Goal: Information Seeking & Learning: Learn about a topic

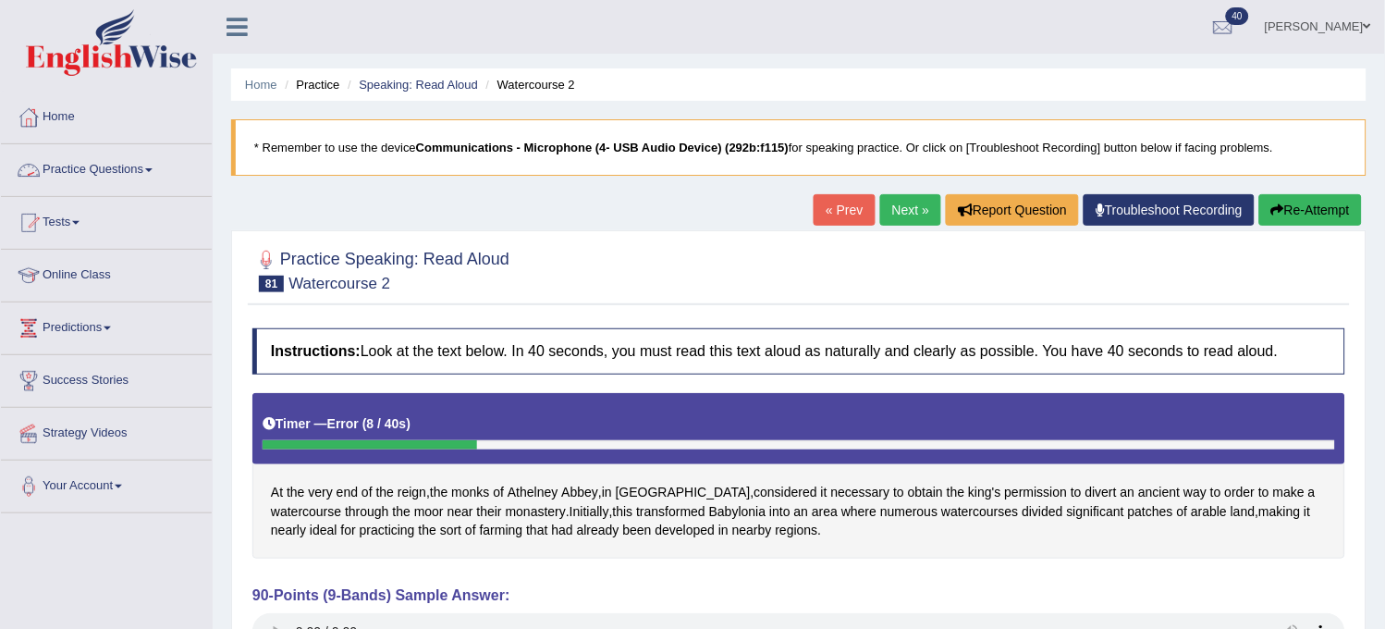
click at [142, 179] on link "Practice Questions" at bounding box center [106, 167] width 211 height 46
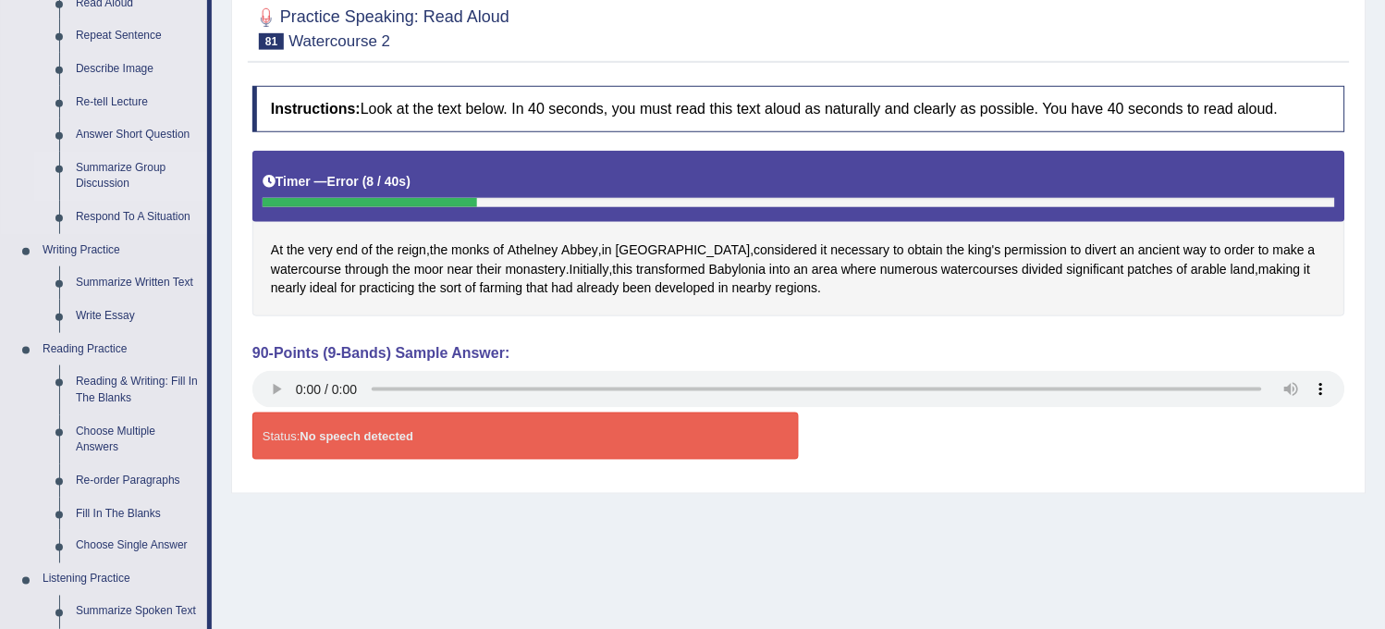
scroll to position [513, 0]
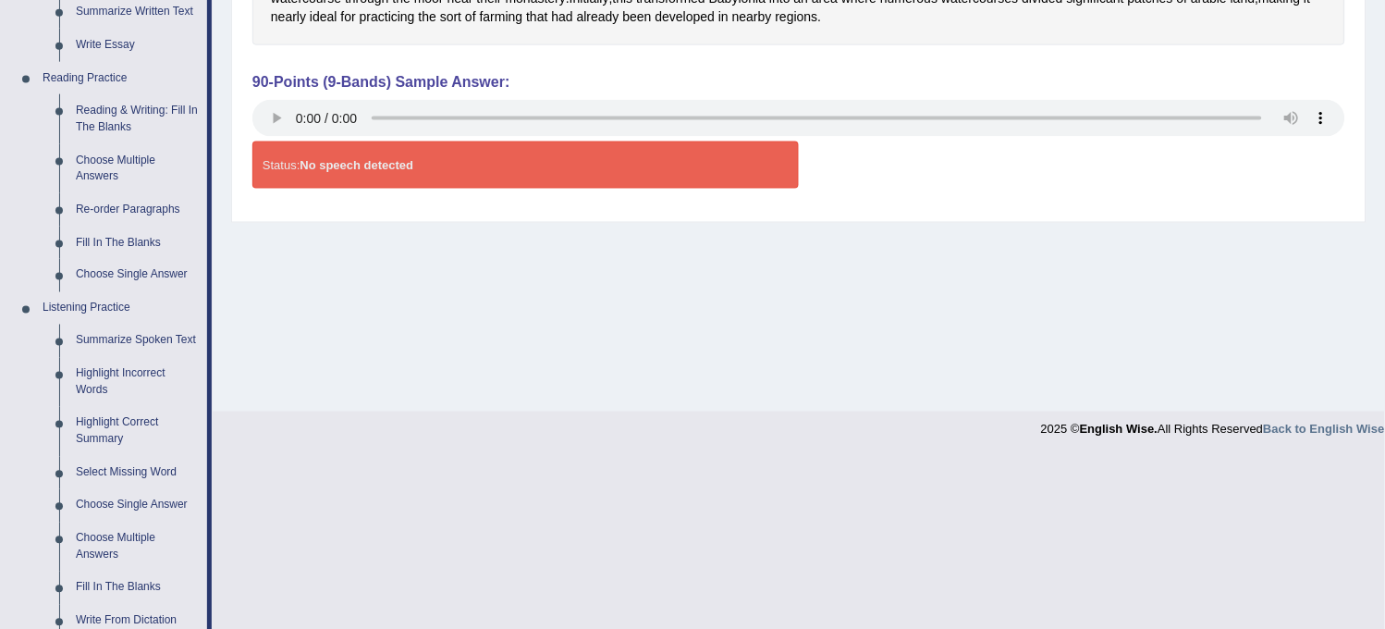
click at [96, 419] on link "Highlight Correct Summary" at bounding box center [138, 431] width 140 height 49
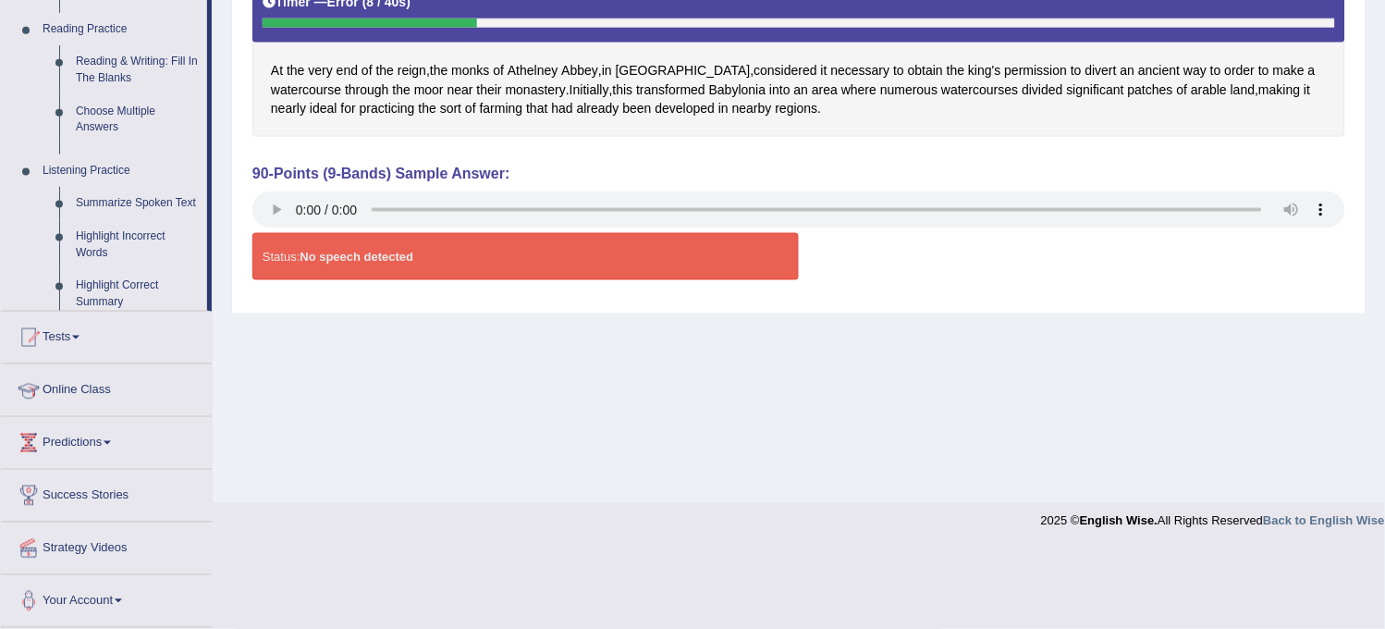
scroll to position [342, 0]
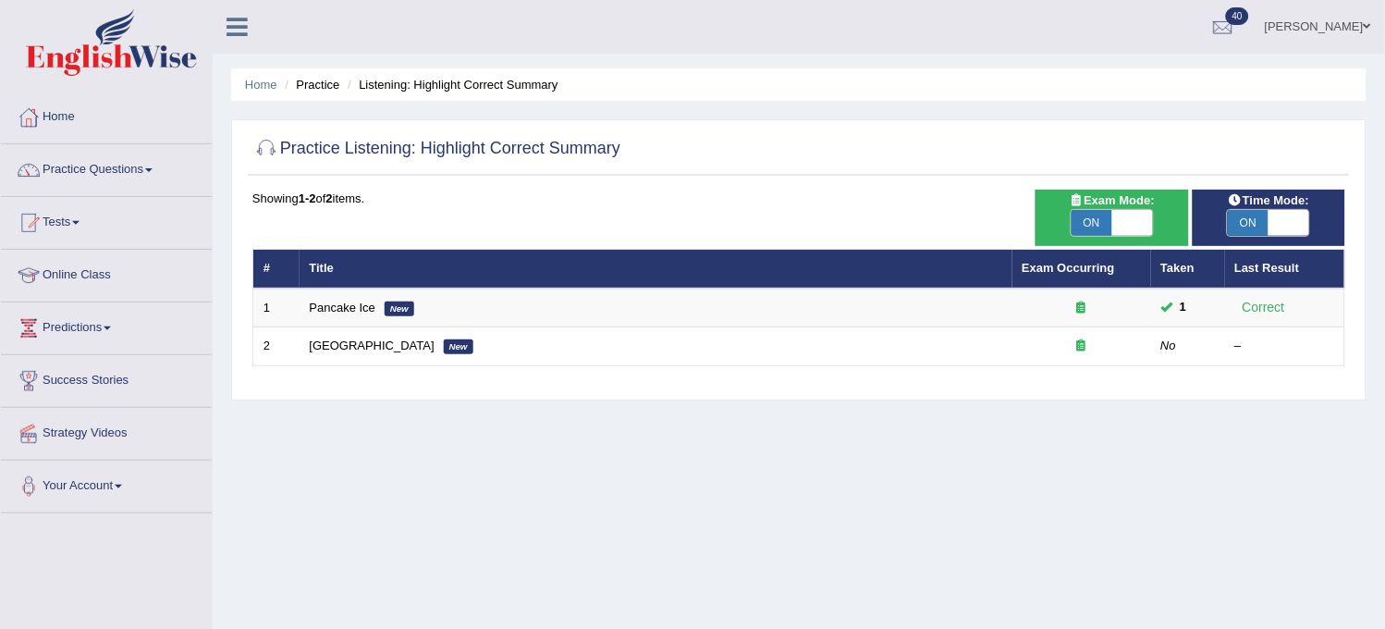
click at [120, 152] on link "Practice Questions" at bounding box center [106, 167] width 211 height 46
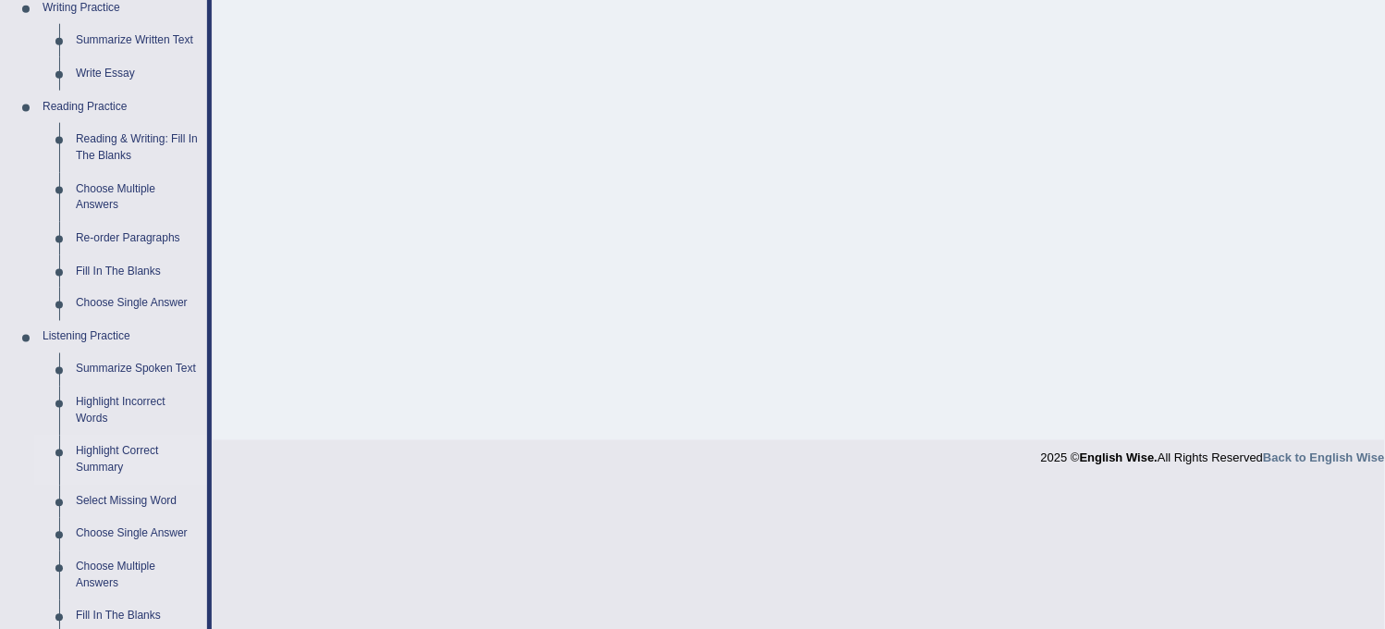
scroll to position [616, 0]
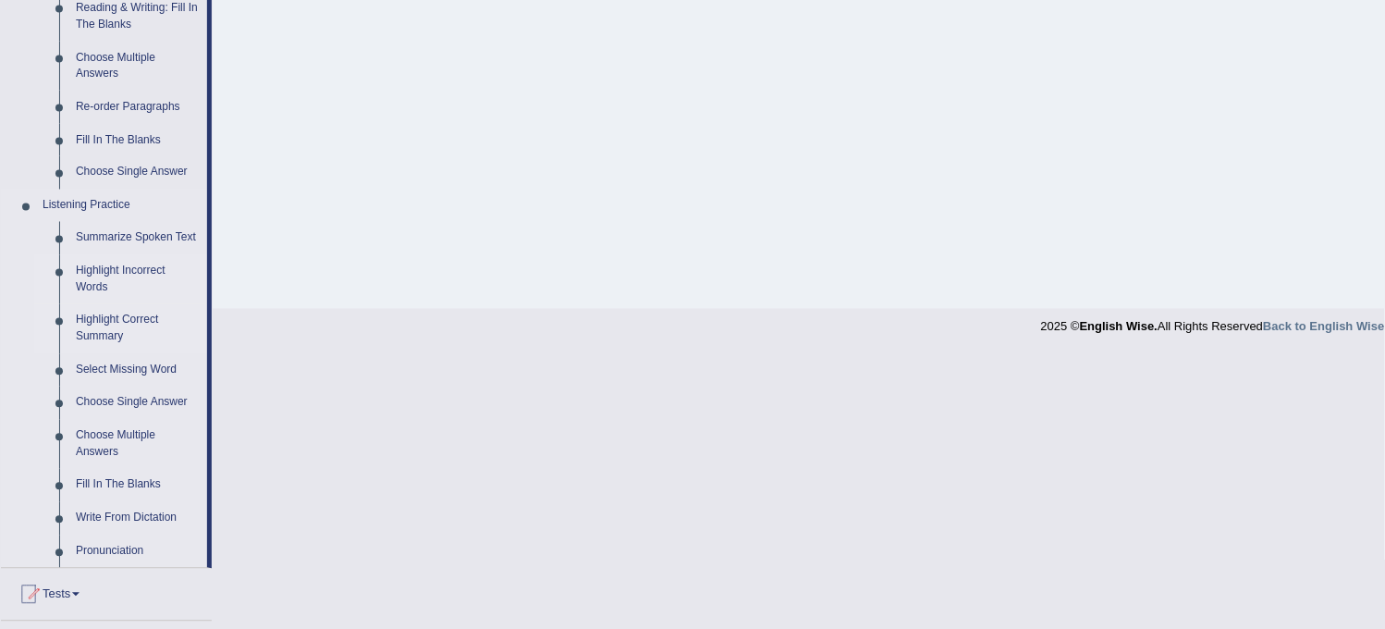
click at [106, 276] on link "Highlight Incorrect Words" at bounding box center [138, 279] width 140 height 49
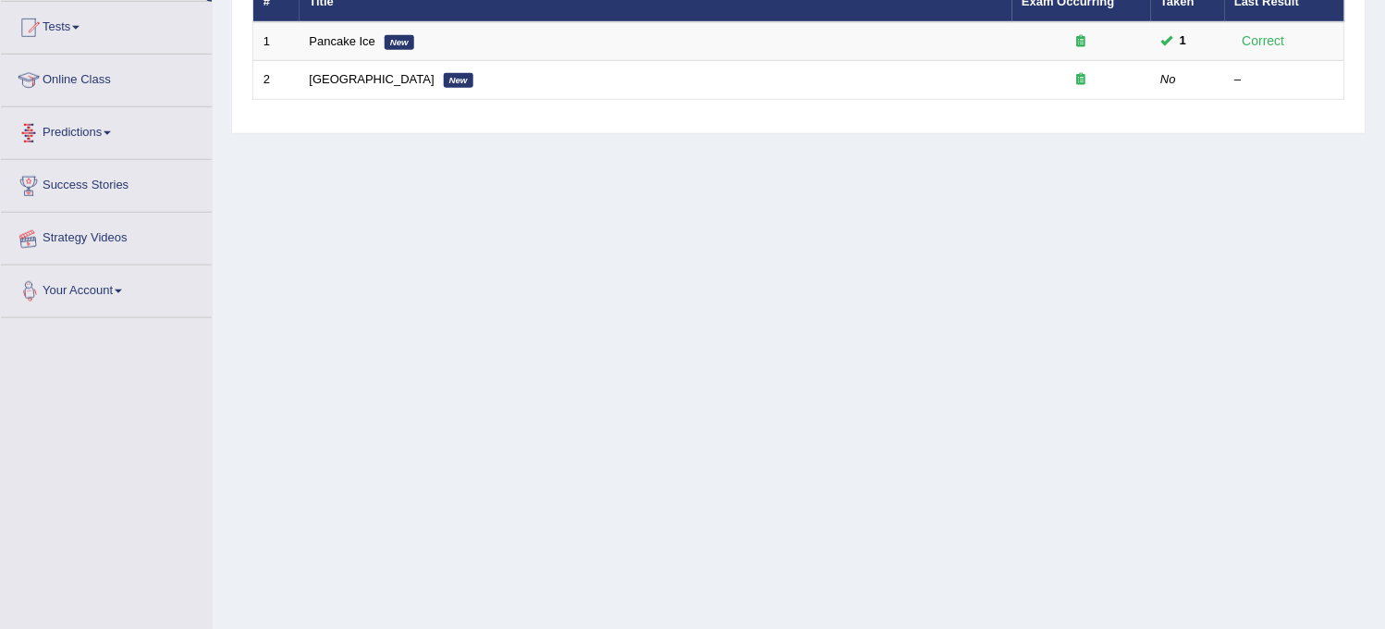
scroll to position [342, 0]
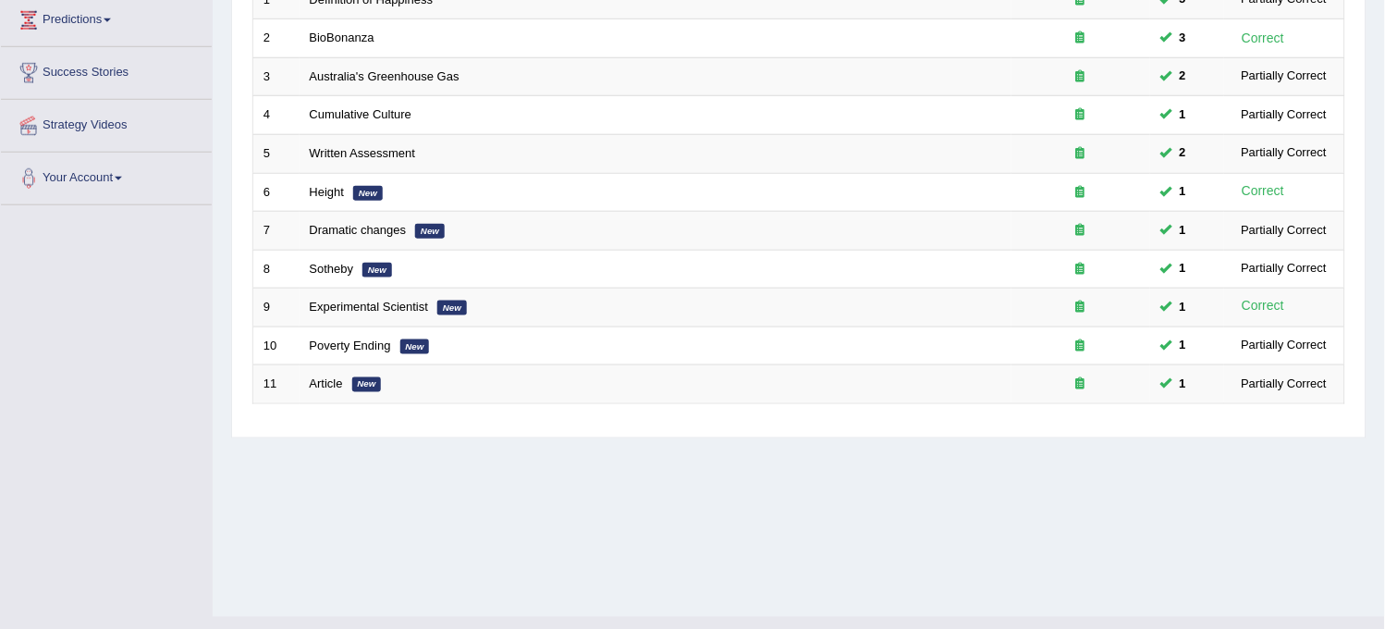
scroll to position [342, 0]
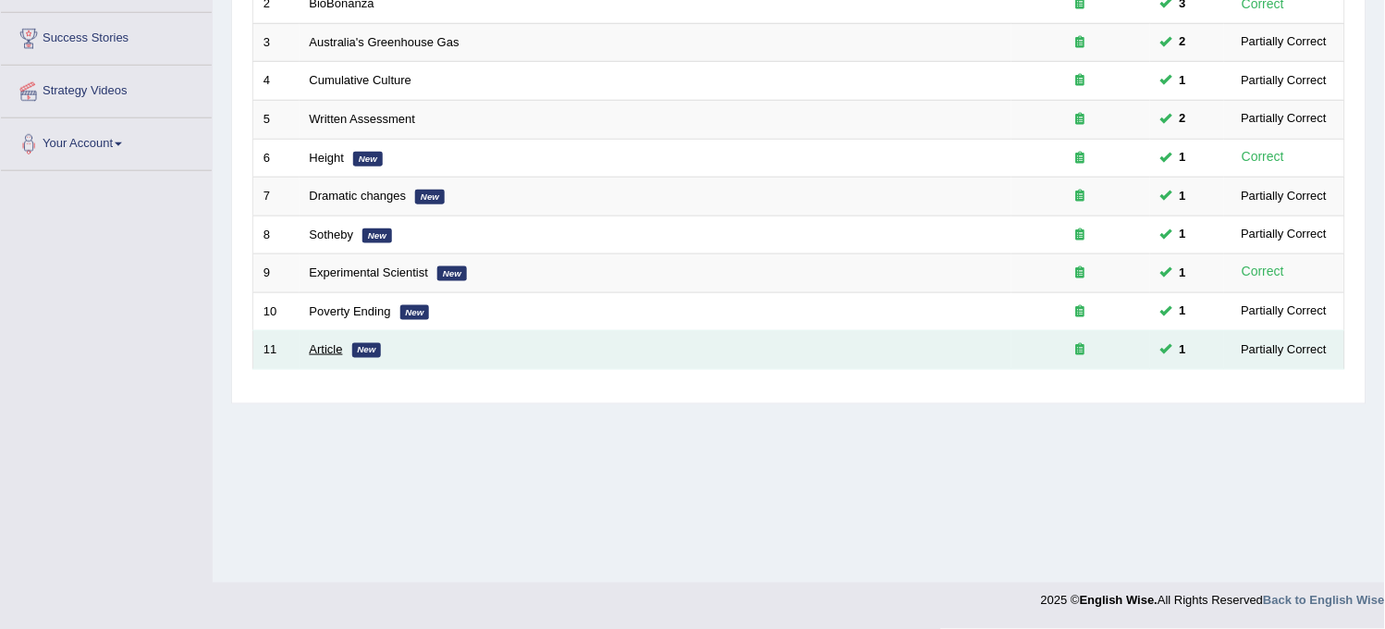
click at [324, 346] on link "Article" at bounding box center [326, 349] width 33 height 14
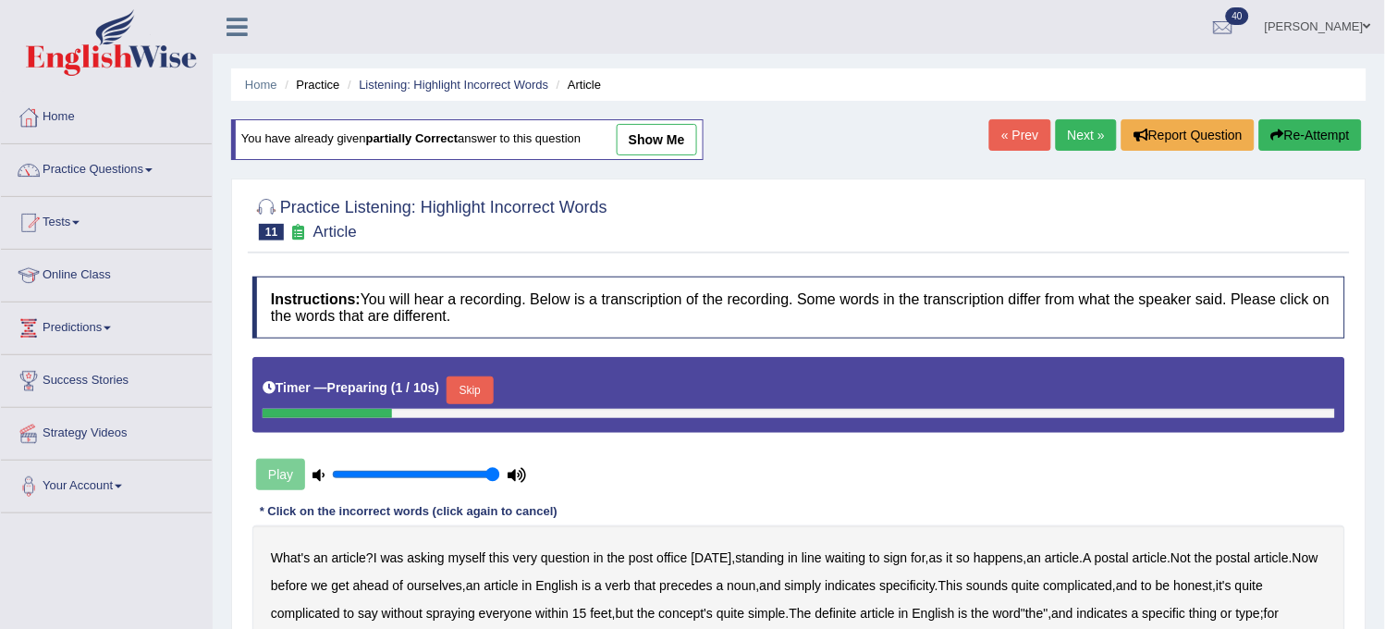
click at [1079, 143] on link "Next »" at bounding box center [1086, 134] width 61 height 31
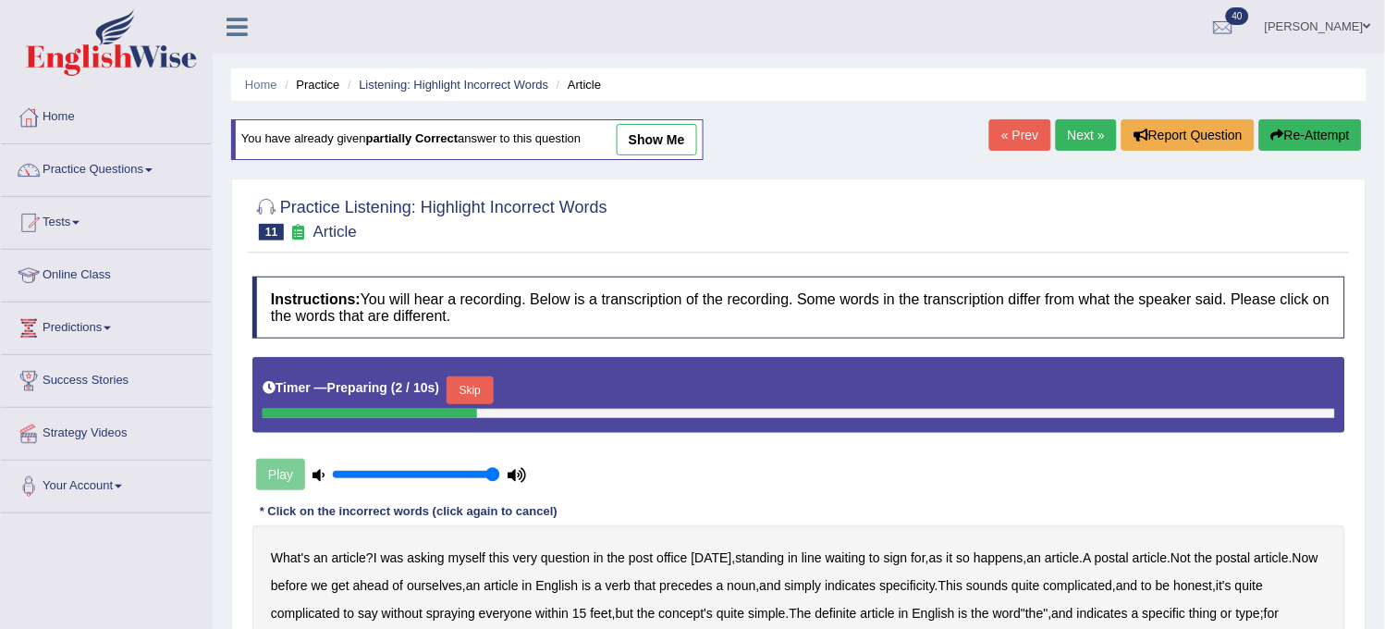
click at [1079, 143] on link "Next »" at bounding box center [1086, 134] width 61 height 31
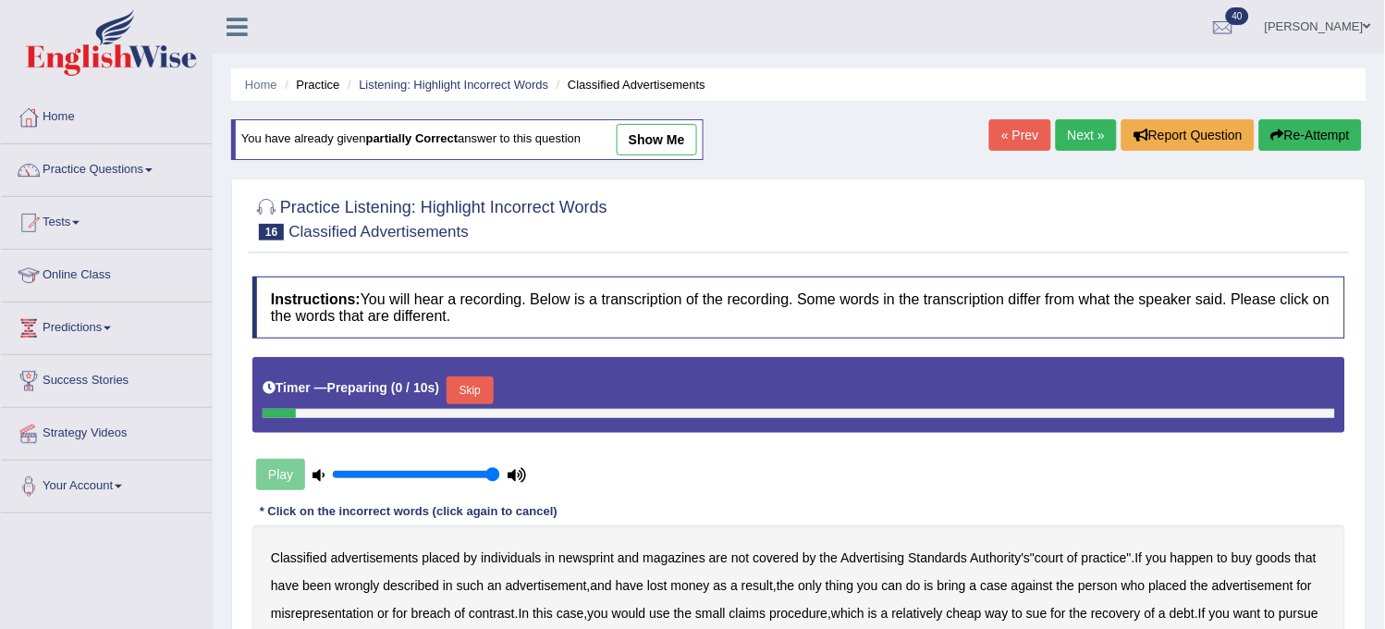
click at [1079, 143] on link "Next »" at bounding box center [1086, 134] width 61 height 31
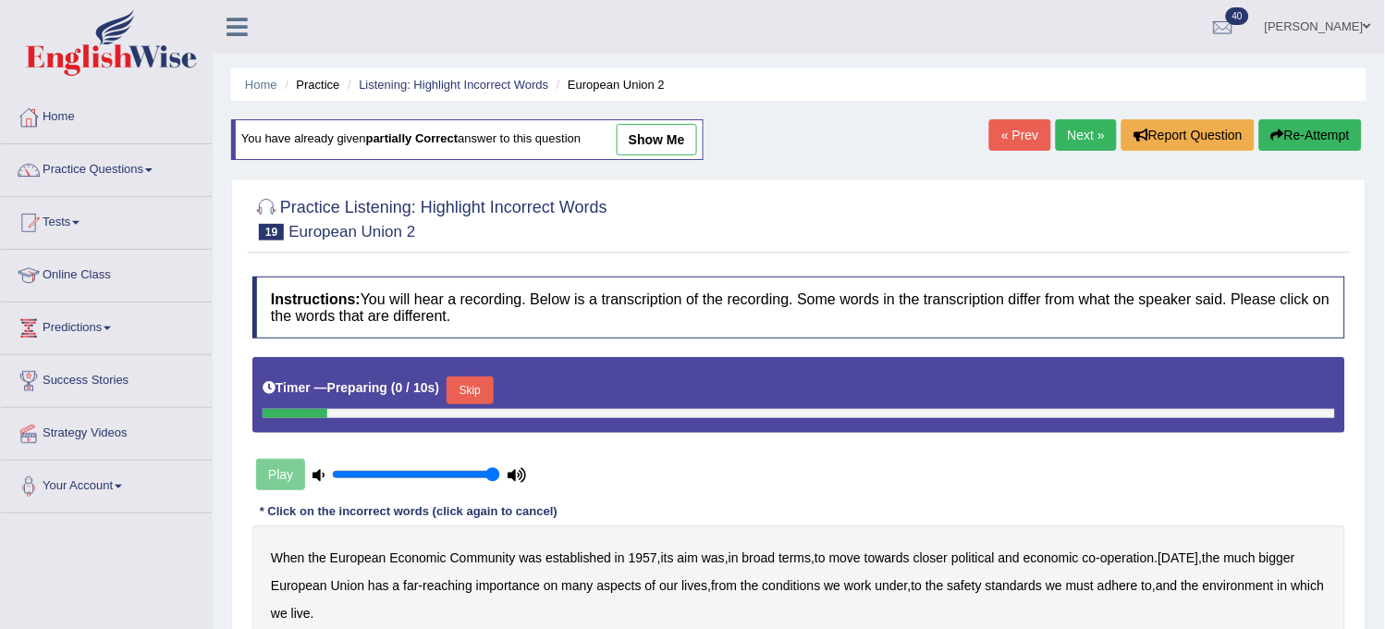
click at [1079, 143] on link "Next »" at bounding box center [1086, 134] width 61 height 31
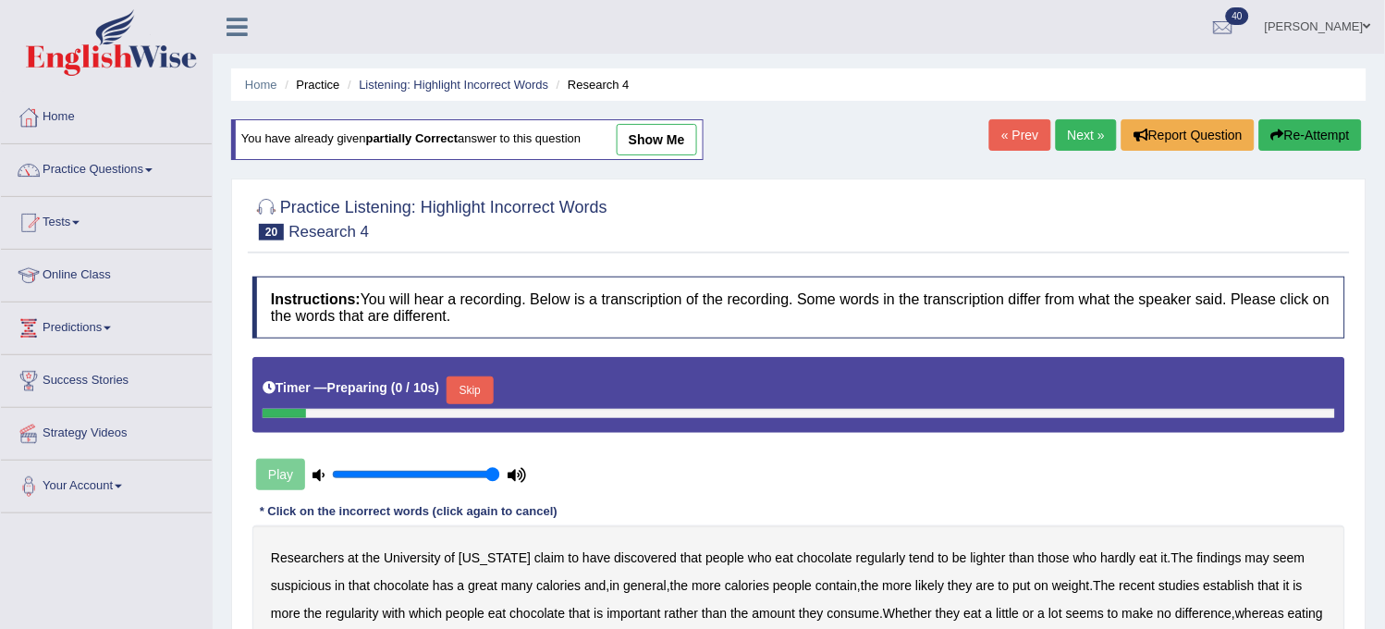
click at [1079, 143] on link "Next »" at bounding box center [1086, 134] width 61 height 31
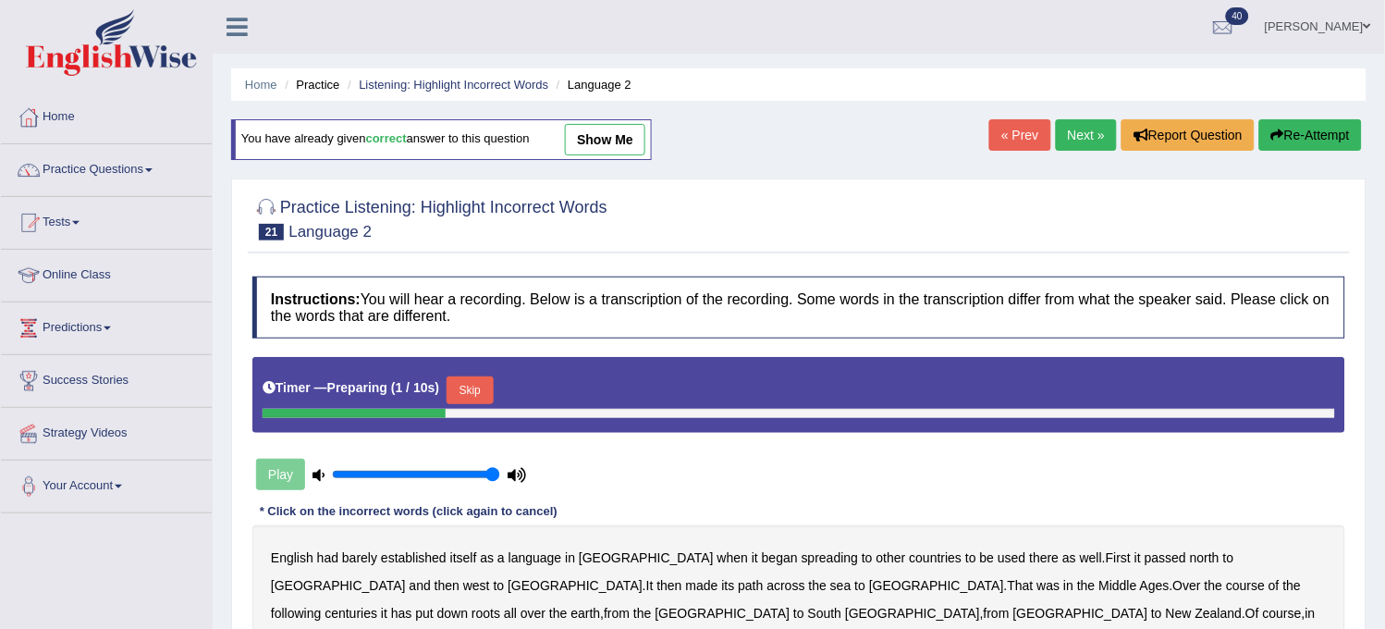
drag, startPoint x: 0, startPoint y: 0, endPoint x: 1079, endPoint y: 143, distance: 1088.6
click at [1079, 143] on link "Next »" at bounding box center [1086, 134] width 61 height 31
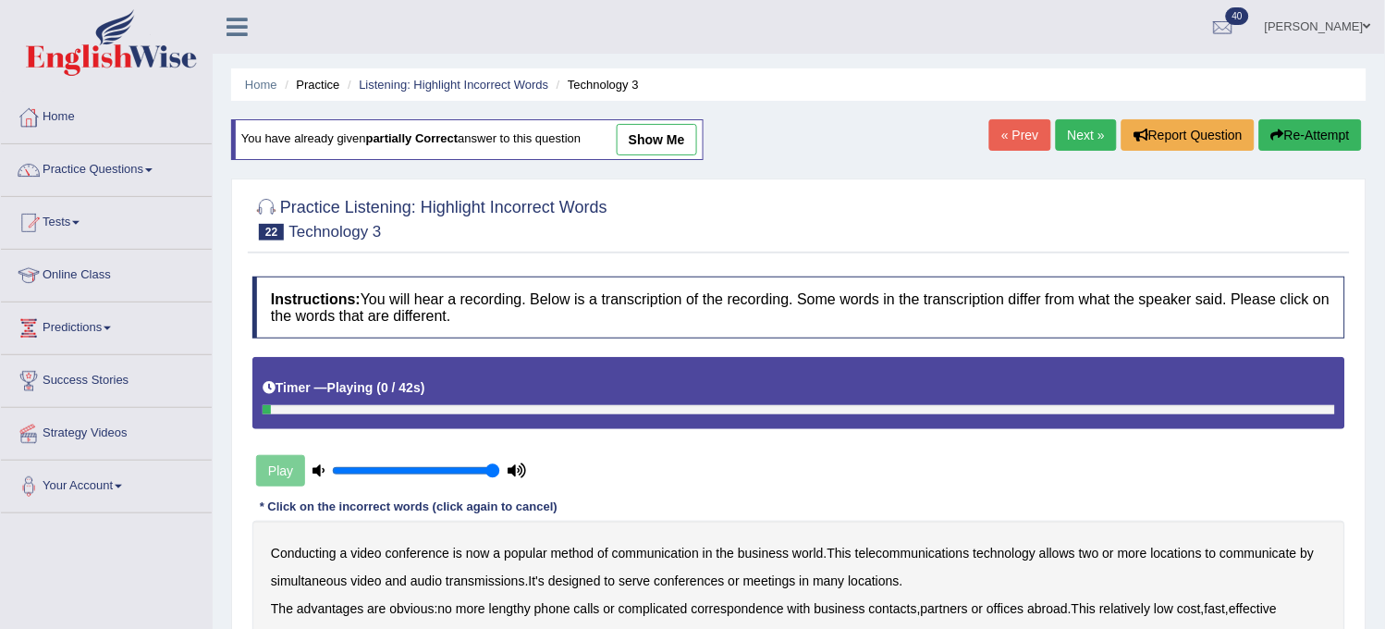
drag, startPoint x: 0, startPoint y: 0, endPoint x: 1079, endPoint y: 143, distance: 1088.6
click at [1079, 143] on link "Next »" at bounding box center [1086, 134] width 61 height 31
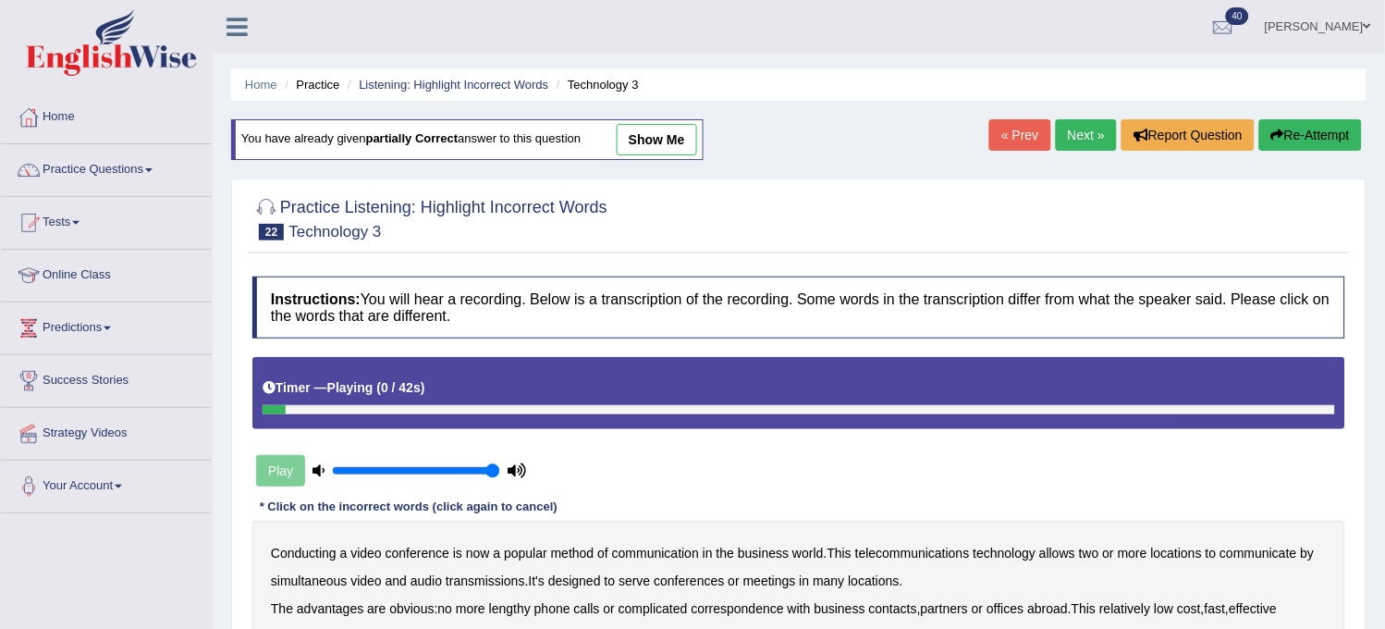
click at [1079, 143] on link "Next »" at bounding box center [1086, 134] width 61 height 31
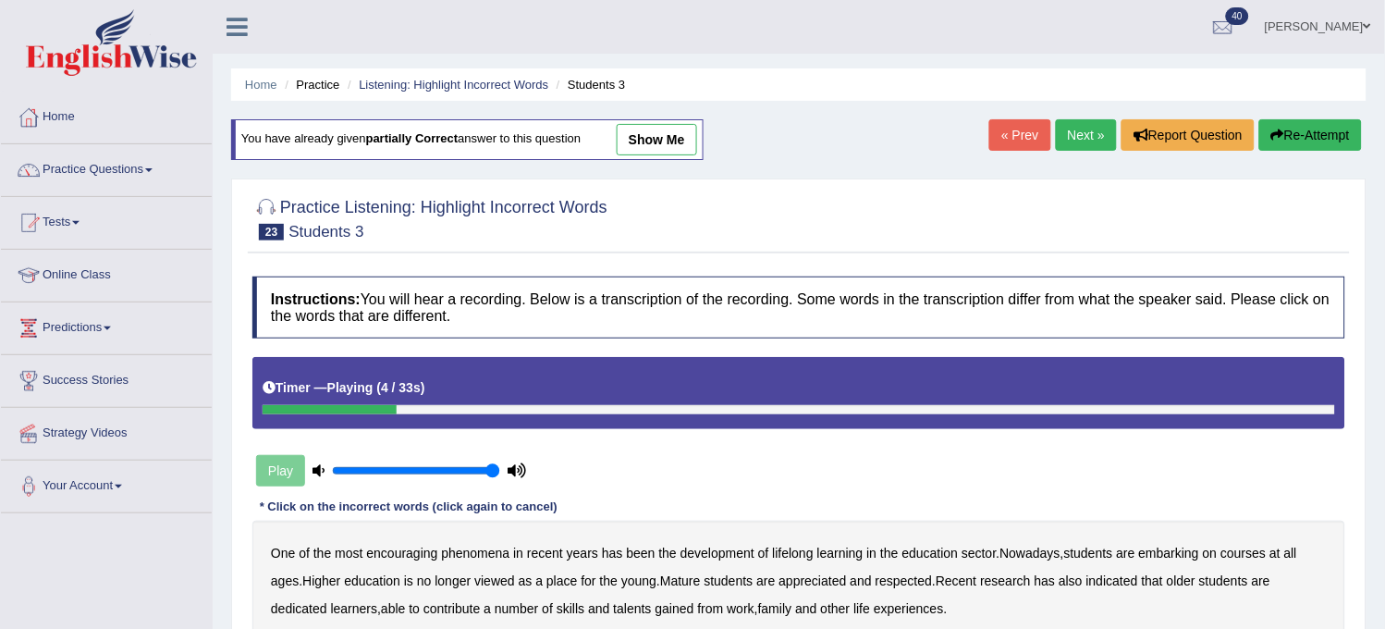
drag, startPoint x: 0, startPoint y: 0, endPoint x: 1079, endPoint y: 143, distance: 1088.6
click at [1079, 143] on link "Next »" at bounding box center [1086, 134] width 61 height 31
click at [1082, 143] on link "Next »" at bounding box center [1086, 134] width 61 height 31
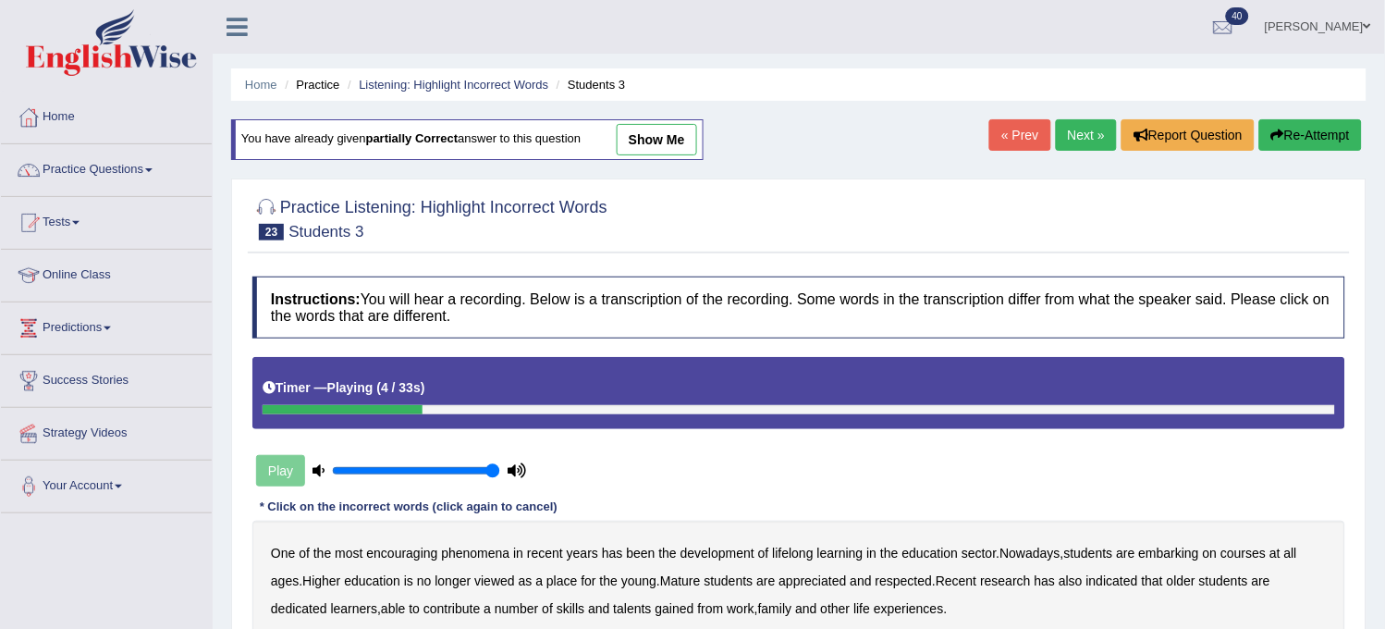
click at [1082, 143] on link "Next »" at bounding box center [1086, 134] width 61 height 31
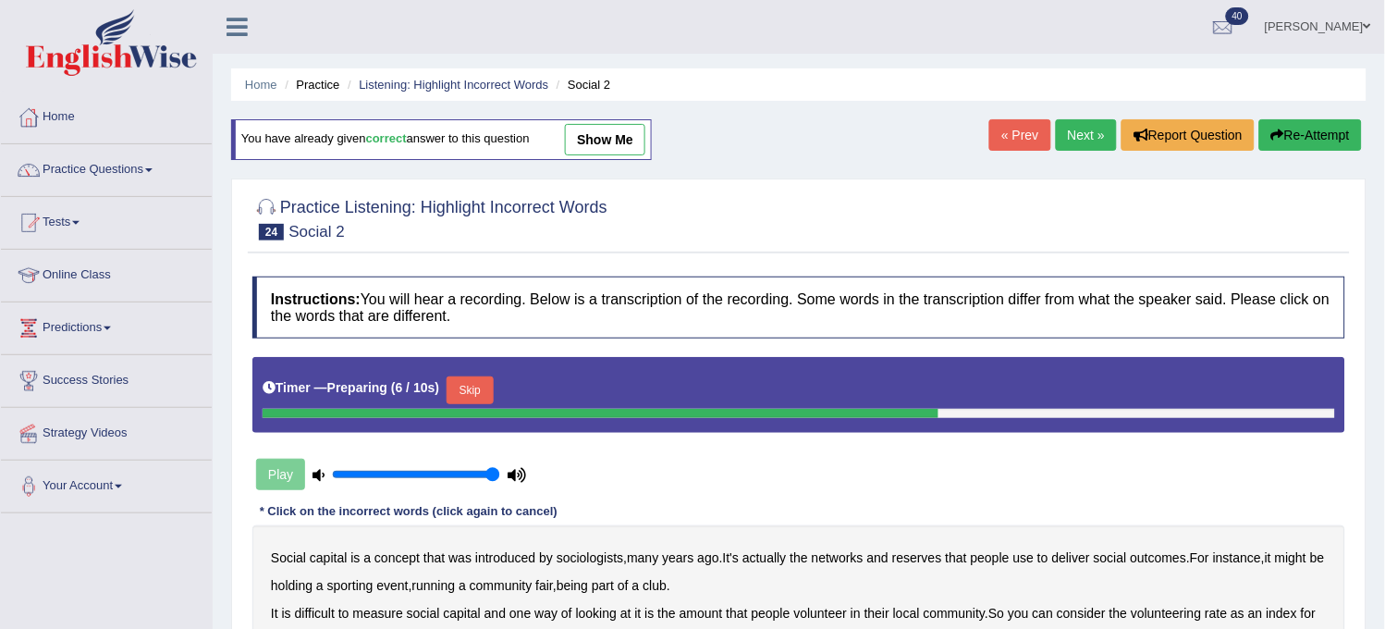
drag, startPoint x: 0, startPoint y: 0, endPoint x: 1082, endPoint y: 143, distance: 1091.4
click at [1082, 143] on link "Next »" at bounding box center [1086, 134] width 61 height 31
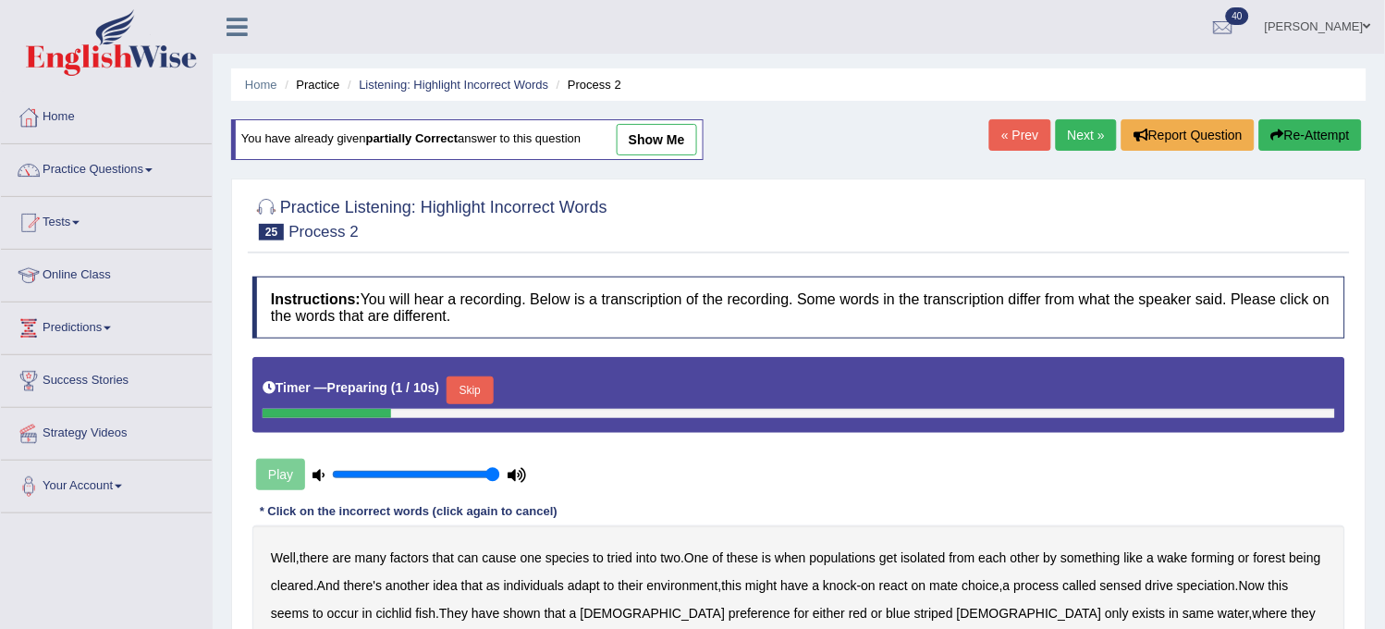
drag, startPoint x: 0, startPoint y: 0, endPoint x: 1082, endPoint y: 143, distance: 1091.4
click at [1082, 143] on link "Next »" at bounding box center [1086, 134] width 61 height 31
drag, startPoint x: 0, startPoint y: 0, endPoint x: 1082, endPoint y: 143, distance: 1091.4
click at [1082, 143] on link "Next »" at bounding box center [1086, 134] width 61 height 31
drag, startPoint x: 0, startPoint y: 0, endPoint x: 1082, endPoint y: 143, distance: 1091.4
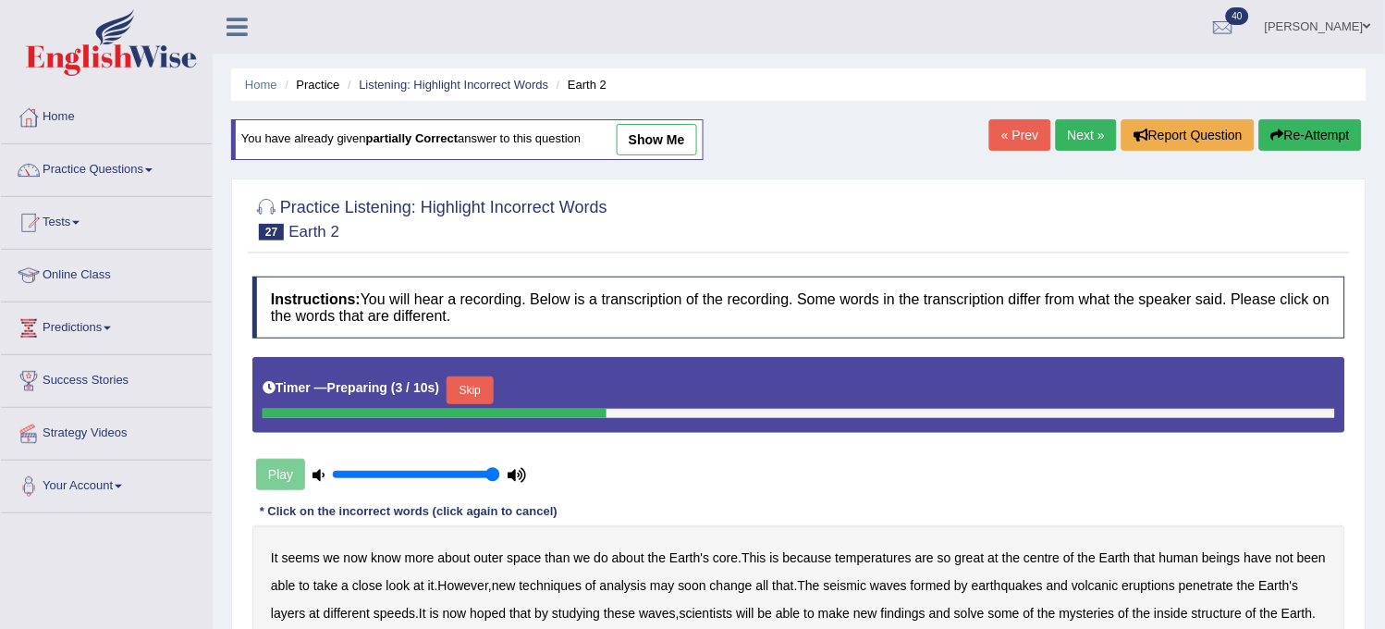
click at [1082, 143] on link "Next »" at bounding box center [1086, 134] width 61 height 31
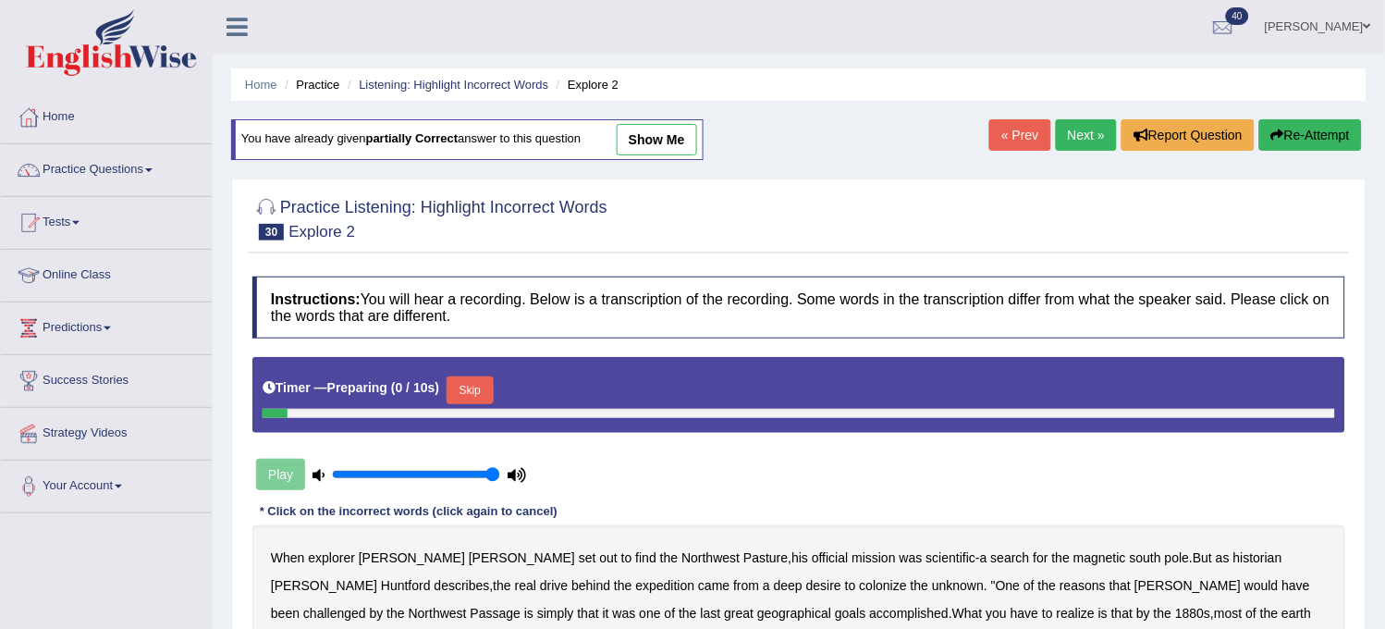
click at [1083, 144] on link "Next »" at bounding box center [1086, 134] width 61 height 31
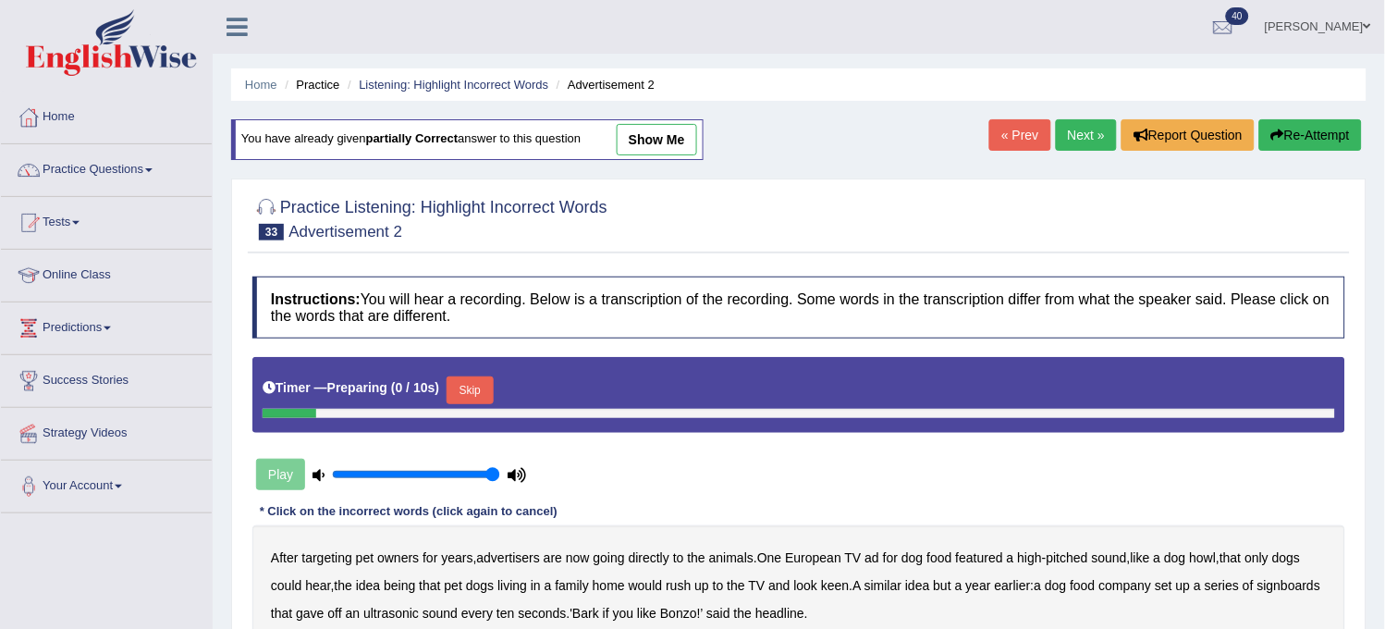
click at [1080, 143] on link "Next »" at bounding box center [1086, 134] width 61 height 31
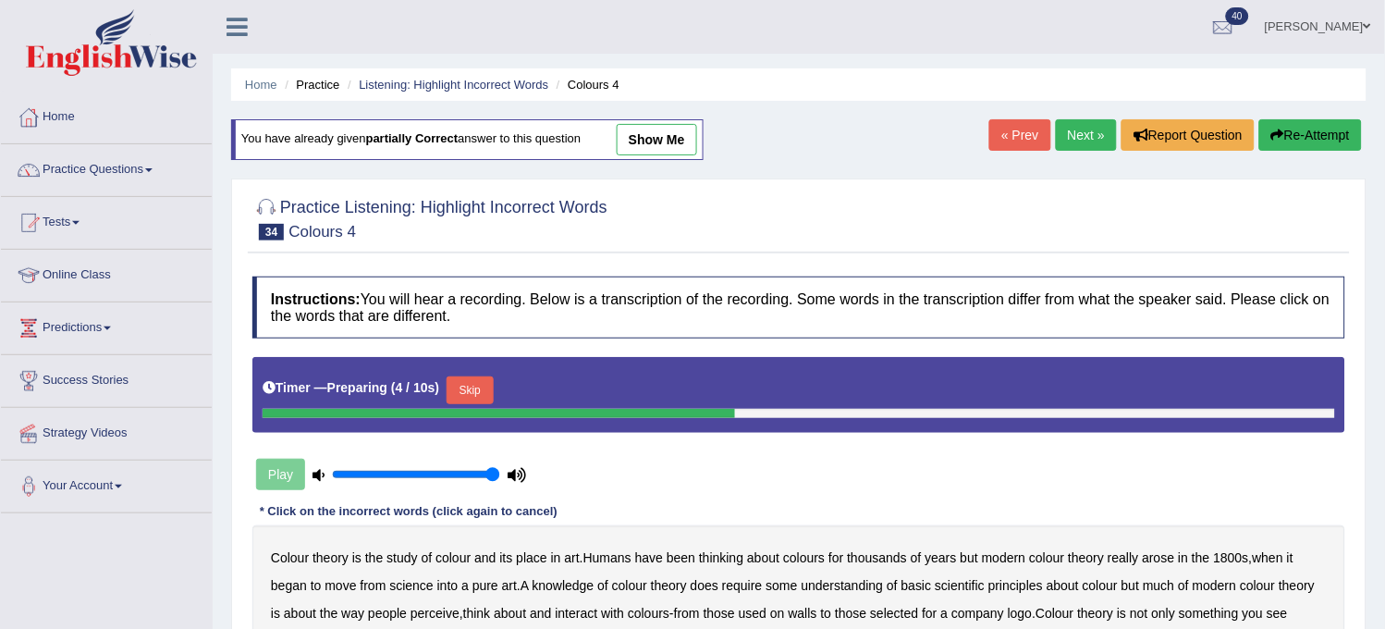
drag, startPoint x: 0, startPoint y: 0, endPoint x: 1080, endPoint y: 143, distance: 1089.6
click at [1080, 143] on link "Next »" at bounding box center [1086, 134] width 61 height 31
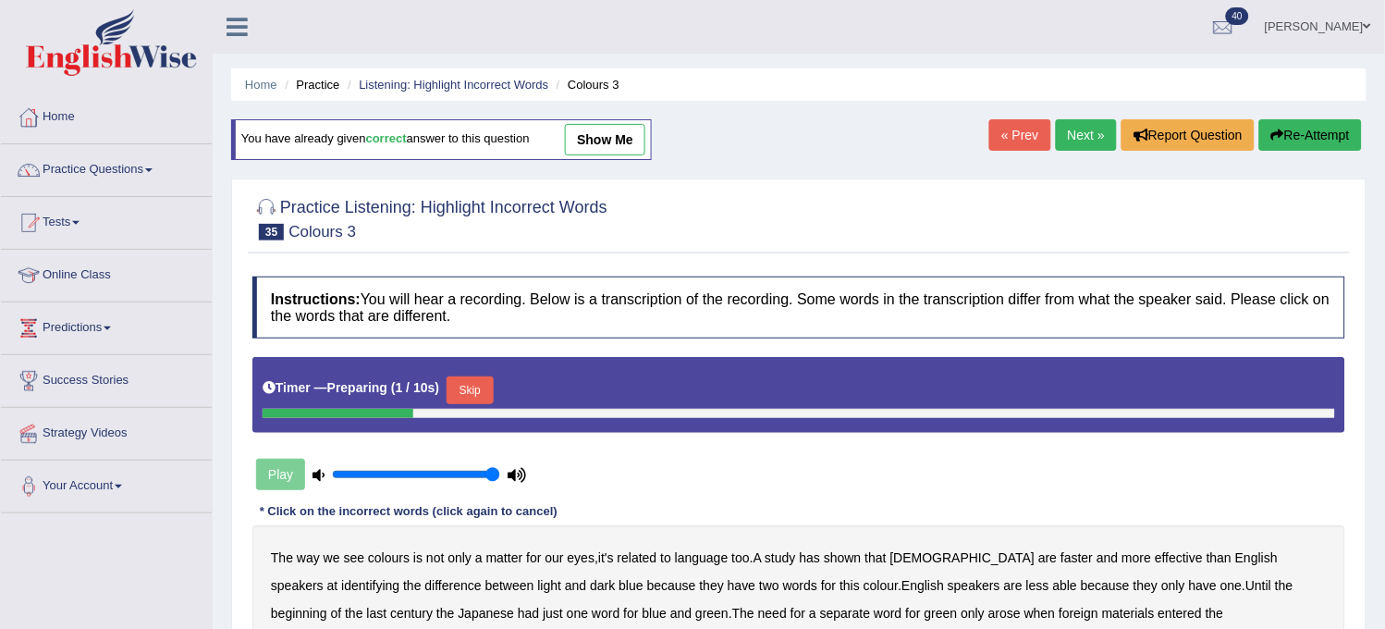
drag, startPoint x: 0, startPoint y: 0, endPoint x: 1080, endPoint y: 143, distance: 1089.6
click at [1080, 143] on link "Next »" at bounding box center [1086, 134] width 61 height 31
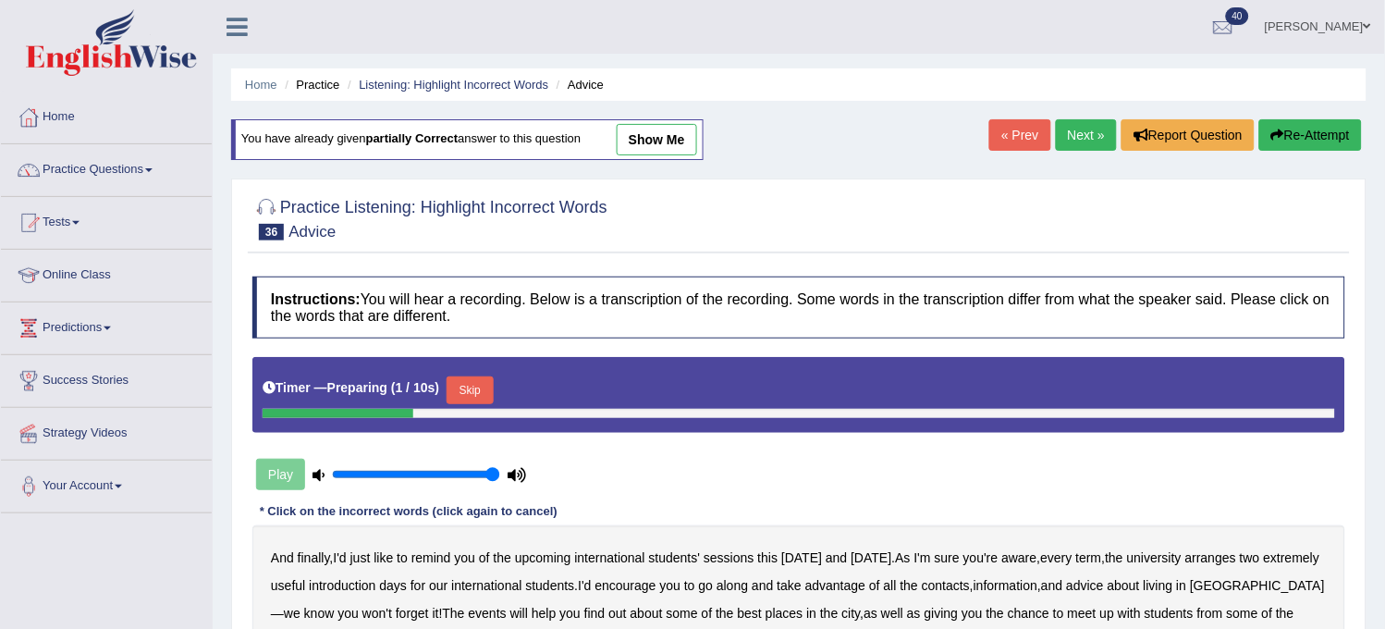
drag, startPoint x: 0, startPoint y: 0, endPoint x: 1080, endPoint y: 143, distance: 1089.6
click at [1080, 143] on link "Next »" at bounding box center [1086, 134] width 61 height 31
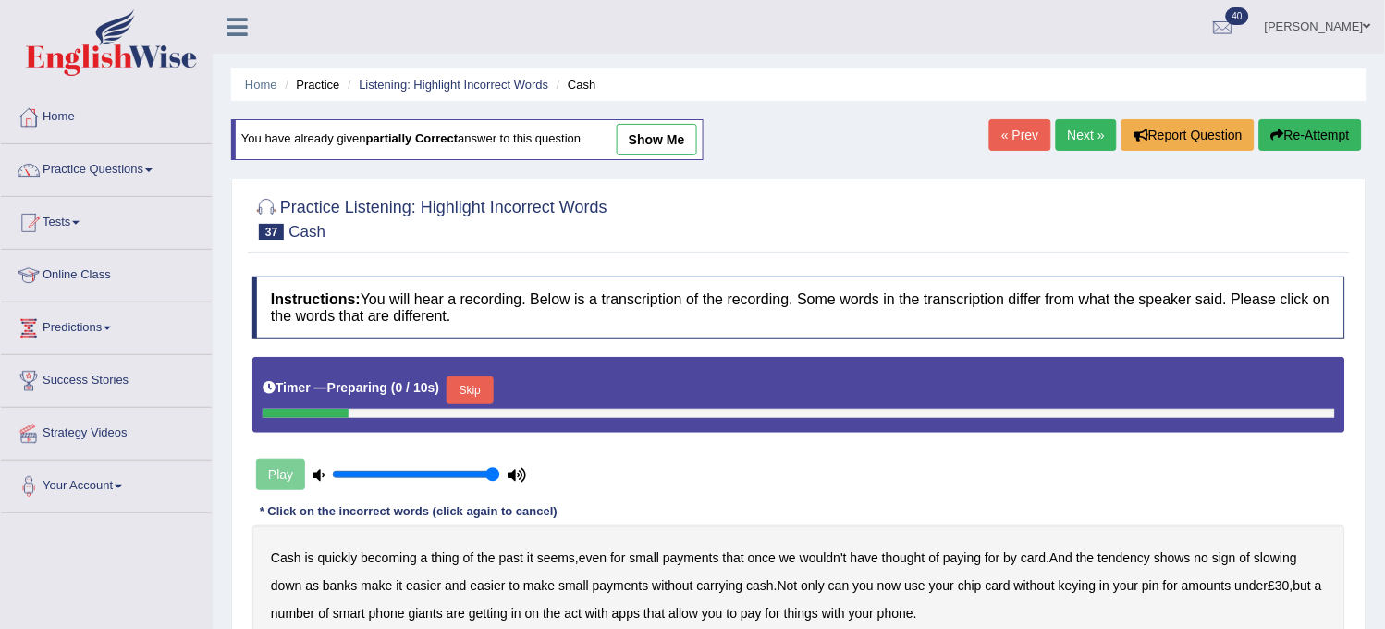
click at [1080, 143] on link "Next »" at bounding box center [1086, 134] width 61 height 31
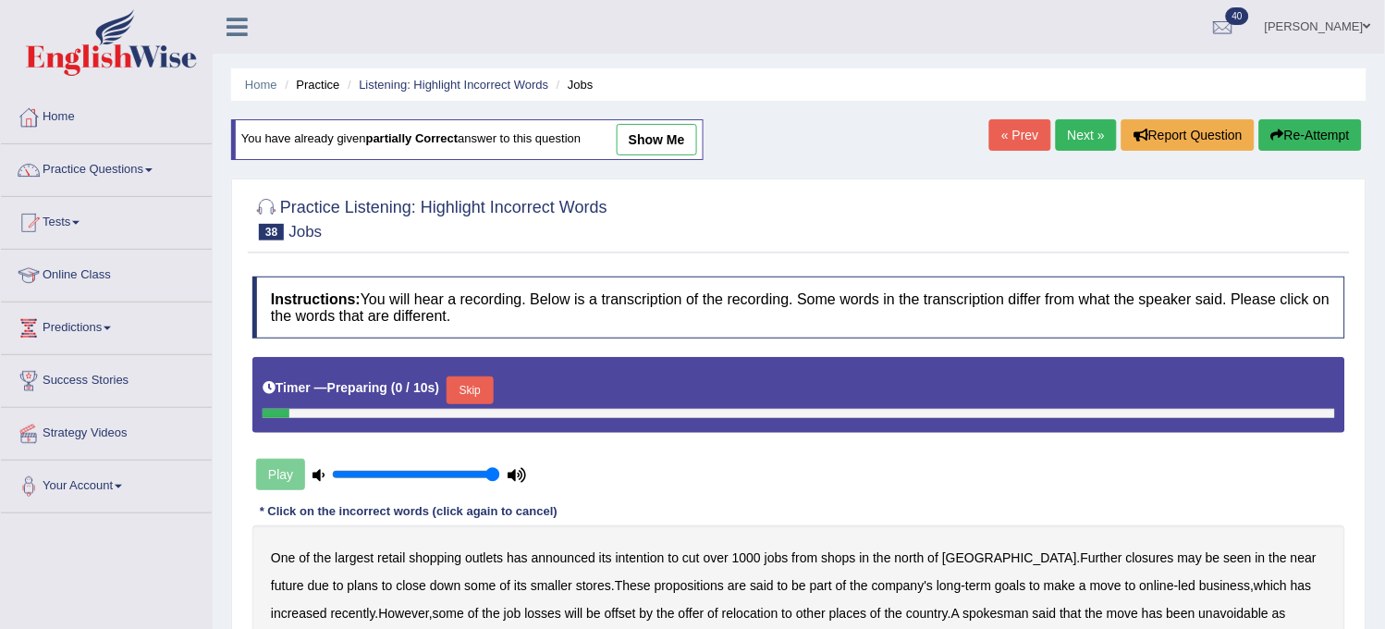
click at [1080, 143] on link "Next »" at bounding box center [1086, 134] width 61 height 31
drag, startPoint x: 0, startPoint y: 0, endPoint x: 1080, endPoint y: 143, distance: 1089.6
click at [1080, 143] on link "Next »" at bounding box center [1086, 134] width 61 height 31
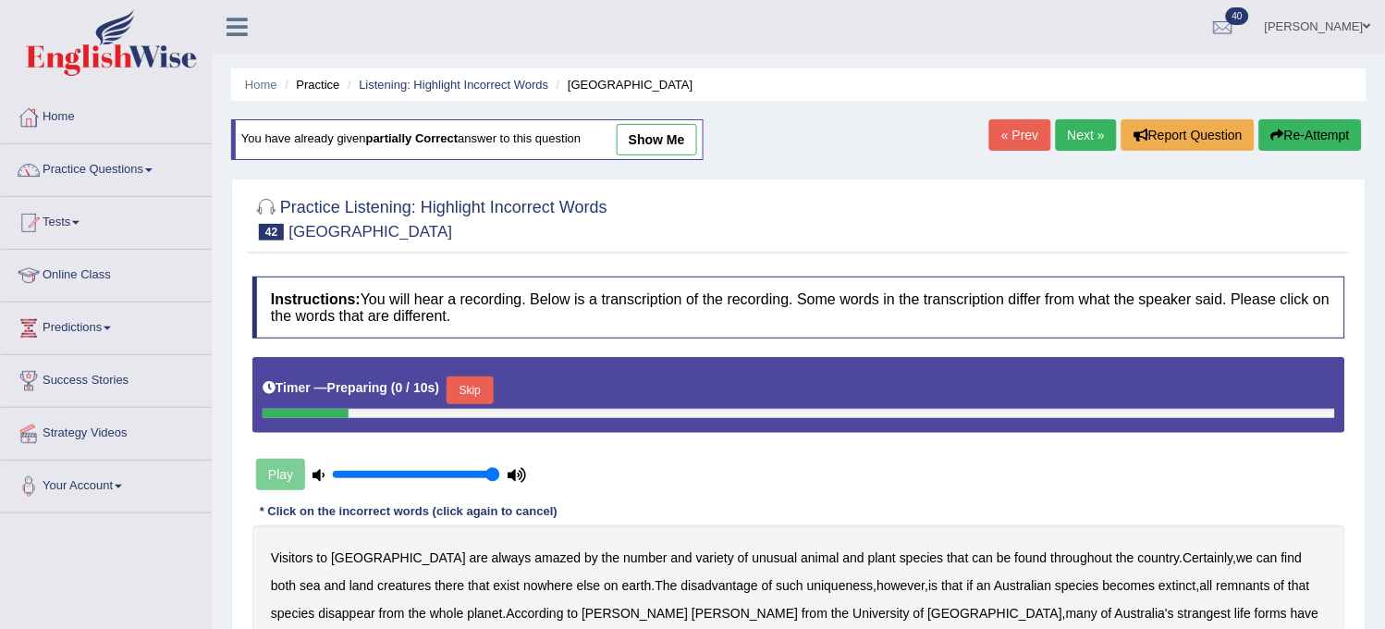
click at [1080, 143] on link "Next »" at bounding box center [1086, 134] width 61 height 31
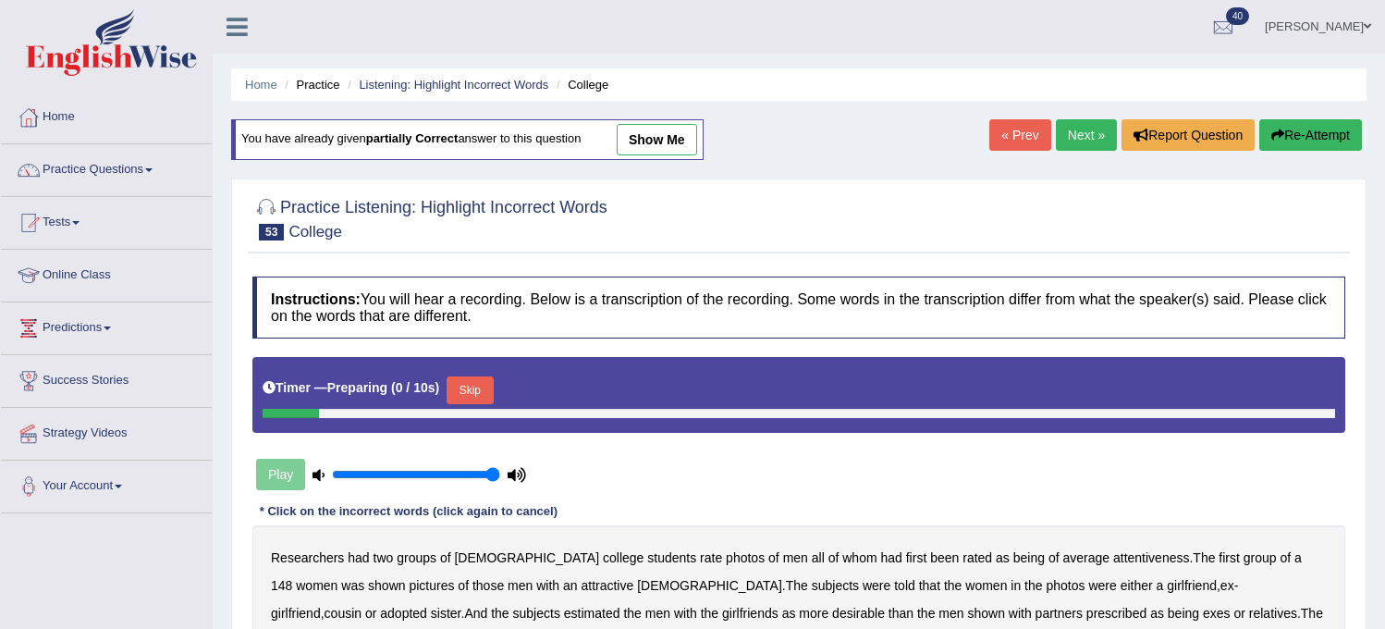
click at [1080, 143] on link "Next »" at bounding box center [1086, 134] width 61 height 31
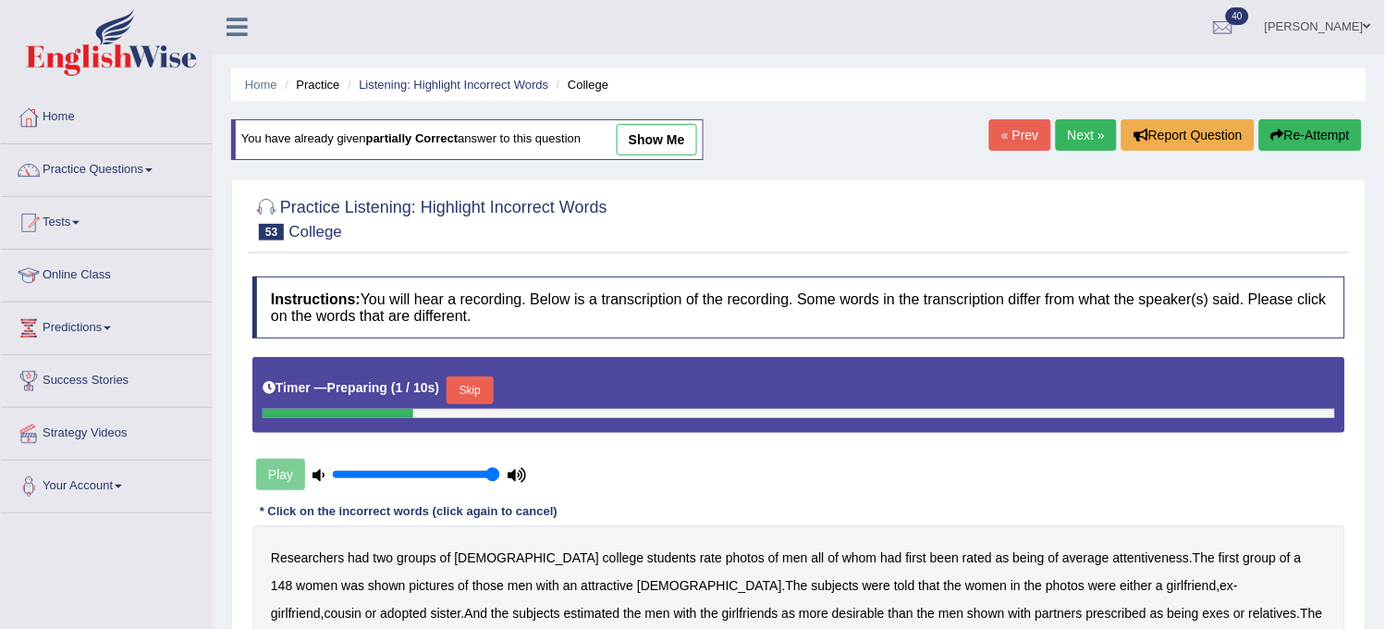
click at [1080, 143] on link "Next »" at bounding box center [1086, 134] width 61 height 31
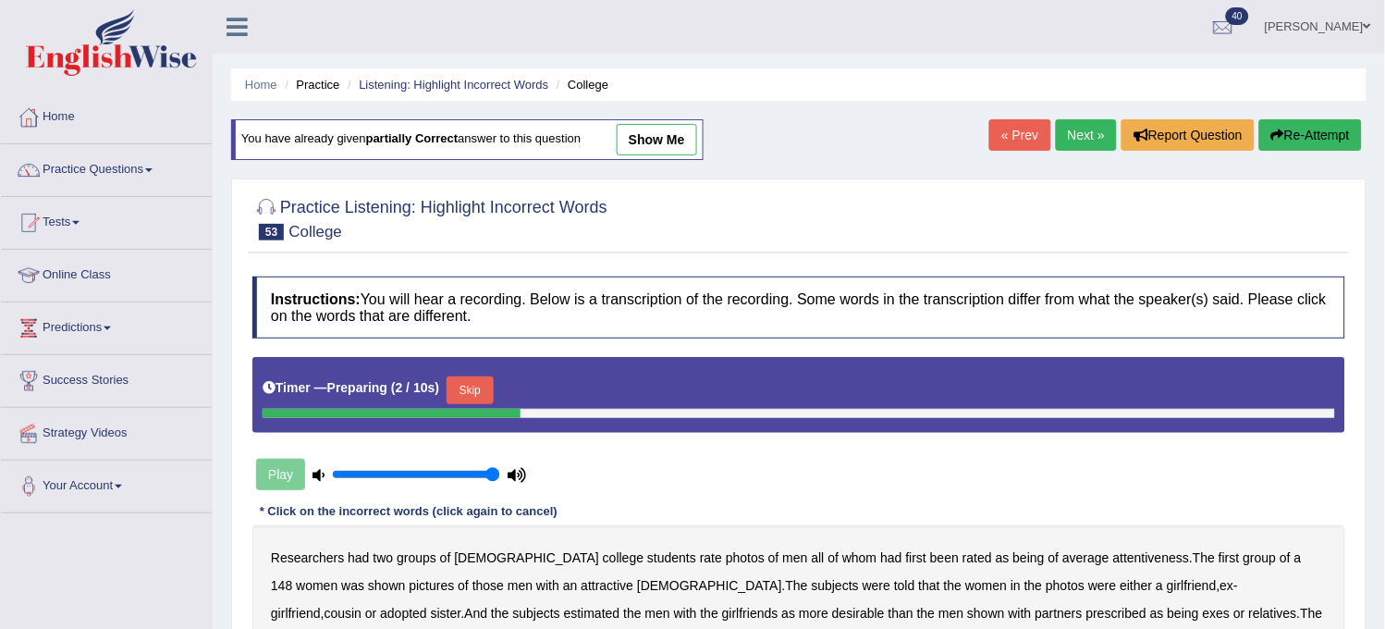
click at [1080, 143] on link "Next »" at bounding box center [1086, 134] width 61 height 31
drag, startPoint x: 0, startPoint y: 0, endPoint x: 1080, endPoint y: 143, distance: 1089.6
click at [1080, 143] on link "Next »" at bounding box center [1086, 134] width 61 height 31
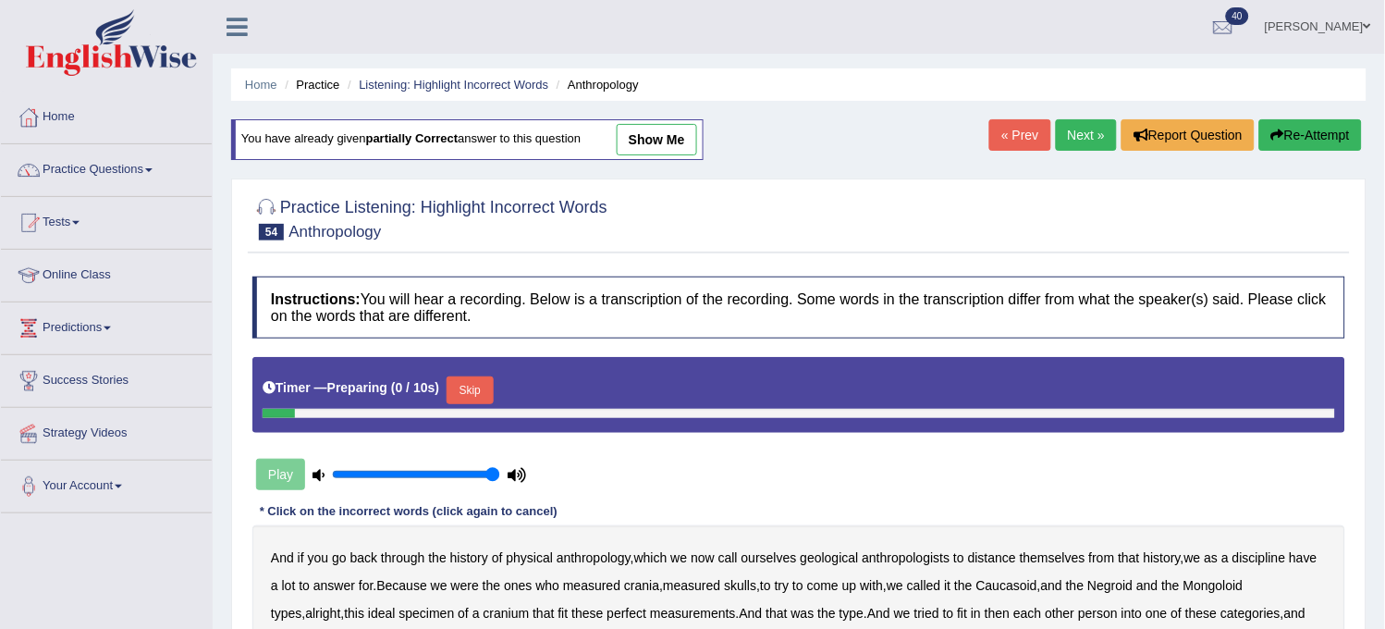
click at [1080, 150] on link "Next »" at bounding box center [1086, 134] width 61 height 31
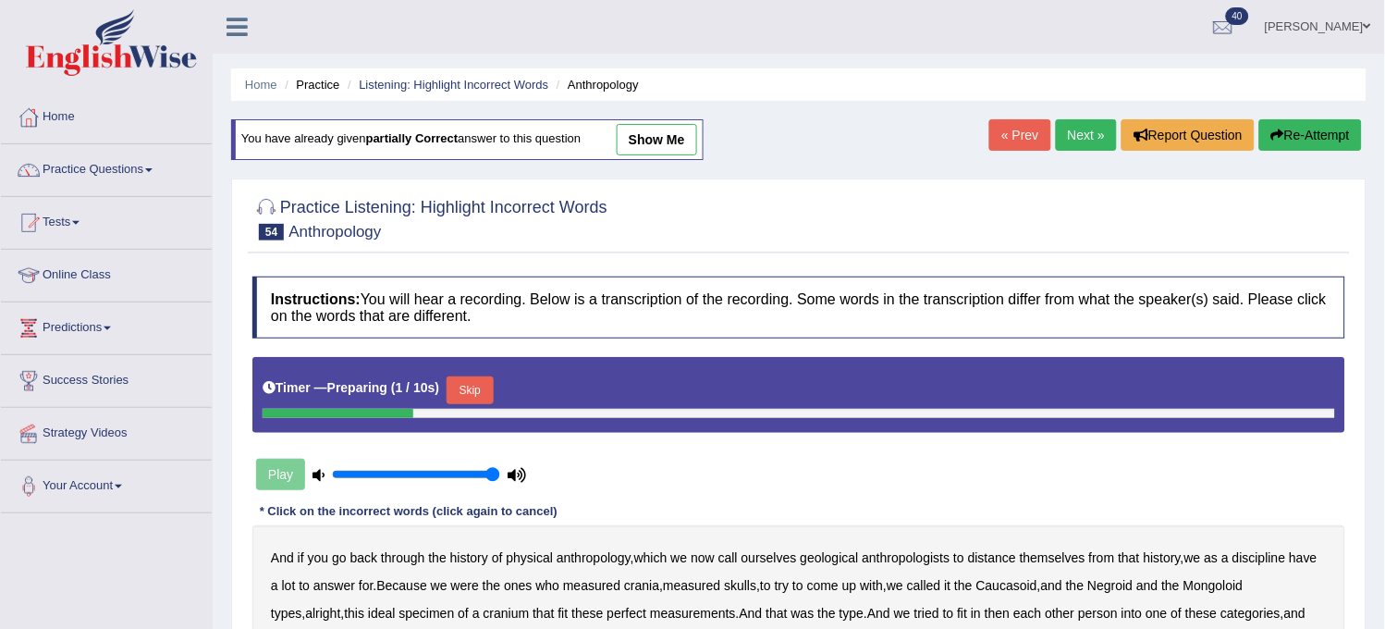
click at [1080, 150] on link "Next »" at bounding box center [1086, 134] width 61 height 31
click at [1079, 145] on link "Next »" at bounding box center [1086, 134] width 61 height 31
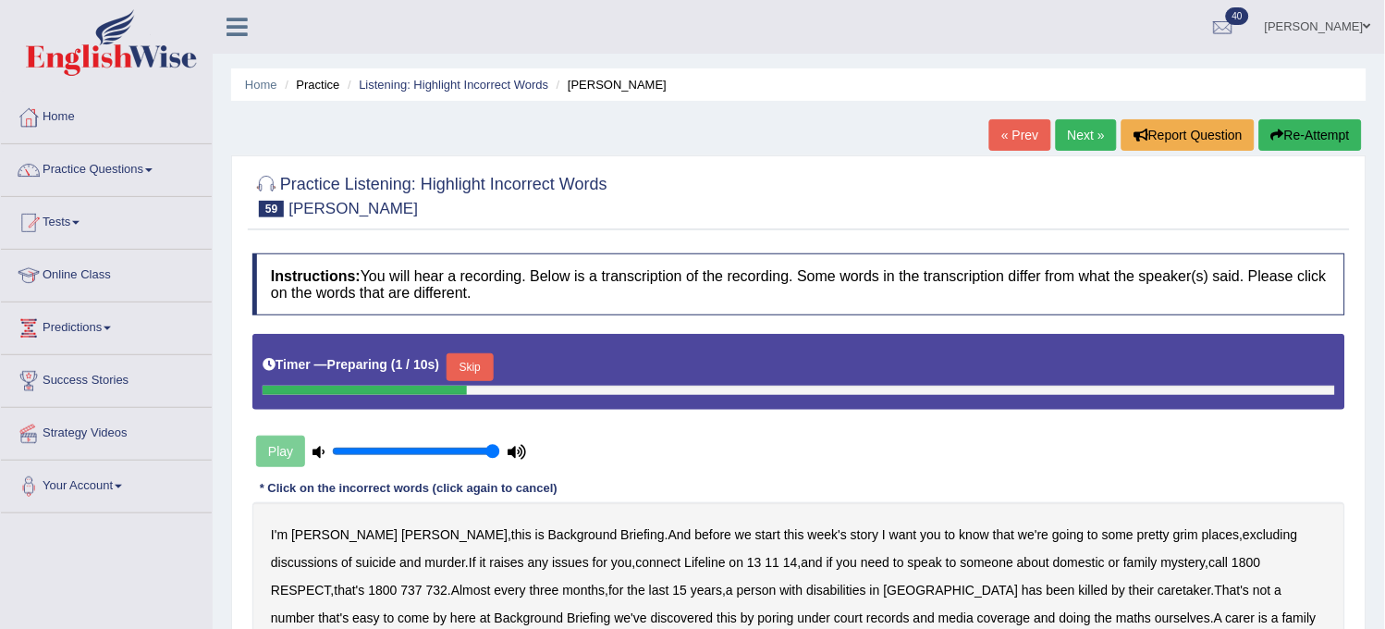
click at [994, 132] on link "« Prev" at bounding box center [1019, 134] width 61 height 31
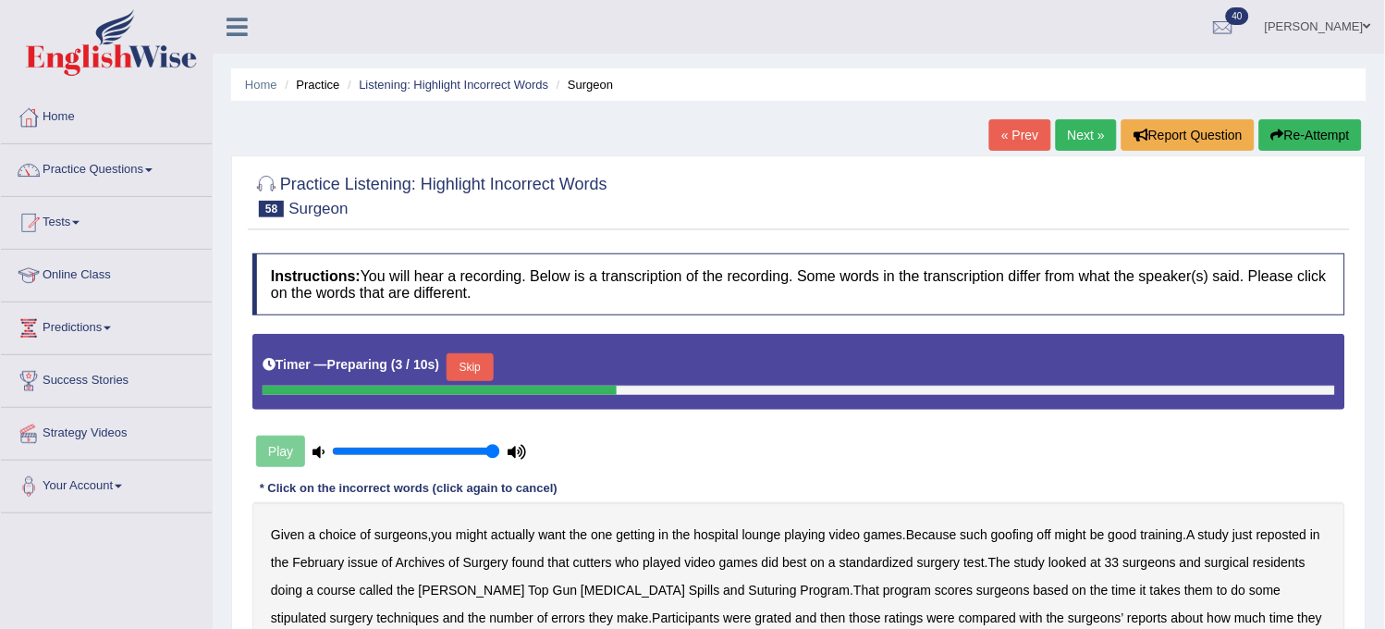
drag, startPoint x: 0, startPoint y: 0, endPoint x: 994, endPoint y: 132, distance: 1002.8
click at [994, 132] on link "« Prev" at bounding box center [1019, 134] width 61 height 31
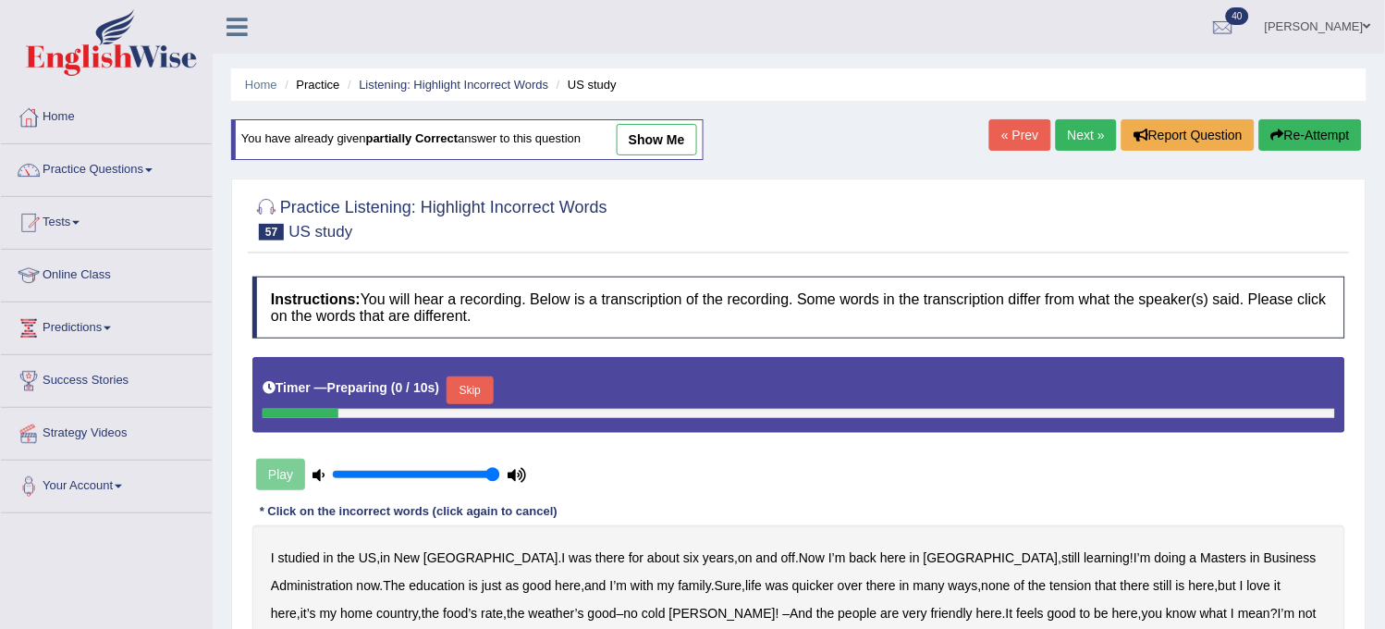
click at [1097, 141] on link "Next »" at bounding box center [1086, 134] width 61 height 31
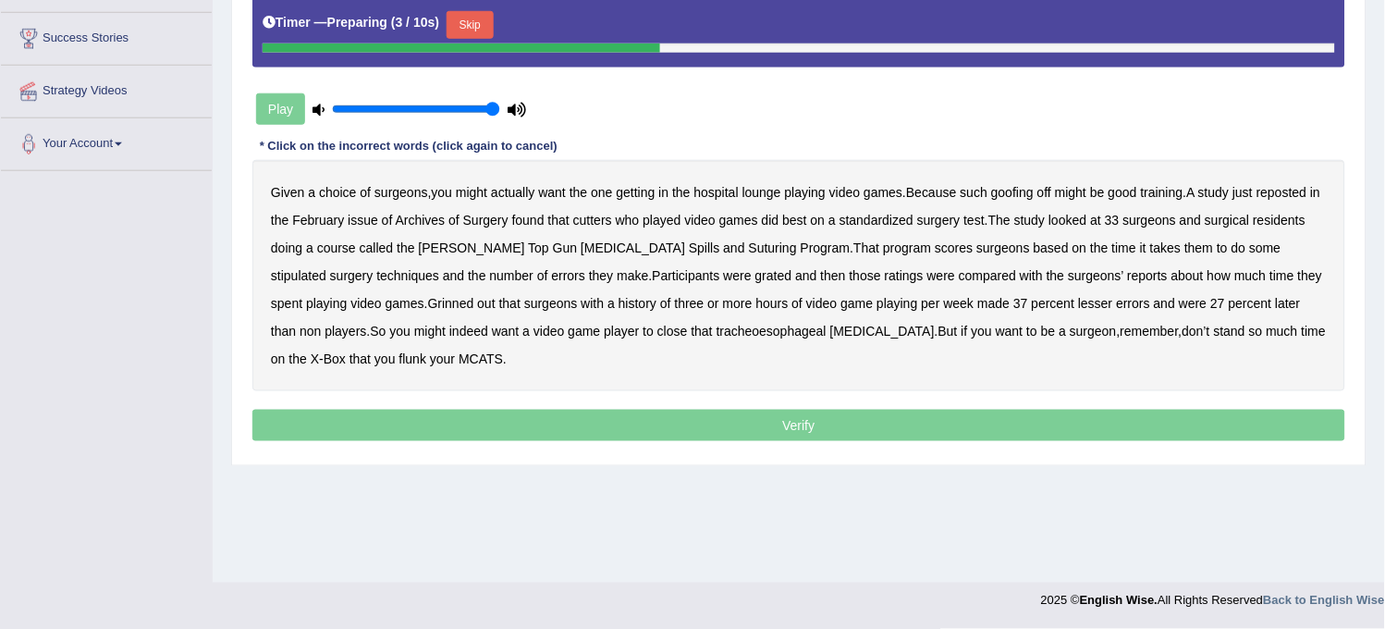
click at [475, 24] on button "Skip" at bounding box center [470, 25] width 46 height 28
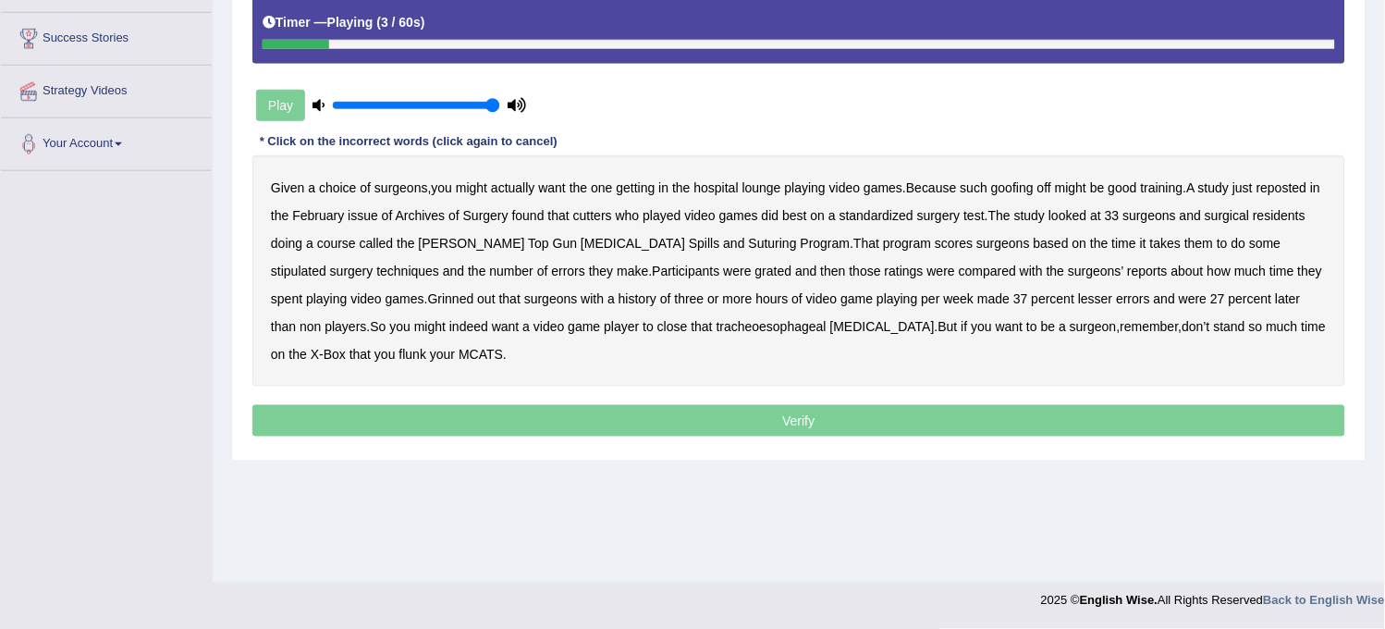
scroll to position [239, 0]
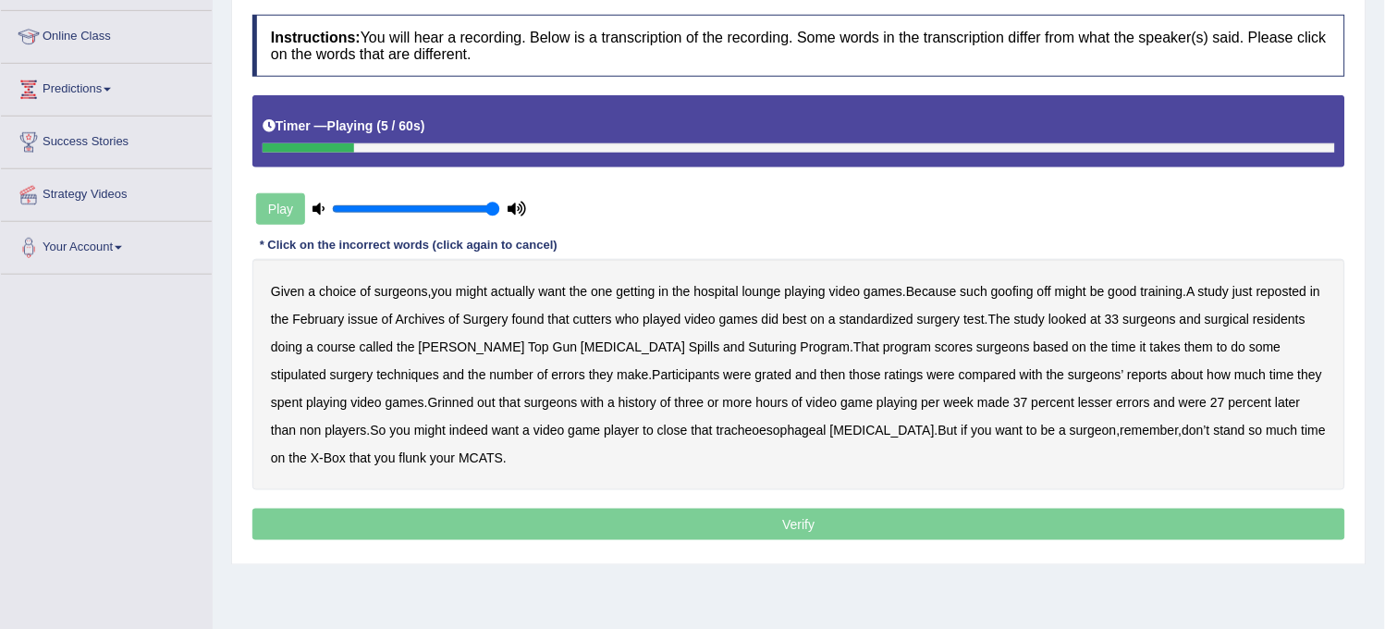
click at [634, 288] on b "getting" at bounding box center [636, 291] width 39 height 15
click at [1278, 285] on b "reposted" at bounding box center [1282, 291] width 50 height 15
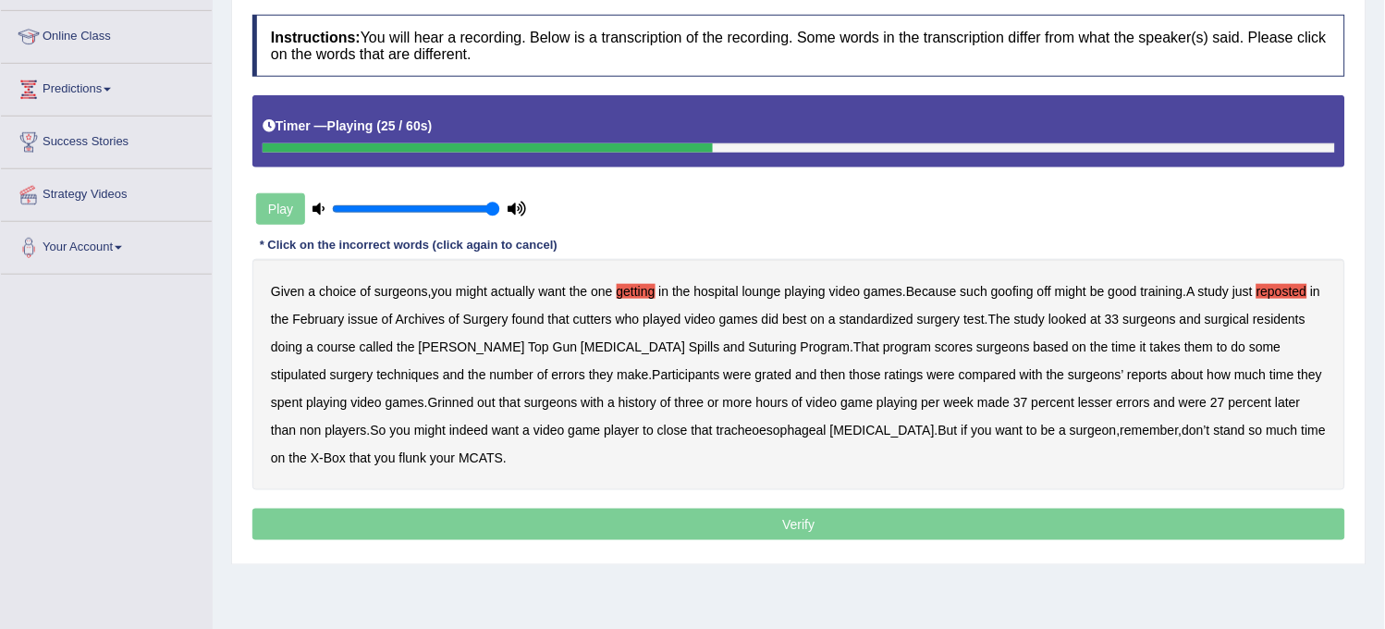
click at [689, 348] on b "Spills" at bounding box center [704, 346] width 31 height 15
click at [935, 350] on b "scores" at bounding box center [954, 346] width 38 height 15
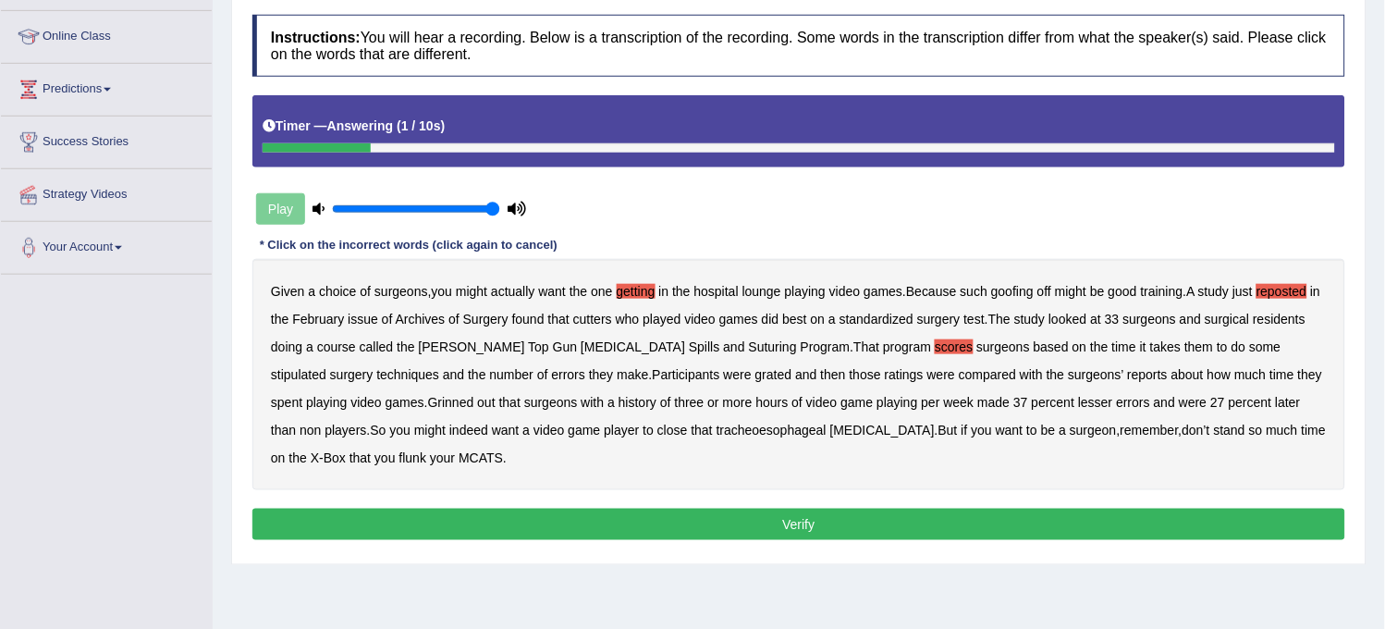
click at [630, 522] on button "Verify" at bounding box center [798, 524] width 1093 height 31
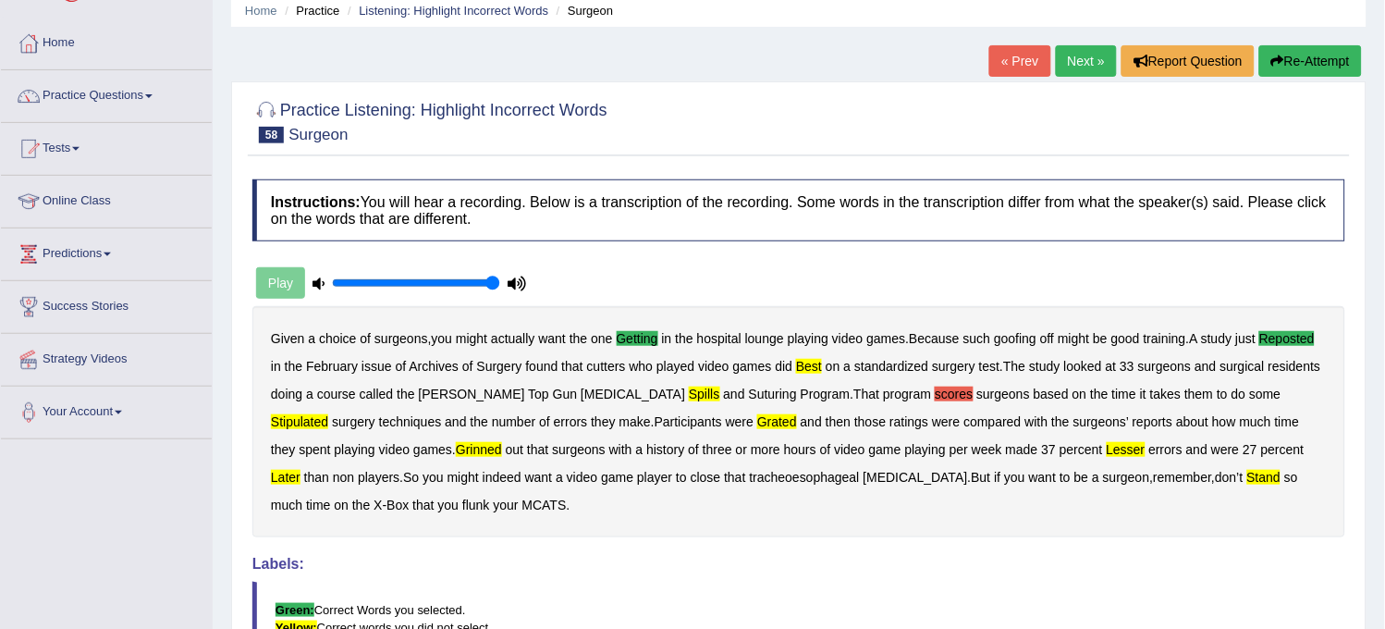
scroll to position [0, 0]
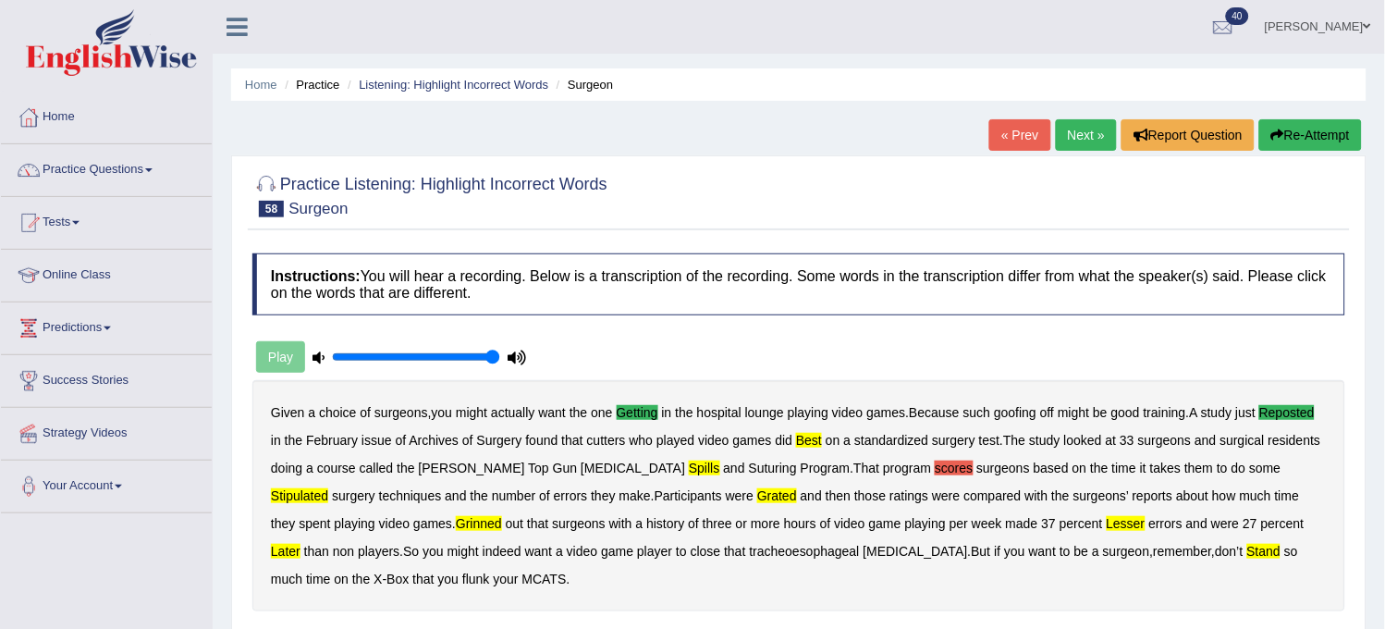
click at [1319, 151] on div "« Prev Next » Report Question Re-Attempt" at bounding box center [1177, 137] width 377 height 36
click at [1319, 150] on button "Re-Attempt" at bounding box center [1310, 134] width 103 height 31
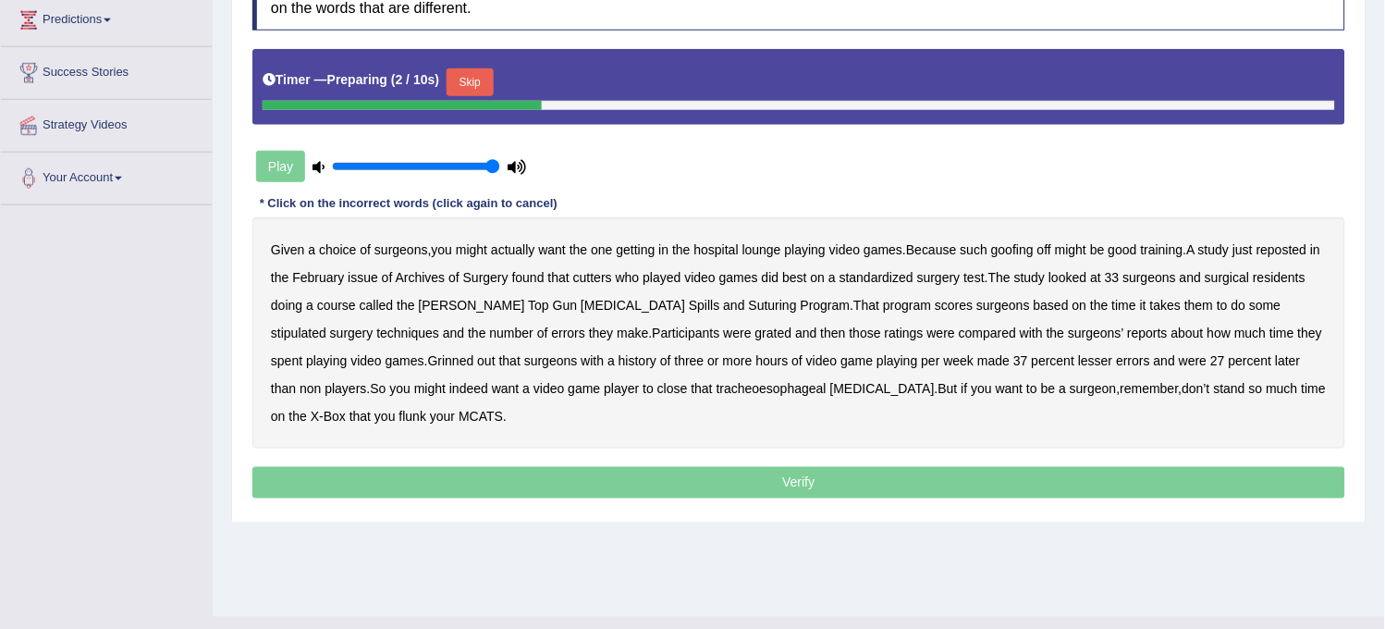
click at [805, 280] on b "best" at bounding box center [794, 277] width 24 height 15
click at [649, 252] on b "getting" at bounding box center [636, 249] width 39 height 15
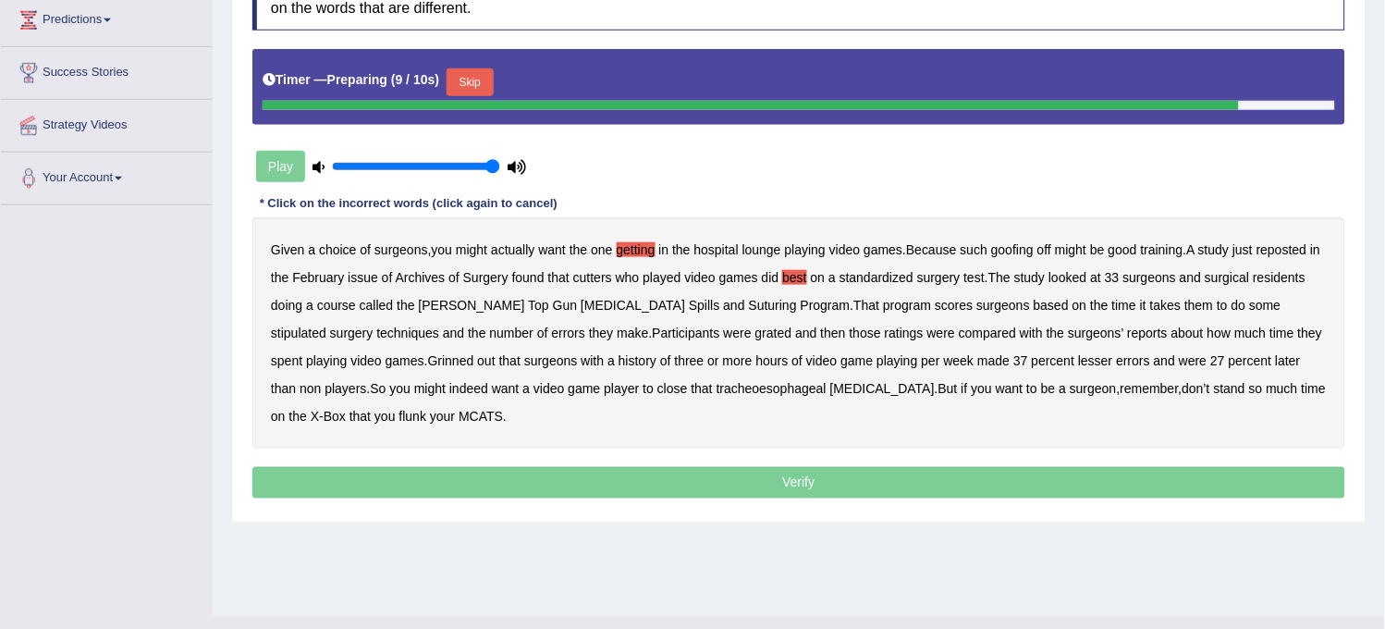
click at [1295, 251] on b "reposted" at bounding box center [1282, 249] width 50 height 15
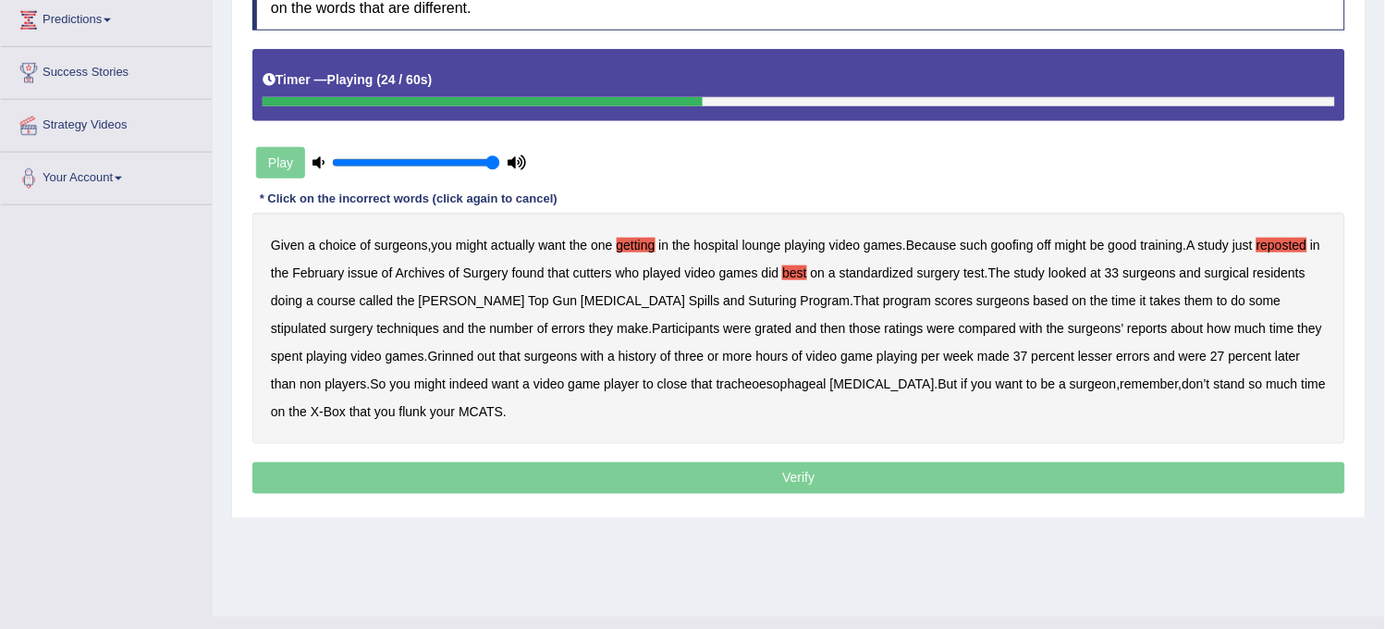
click at [689, 303] on b "Spills" at bounding box center [704, 300] width 31 height 15
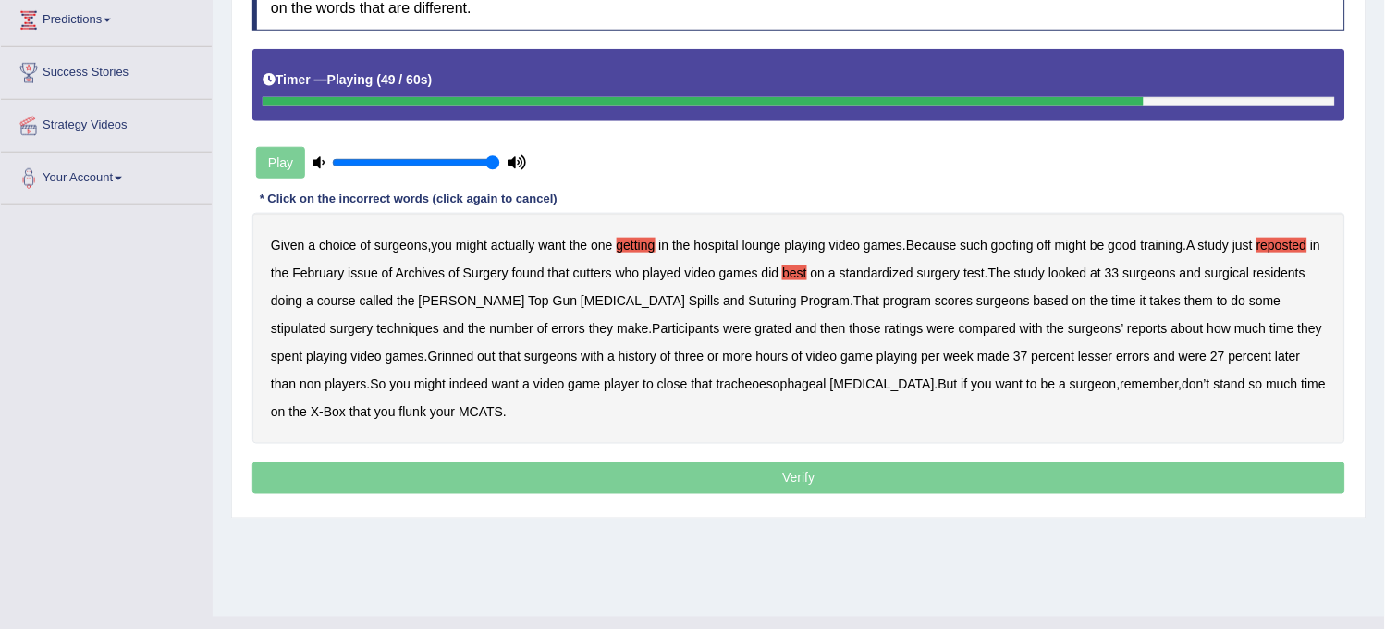
click at [1078, 353] on b "lesser" at bounding box center [1095, 356] width 34 height 15
click at [1276, 356] on b "later" at bounding box center [1288, 356] width 25 height 15
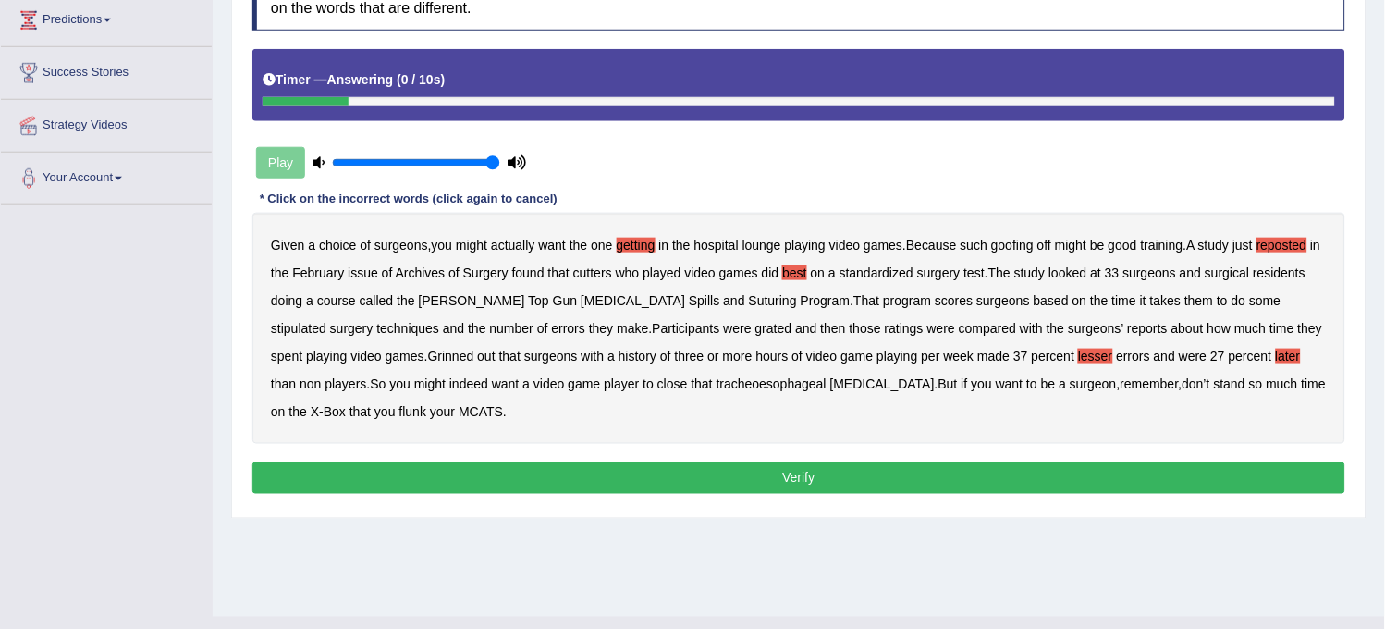
click at [1121, 385] on b "remember" at bounding box center [1150, 383] width 58 height 15
click at [917, 486] on button "Verify" at bounding box center [798, 477] width 1093 height 31
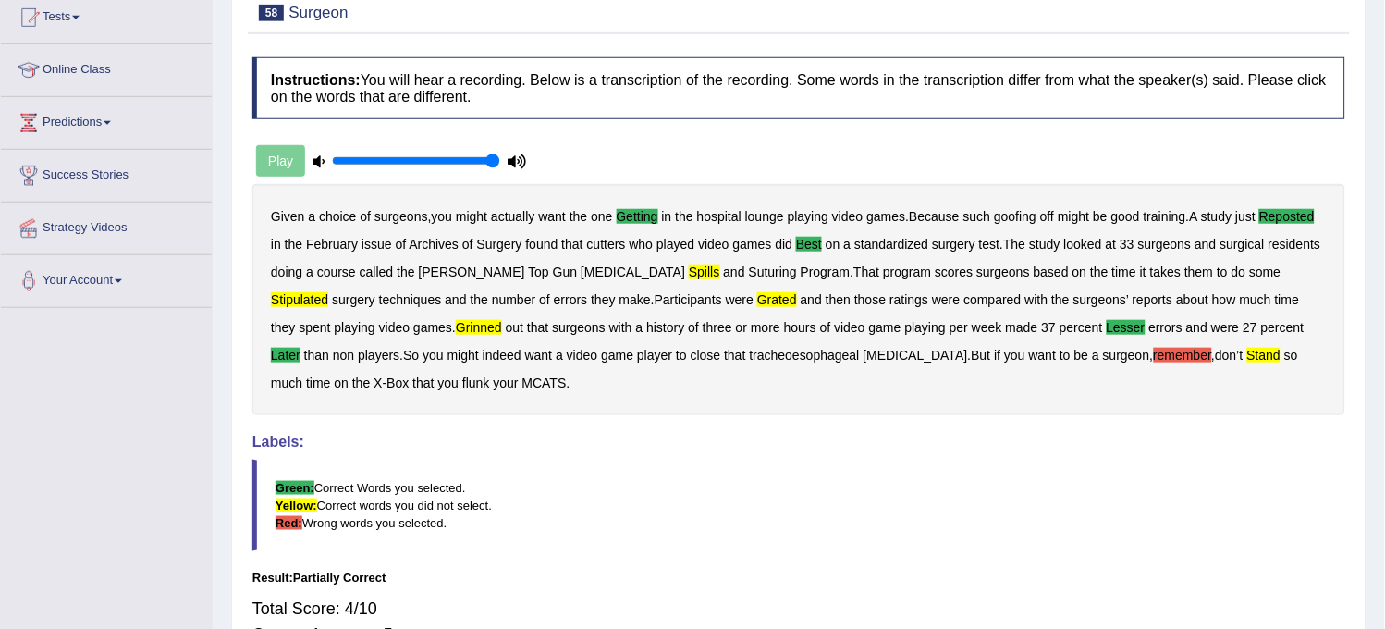
scroll to position [103, 0]
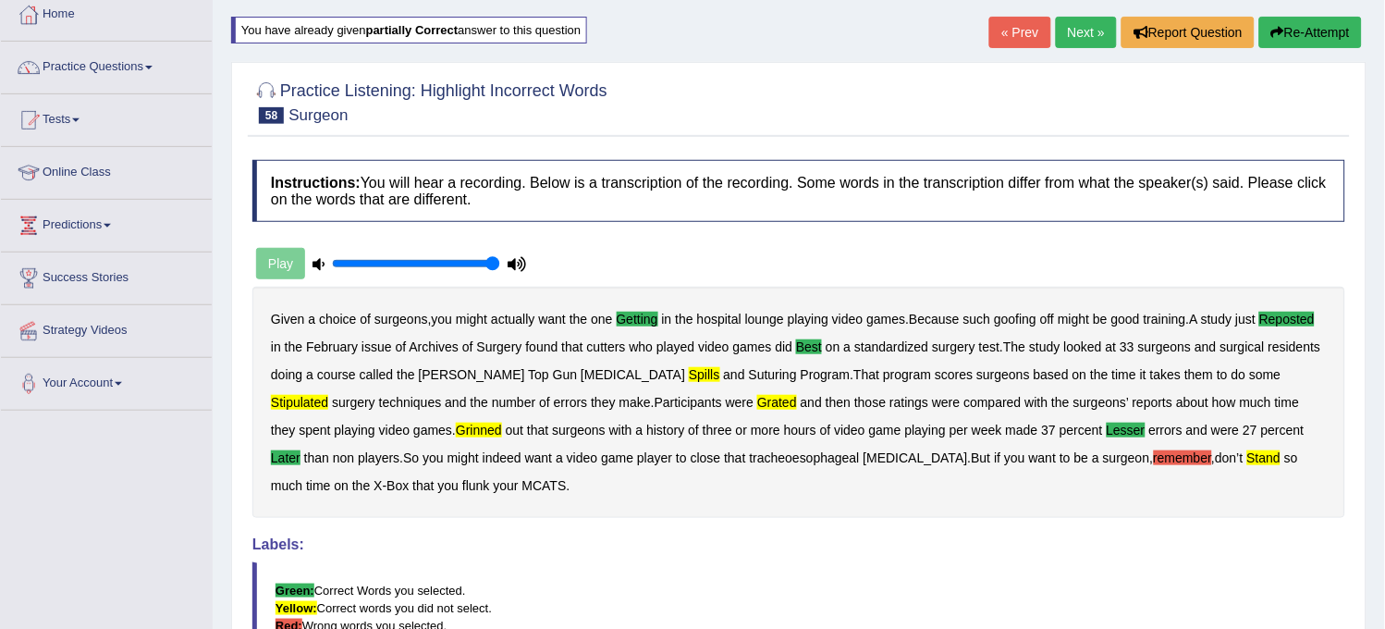
click at [1078, 26] on link "Next »" at bounding box center [1086, 32] width 61 height 31
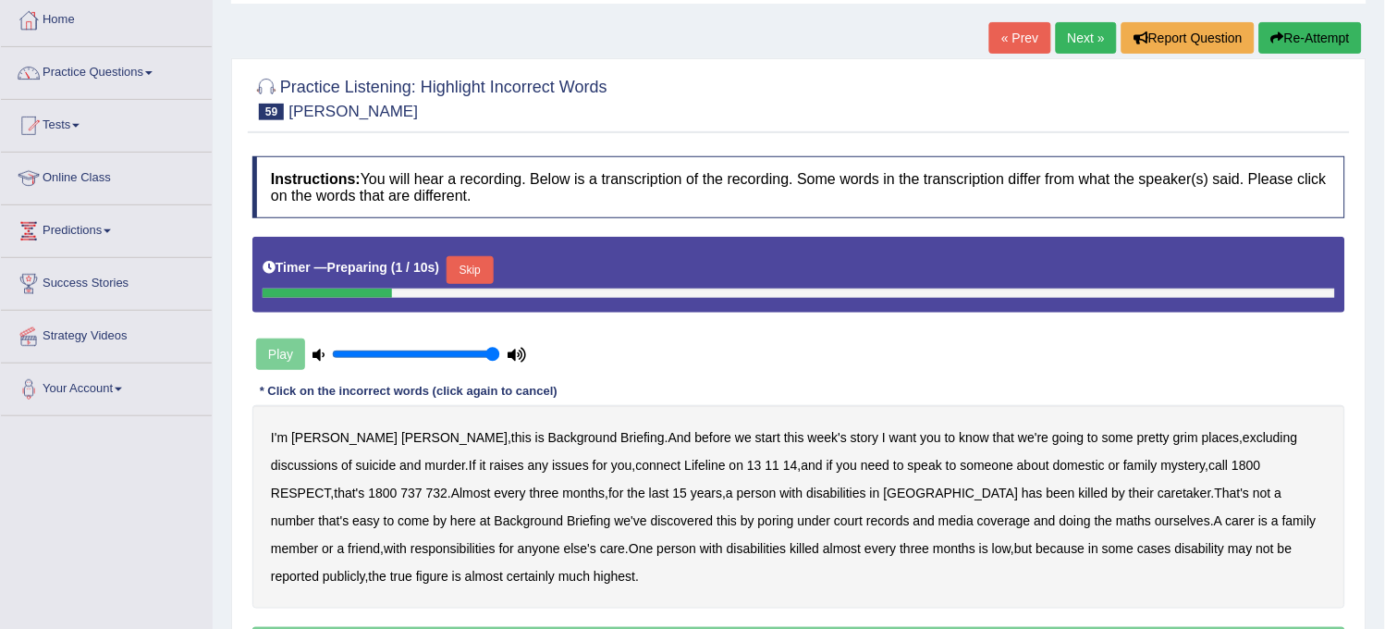
scroll to position [308, 0]
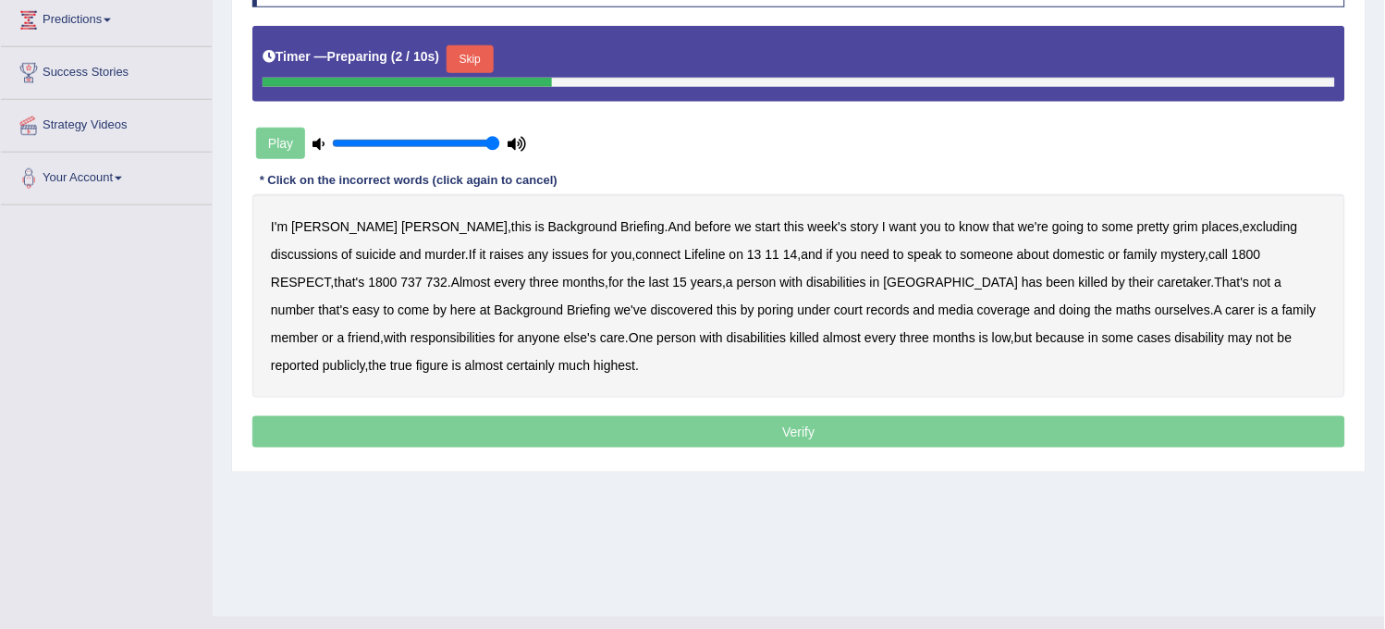
click at [485, 58] on button "Skip" at bounding box center [470, 59] width 46 height 28
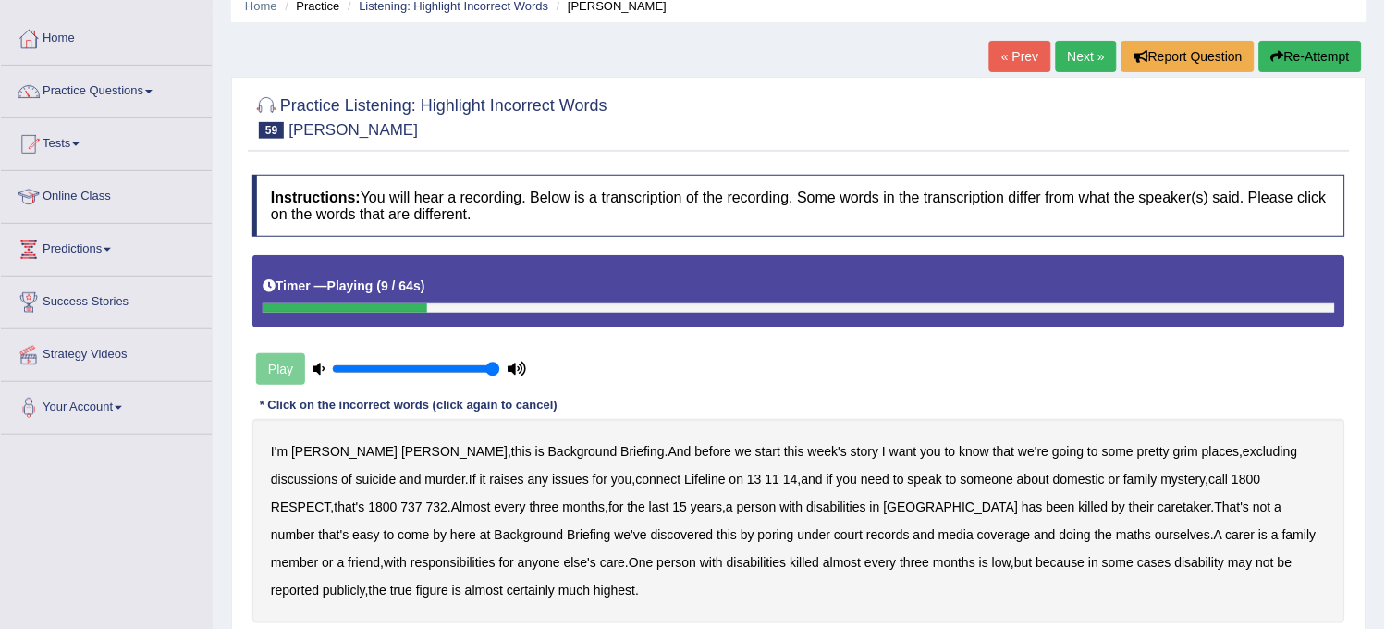
scroll to position [0, 0]
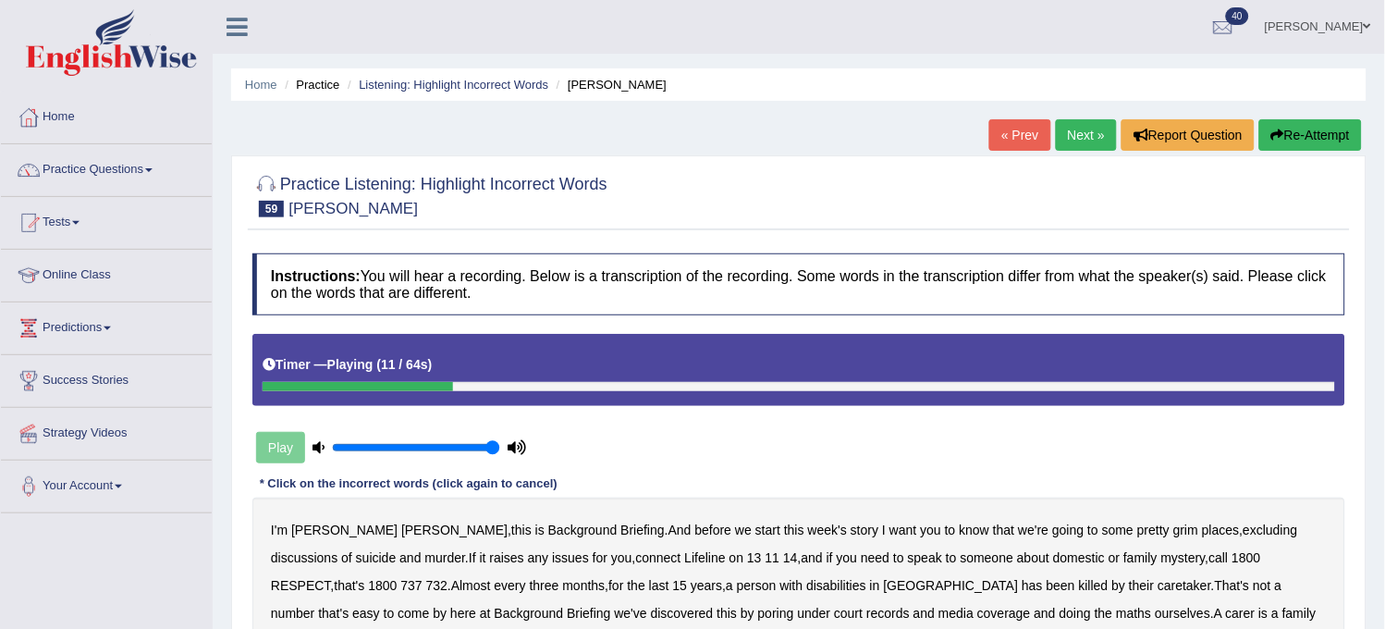
click at [1305, 135] on button "Re-Attempt" at bounding box center [1310, 134] width 103 height 31
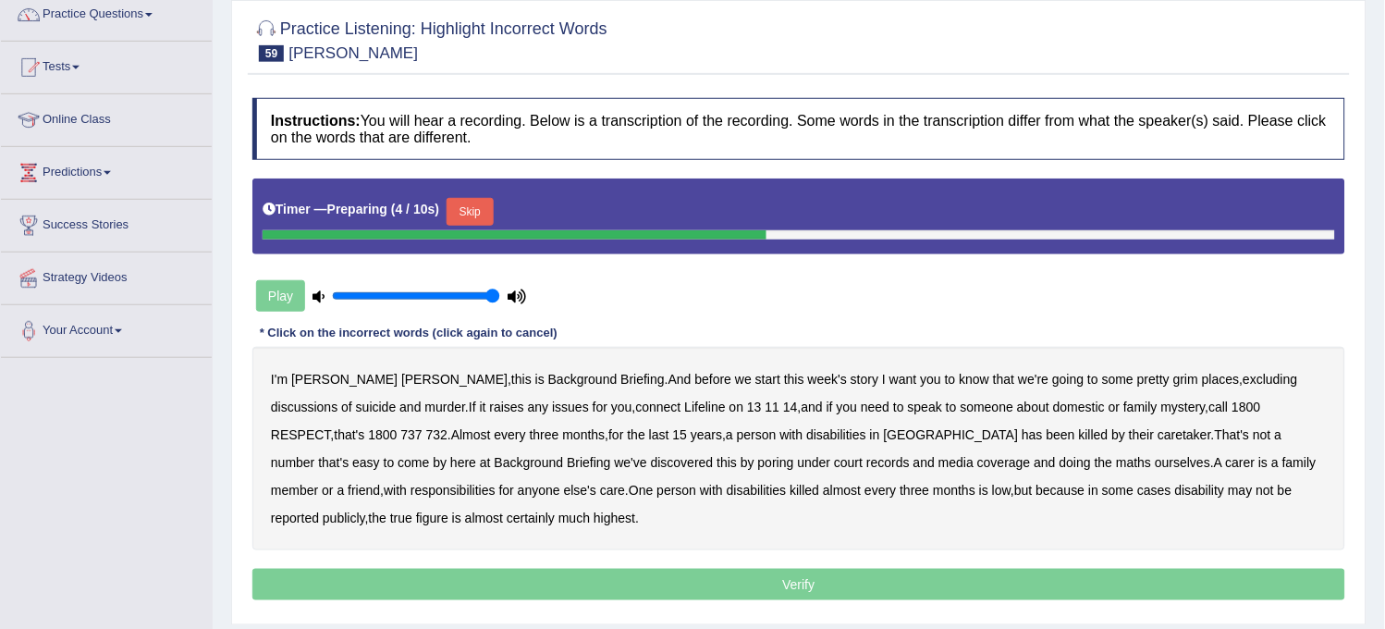
scroll to position [205, 0]
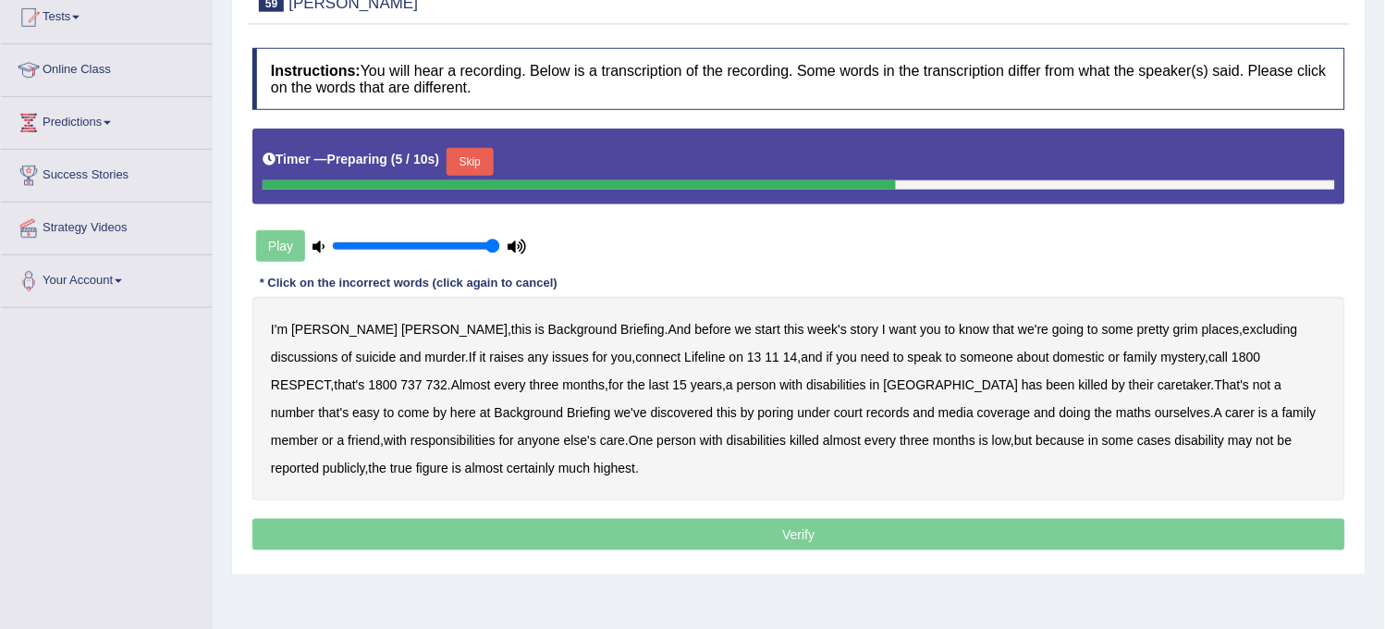
click at [484, 160] on button "Skip" at bounding box center [470, 162] width 46 height 28
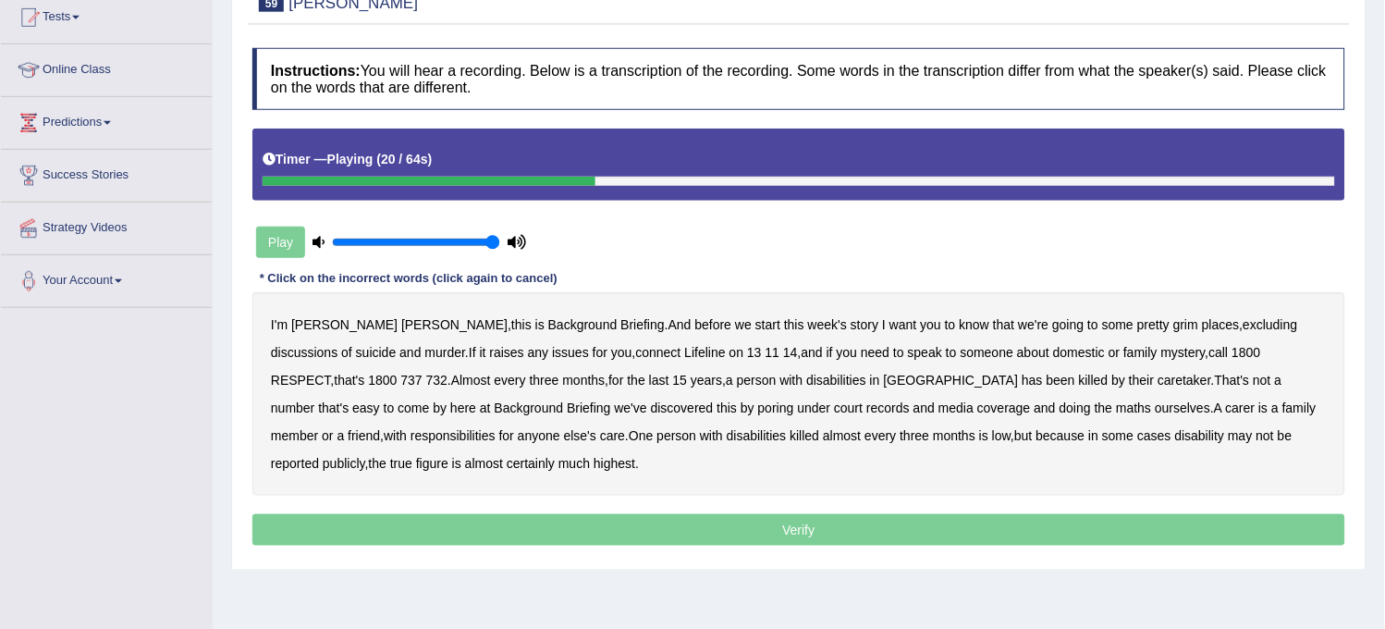
click at [908, 353] on b "speak" at bounding box center [925, 352] width 34 height 15
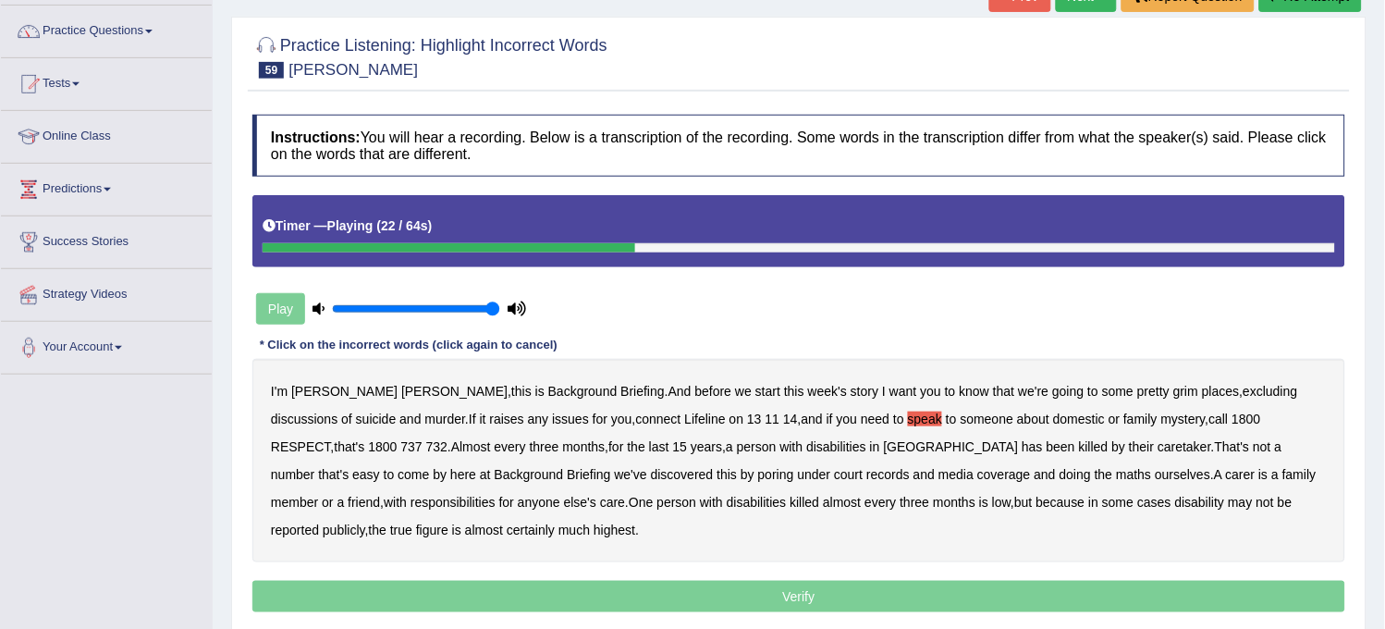
scroll to position [103, 0]
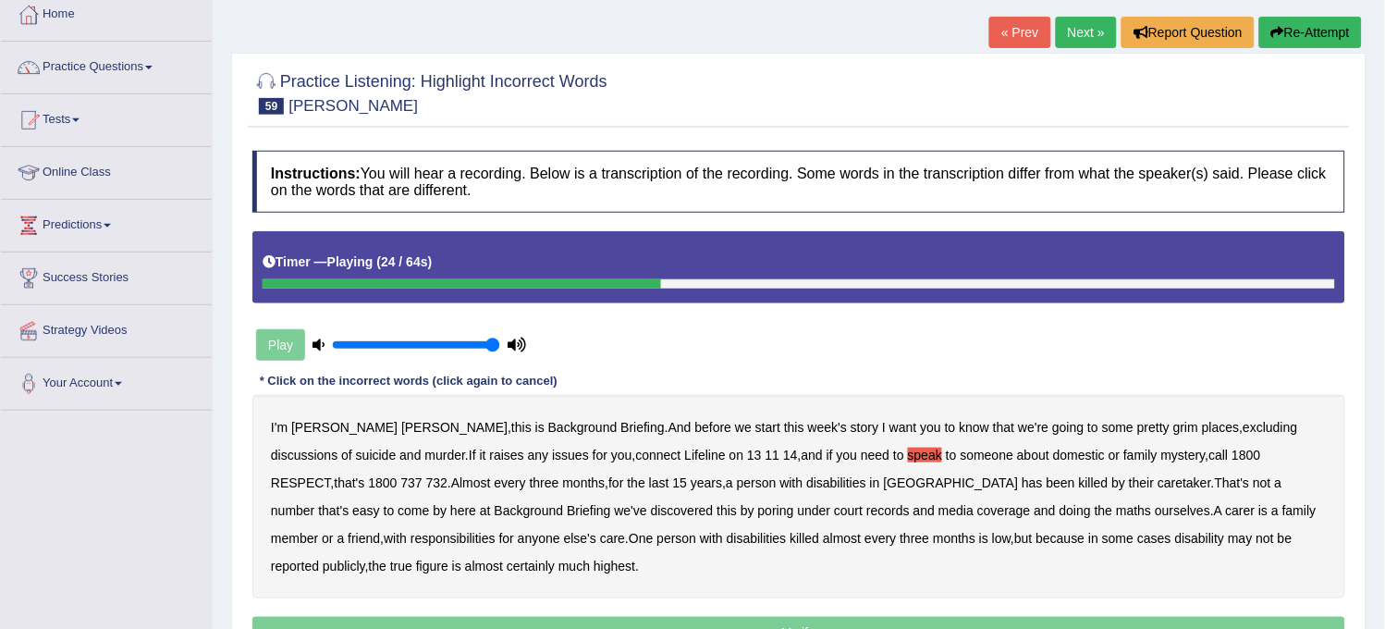
click at [1323, 48] on div "« Prev Next » Report Question Re-Attempt" at bounding box center [1177, 35] width 377 height 36
click at [1327, 31] on button "Re-Attempt" at bounding box center [1310, 32] width 103 height 31
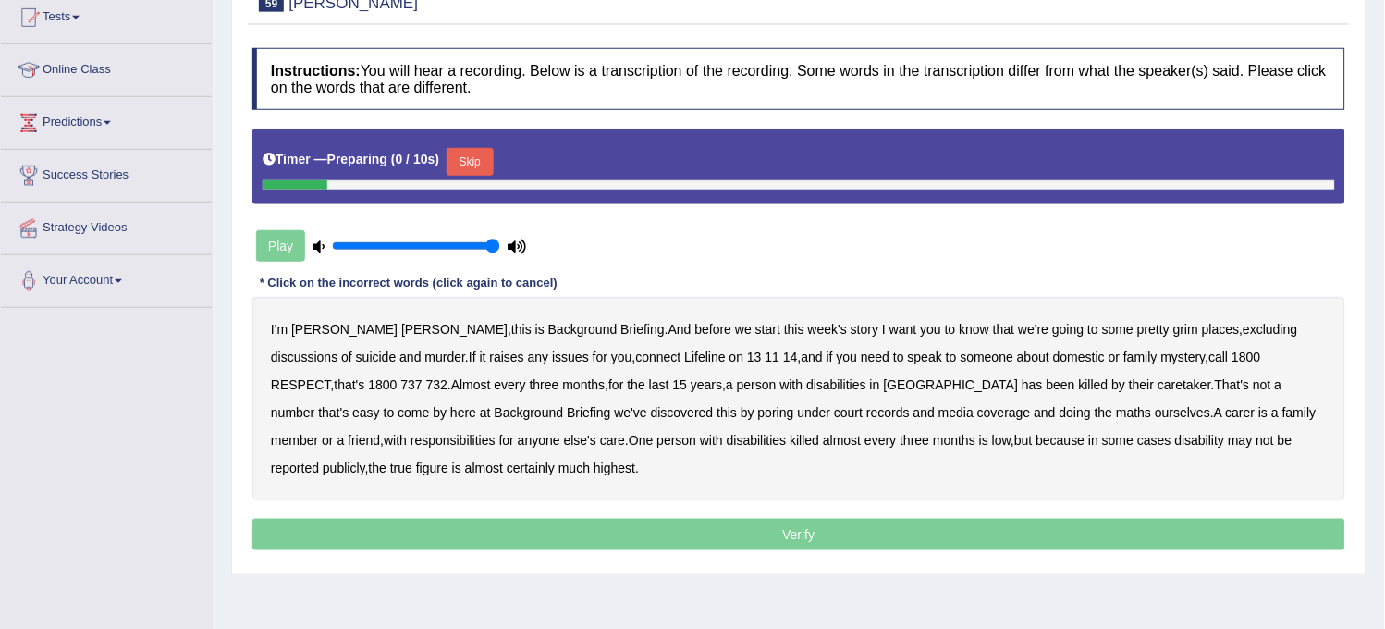
scroll to position [205, 0]
click at [490, 161] on button "Skip" at bounding box center [470, 162] width 46 height 28
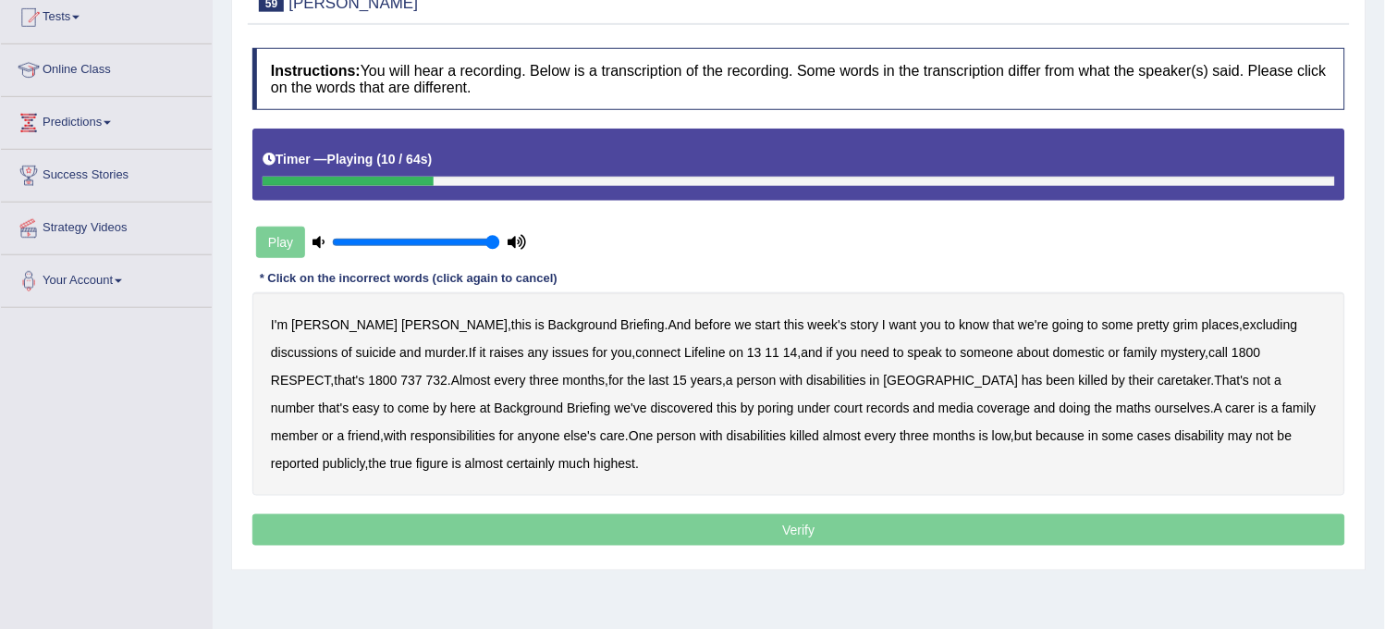
click at [1244, 326] on b "excluding" at bounding box center [1271, 324] width 55 height 15
click at [636, 348] on b "connect" at bounding box center [658, 352] width 45 height 15
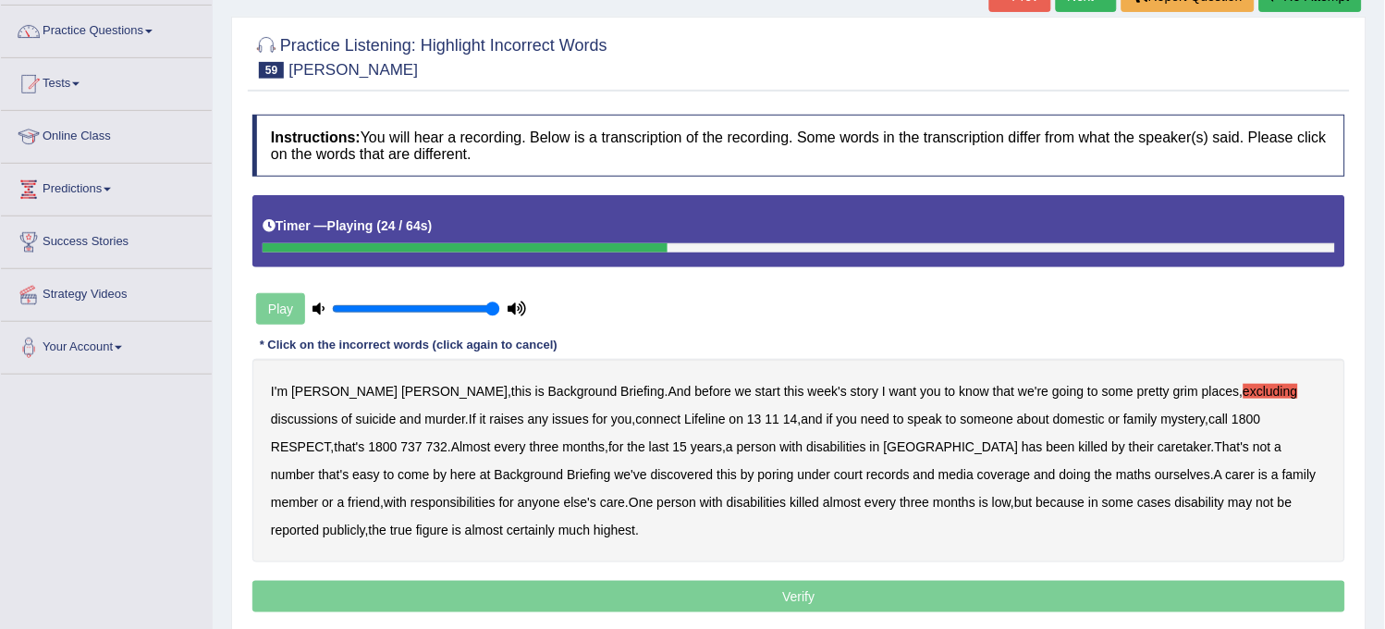
scroll to position [103, 0]
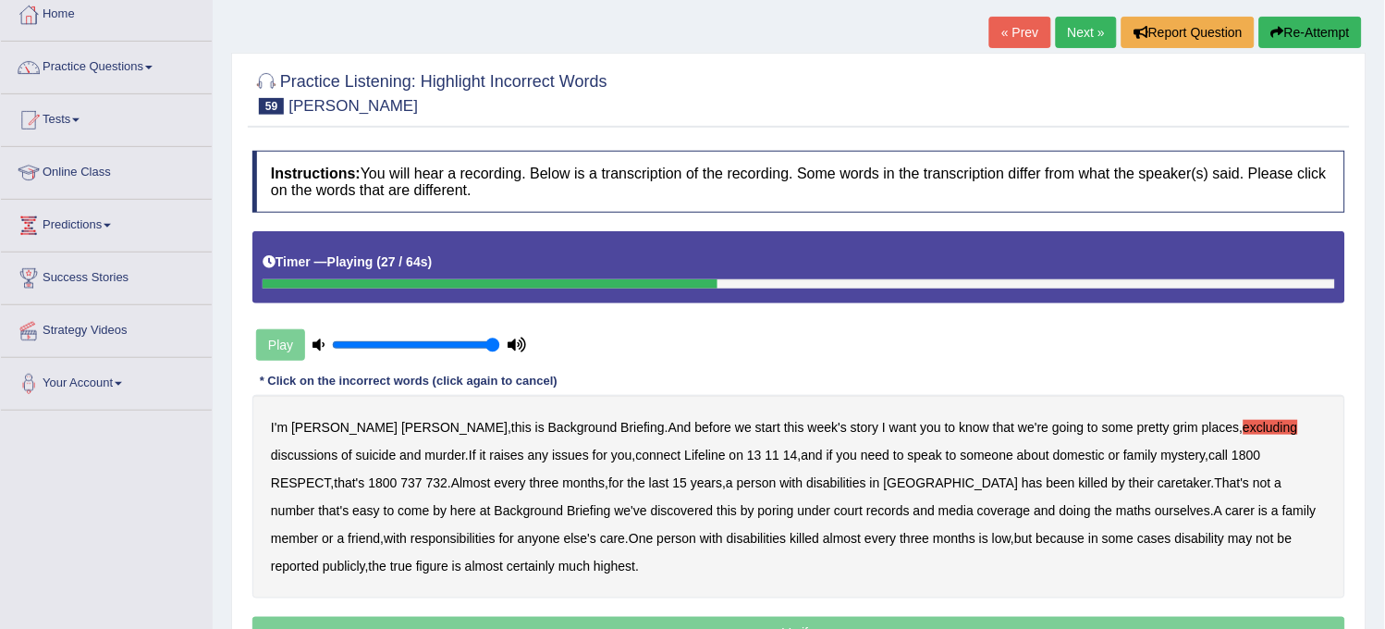
click at [1319, 42] on button "Re-Attempt" at bounding box center [1310, 32] width 103 height 31
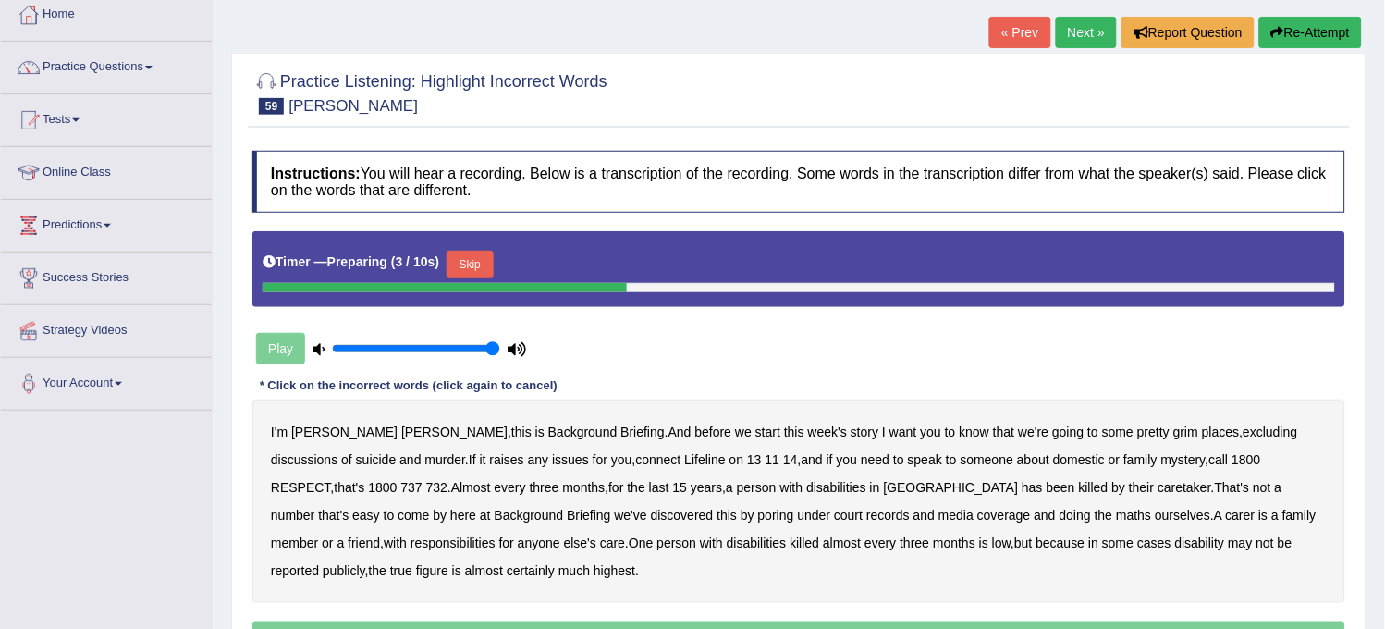
click at [1161, 461] on b "mystery" at bounding box center [1183, 459] width 44 height 15
click at [467, 260] on button "Skip" at bounding box center [470, 265] width 46 height 28
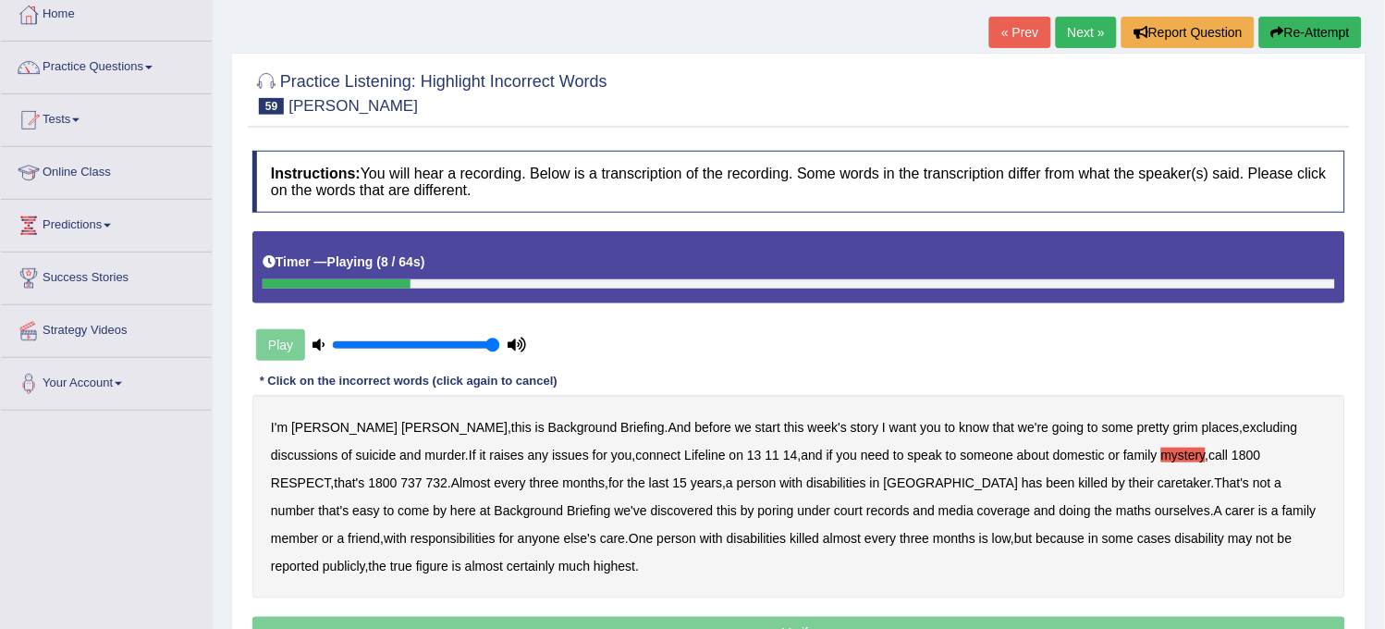
click at [1244, 424] on b "excluding" at bounding box center [1271, 427] width 55 height 15
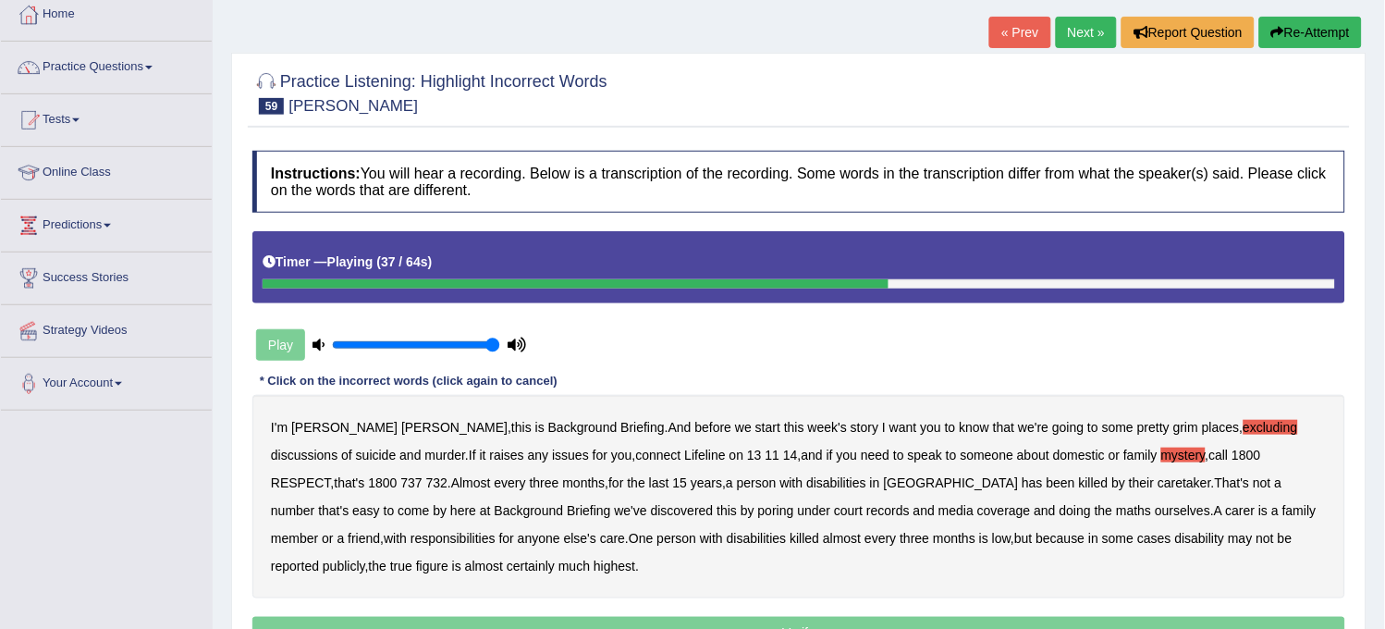
click at [1158, 477] on b "caretaker" at bounding box center [1185, 482] width 54 height 15
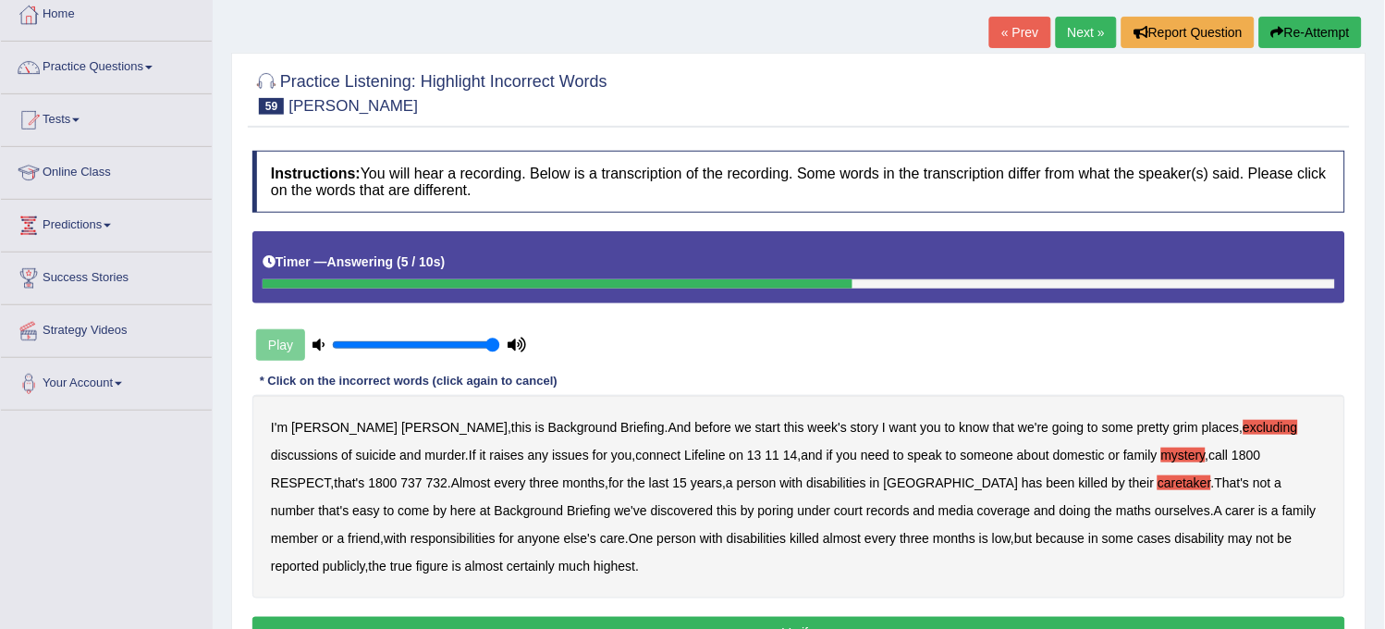
click at [594, 566] on b "highest" at bounding box center [615, 566] width 42 height 15
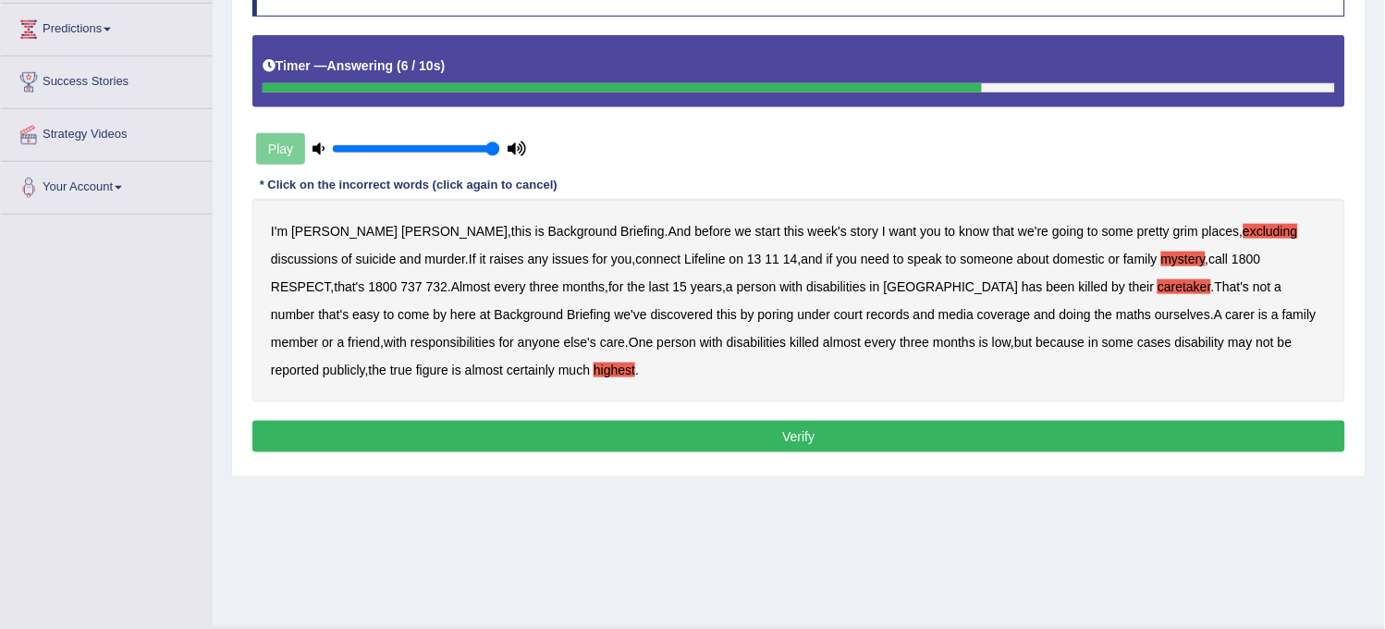
scroll to position [308, 0]
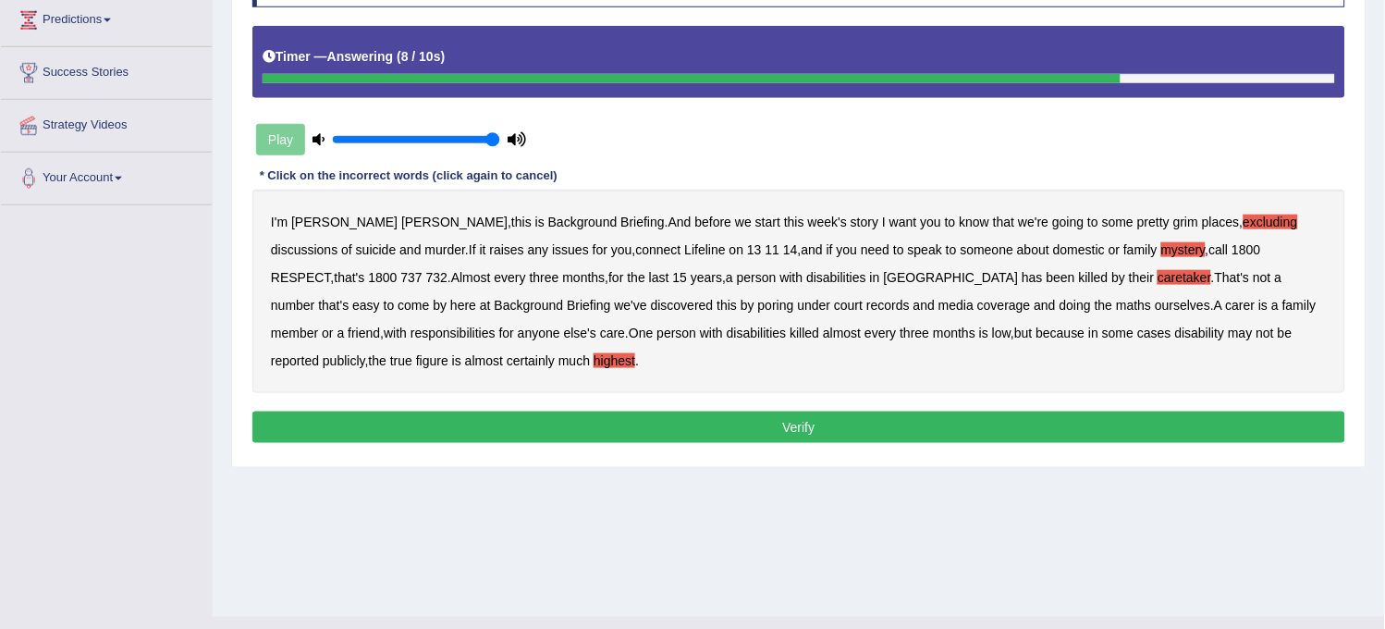
click at [623, 441] on button "Verify" at bounding box center [798, 427] width 1093 height 31
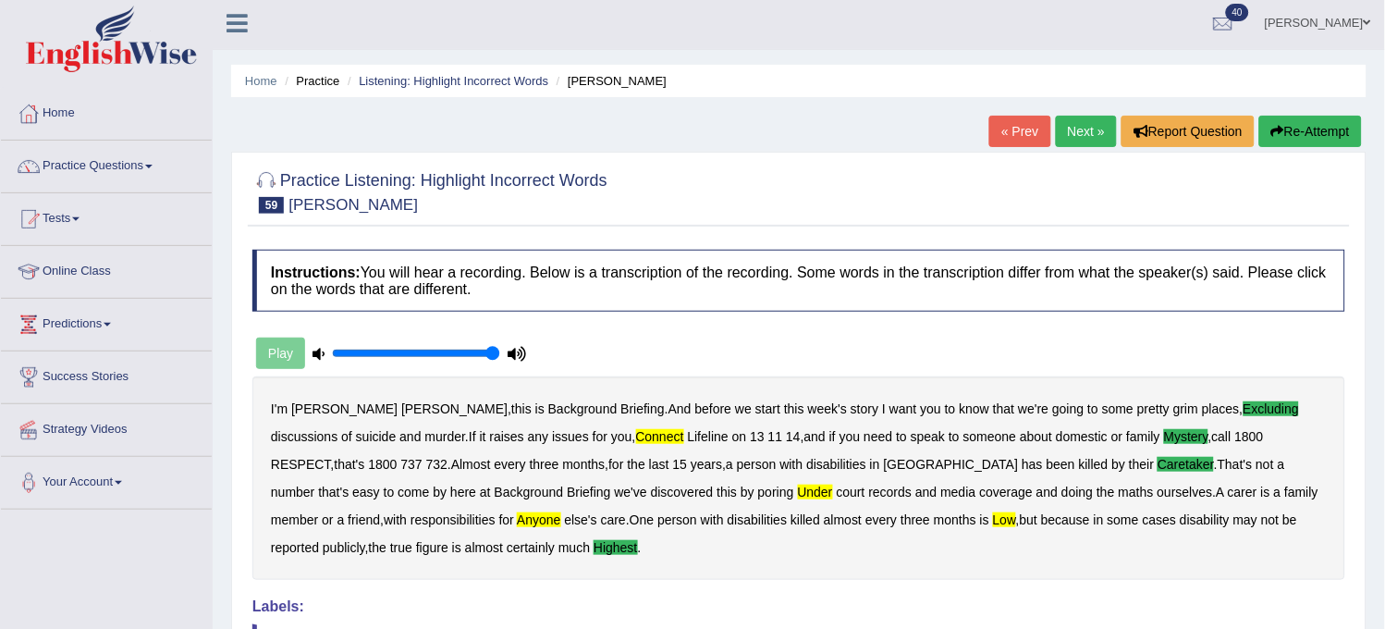
scroll to position [0, 0]
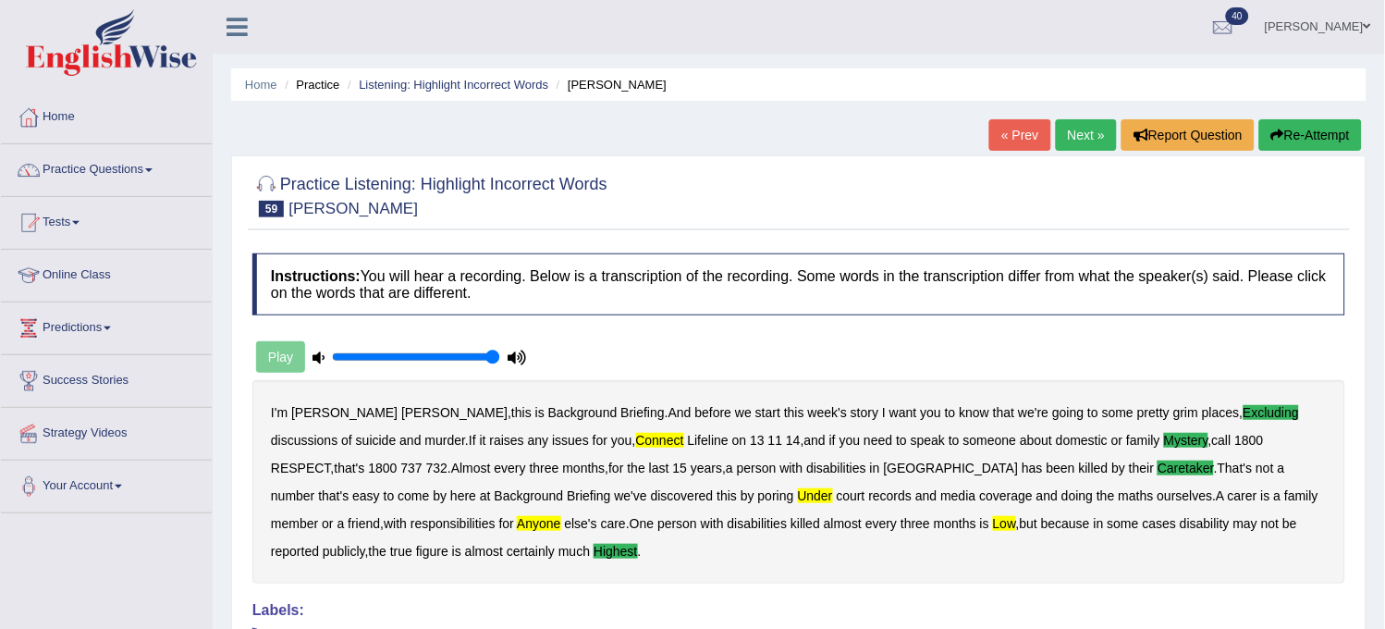
click at [1062, 129] on link "Next »" at bounding box center [1086, 134] width 61 height 31
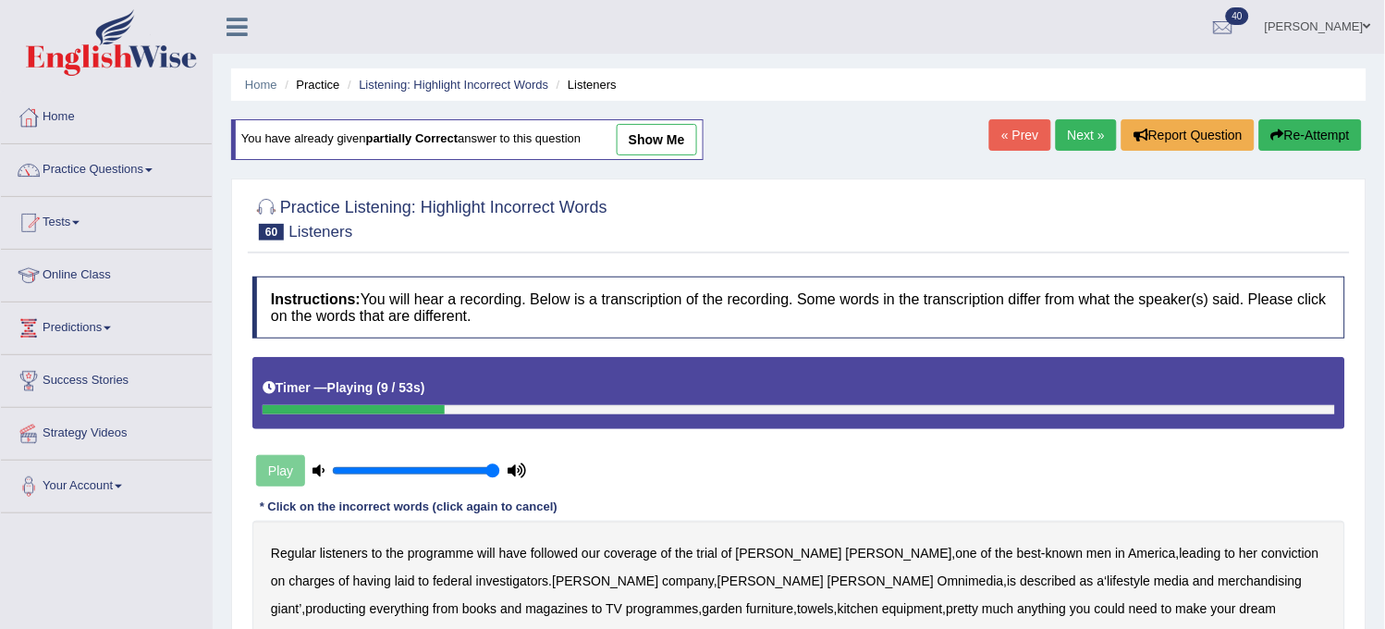
click at [1056, 141] on link "Next »" at bounding box center [1086, 134] width 61 height 31
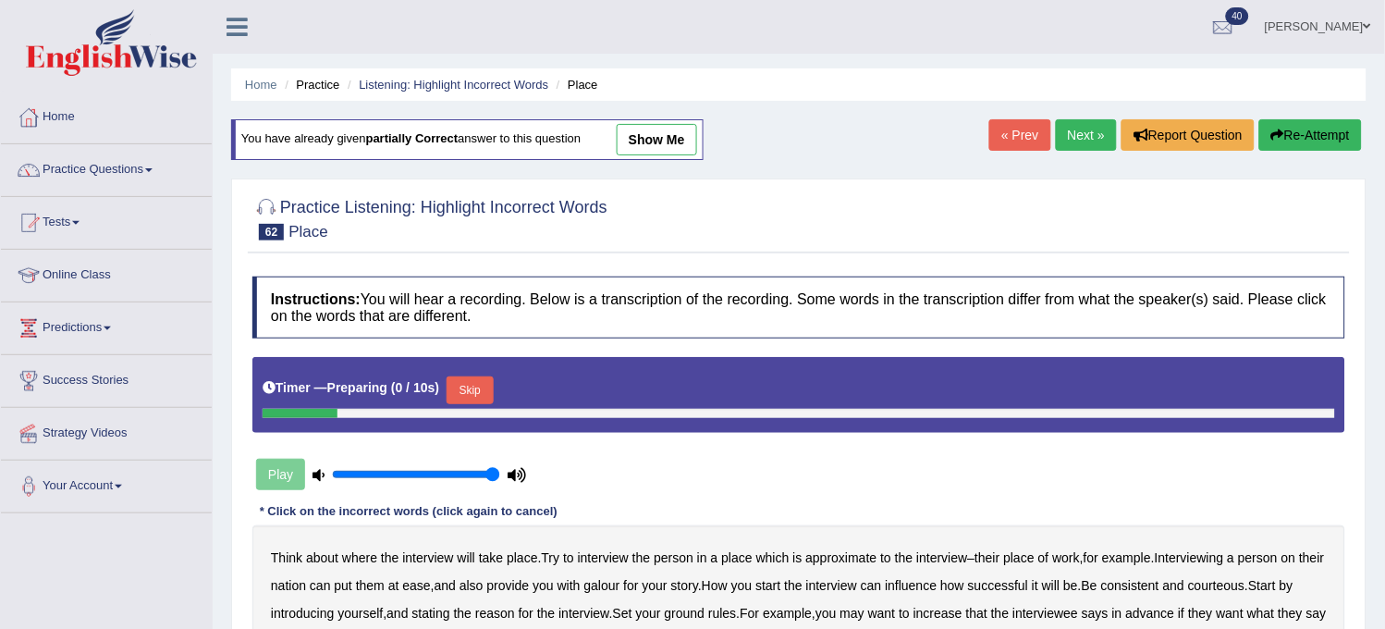
drag, startPoint x: 0, startPoint y: 0, endPoint x: 1084, endPoint y: 129, distance: 1091.5
click at [1084, 129] on link "Next »" at bounding box center [1086, 134] width 61 height 31
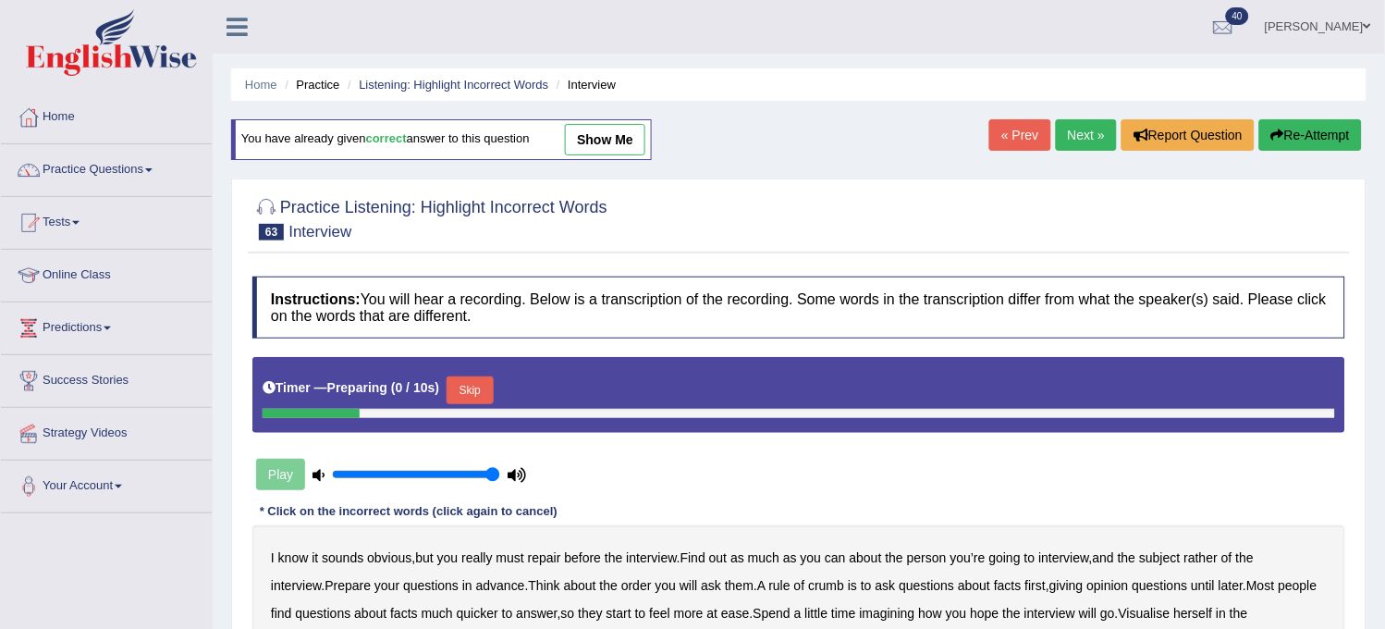
drag, startPoint x: 0, startPoint y: 0, endPoint x: 1084, endPoint y: 129, distance: 1091.5
click at [1084, 129] on link "Next »" at bounding box center [1086, 134] width 61 height 31
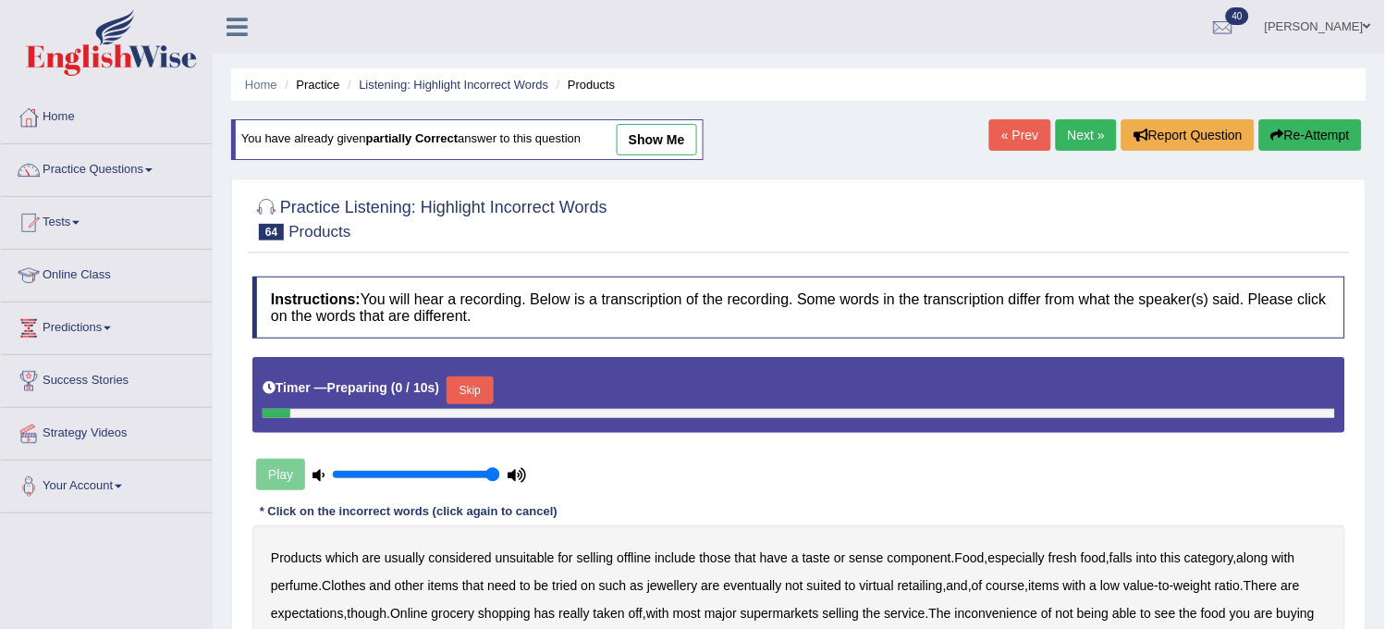
click at [1084, 129] on link "Next »" at bounding box center [1086, 134] width 61 height 31
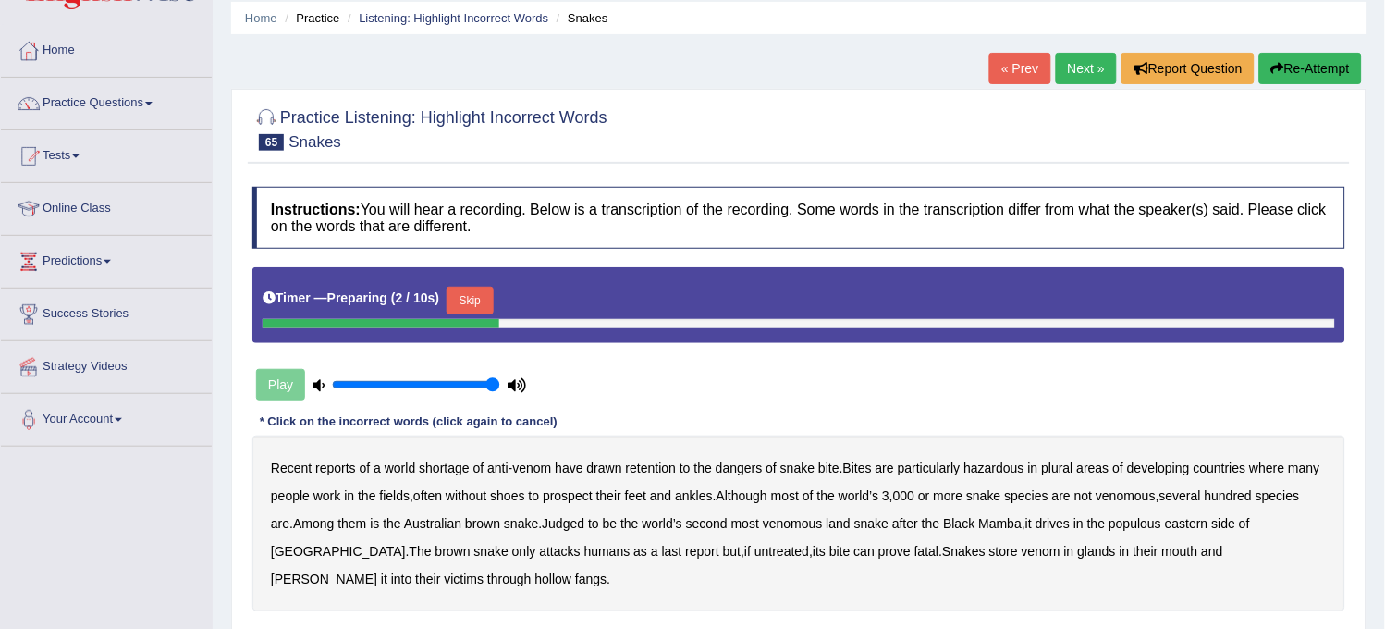
scroll to position [205, 0]
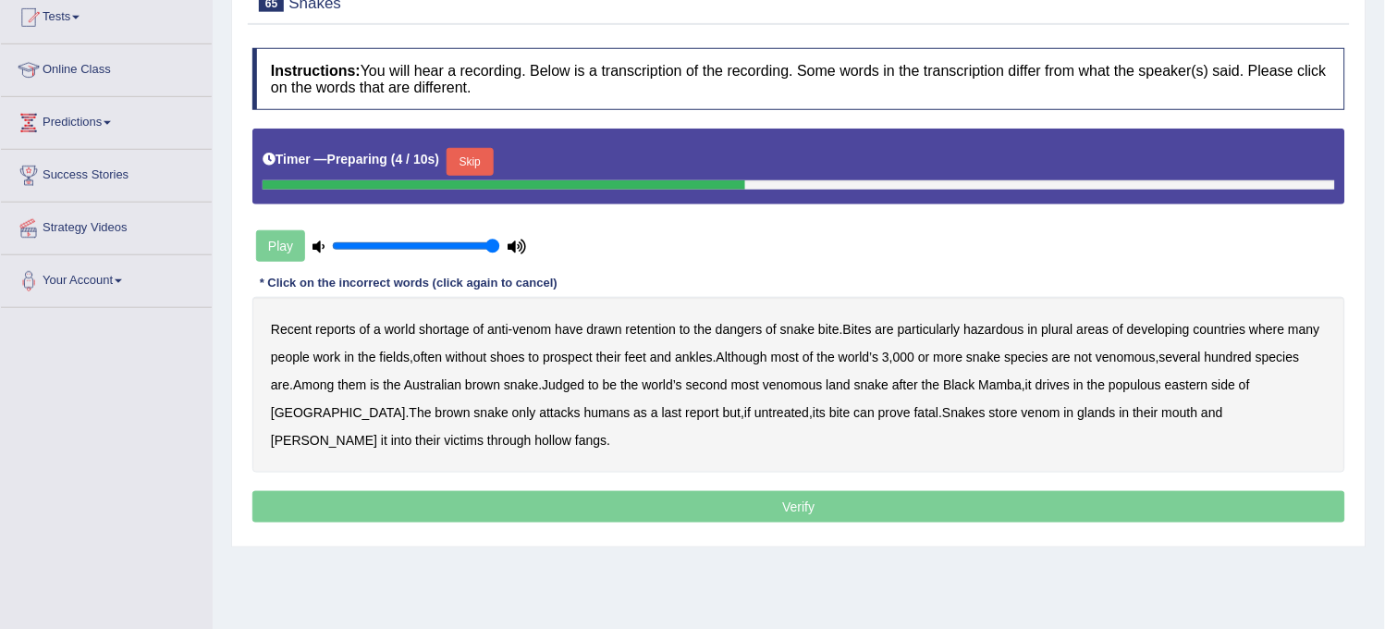
click at [485, 177] on div "Skip" at bounding box center [470, 164] width 46 height 32
click at [487, 158] on button "Skip" at bounding box center [470, 162] width 46 height 28
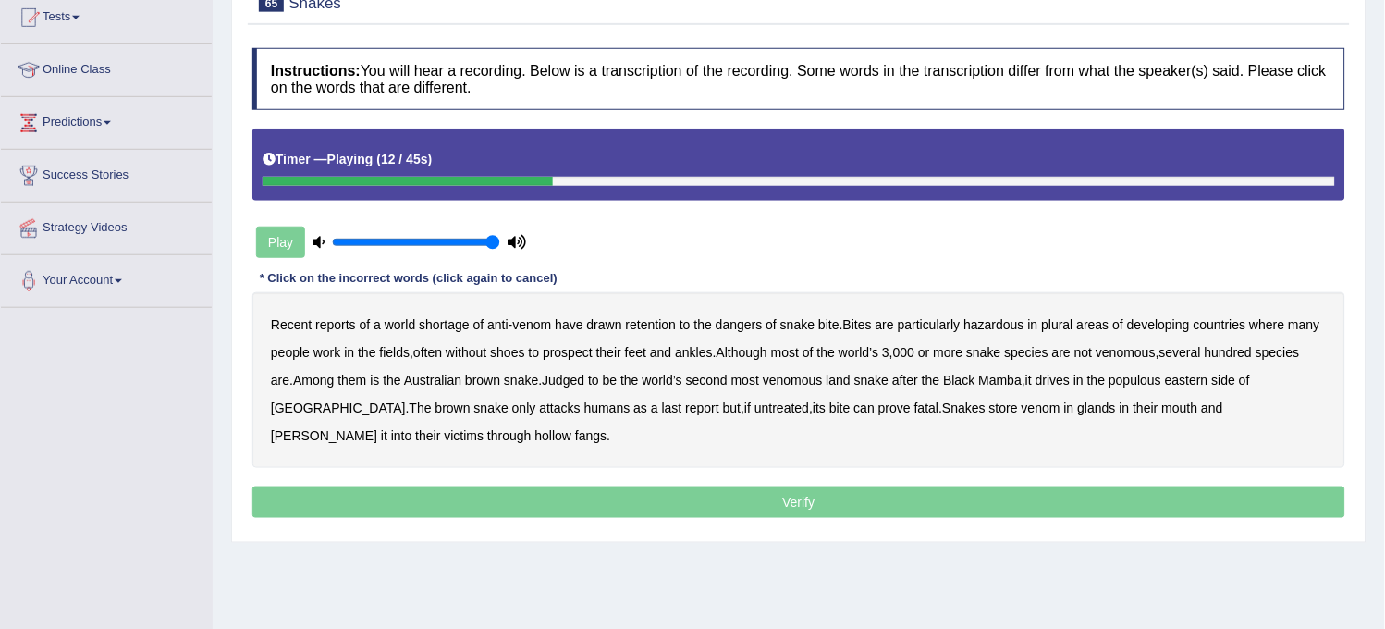
click at [1273, 322] on b "where" at bounding box center [1267, 324] width 35 height 15
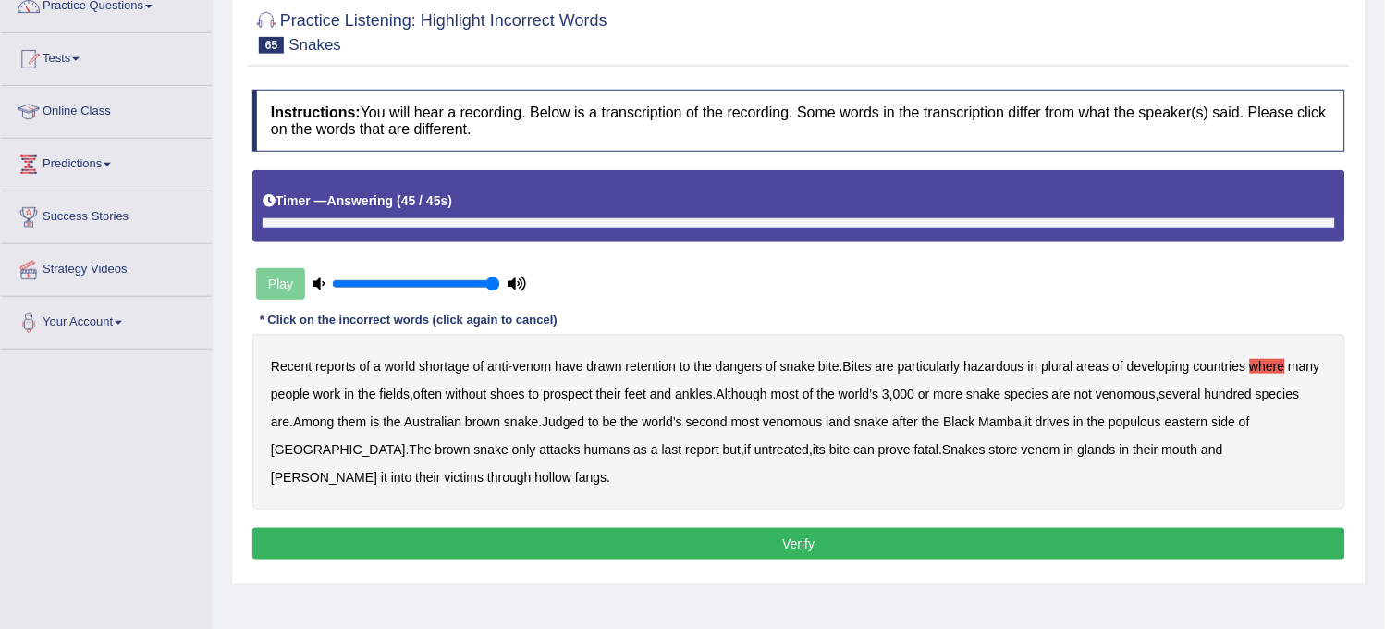
scroll to position [103, 0]
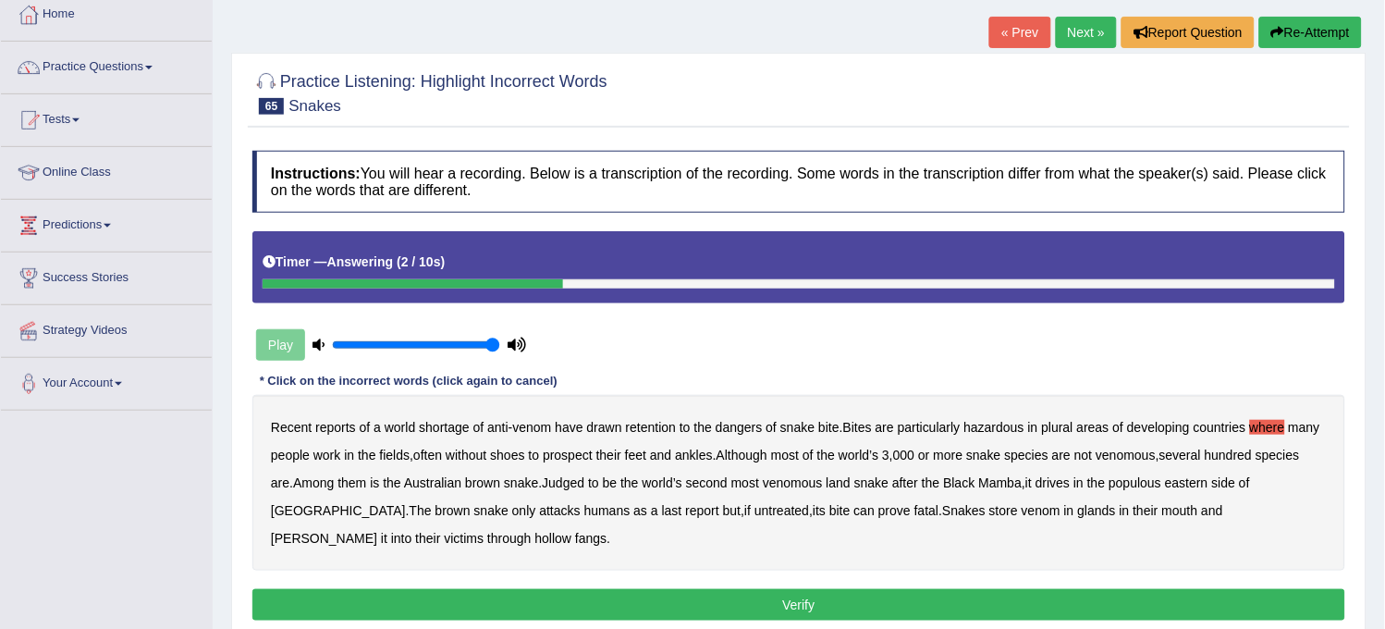
click at [1325, 24] on button "Re-Attempt" at bounding box center [1310, 32] width 103 height 31
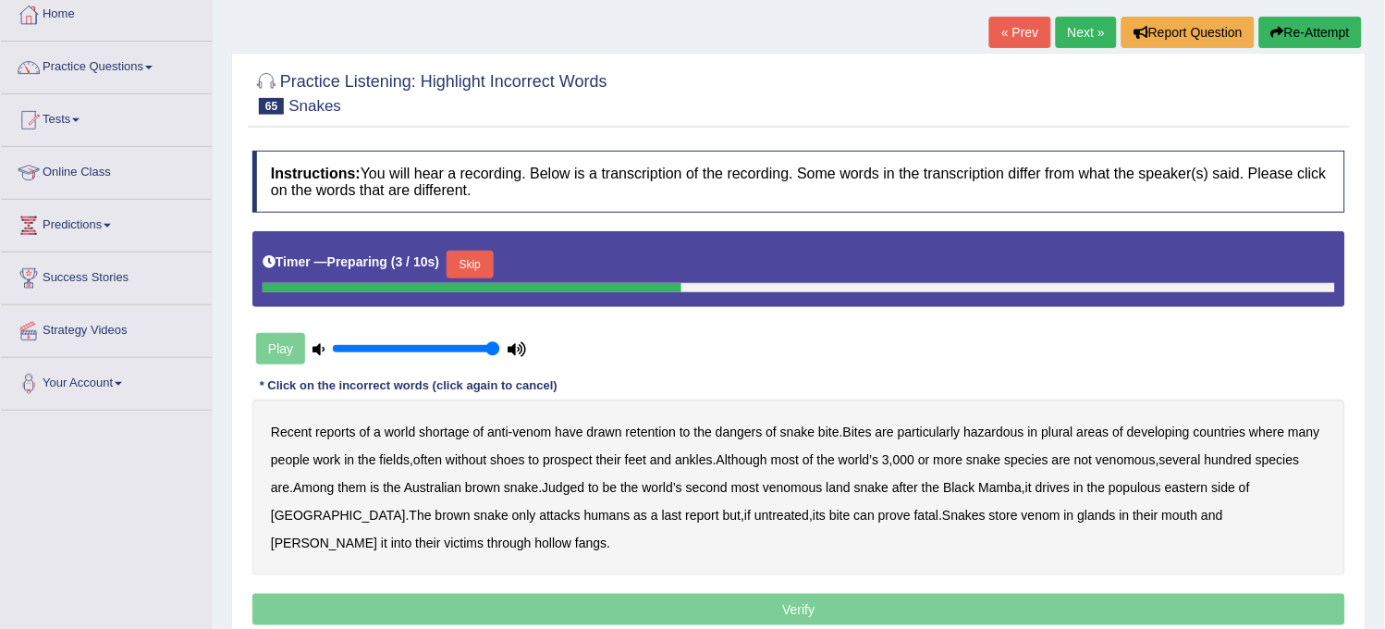
click at [1075, 32] on link "Next »" at bounding box center [1086, 32] width 61 height 31
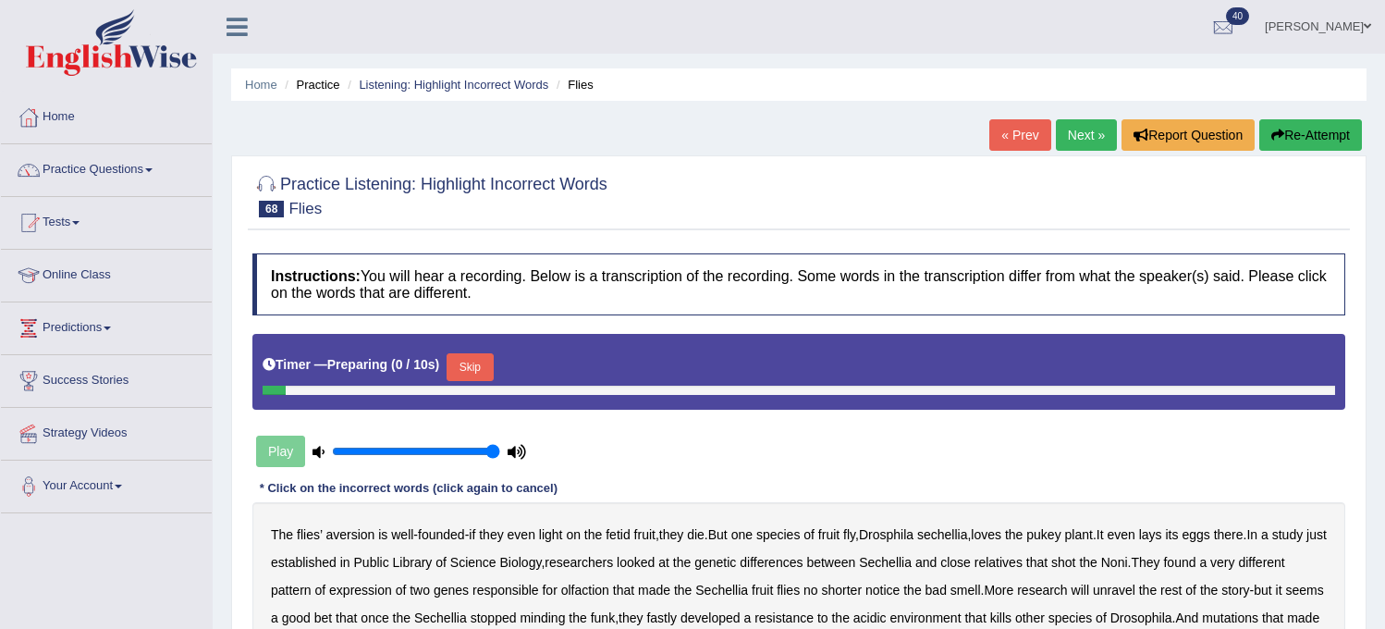
click at [1074, 131] on link "Next »" at bounding box center [1086, 134] width 61 height 31
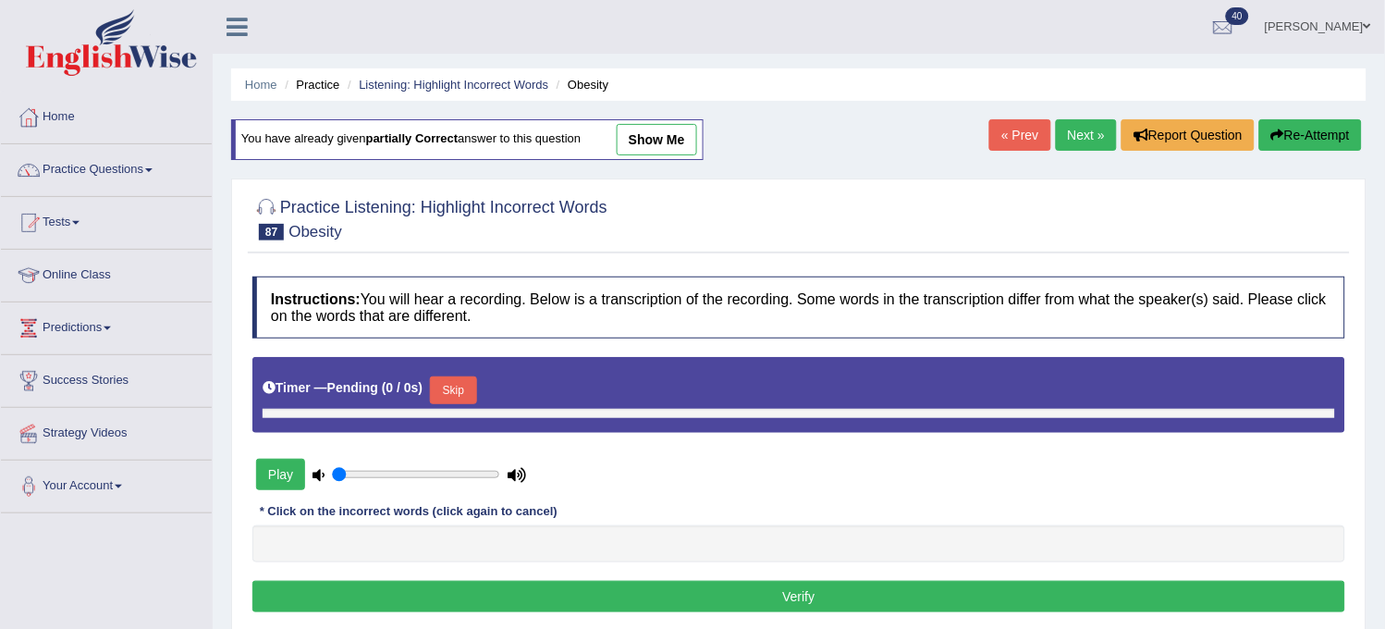
click at [1058, 124] on link "Next »" at bounding box center [1086, 134] width 61 height 31
type input "1"
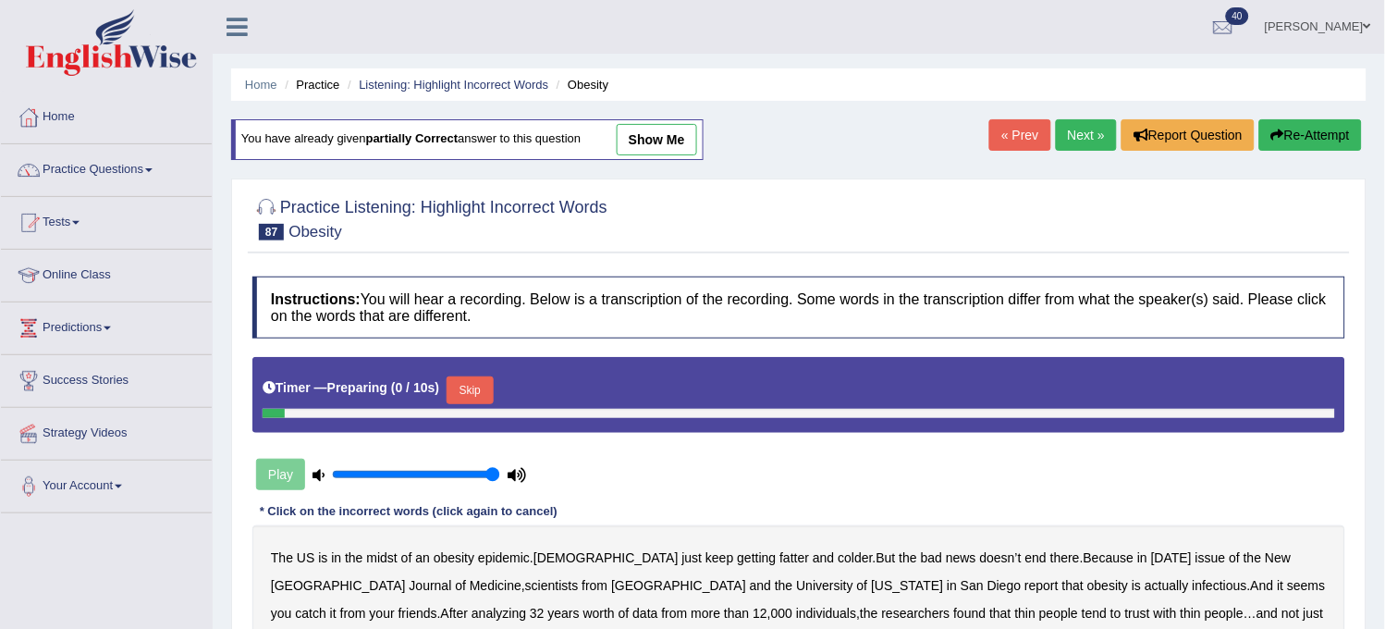
click at [1059, 124] on link "Next »" at bounding box center [1086, 134] width 61 height 31
click at [1056, 125] on link "Next »" at bounding box center [1086, 134] width 61 height 31
click at [1093, 131] on link "Next »" at bounding box center [1086, 134] width 61 height 31
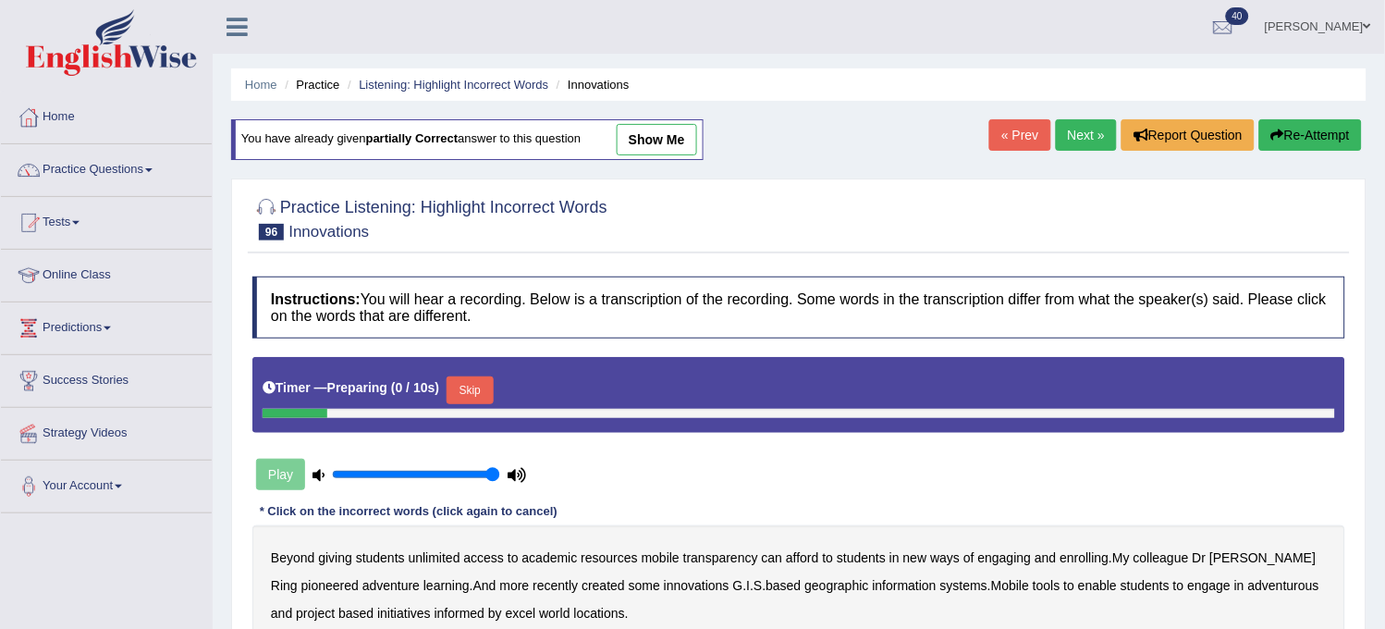
click at [1092, 126] on link "Next »" at bounding box center [1086, 134] width 61 height 31
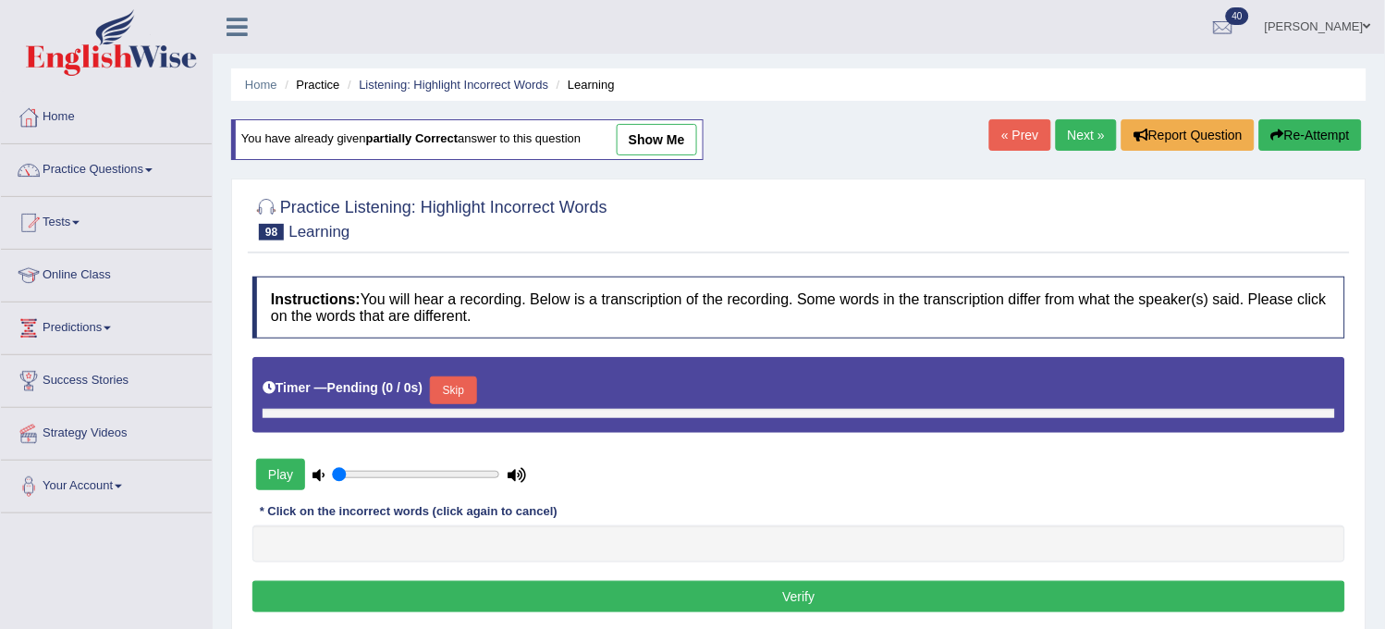
click at [1092, 124] on link "Next »" at bounding box center [1086, 134] width 61 height 31
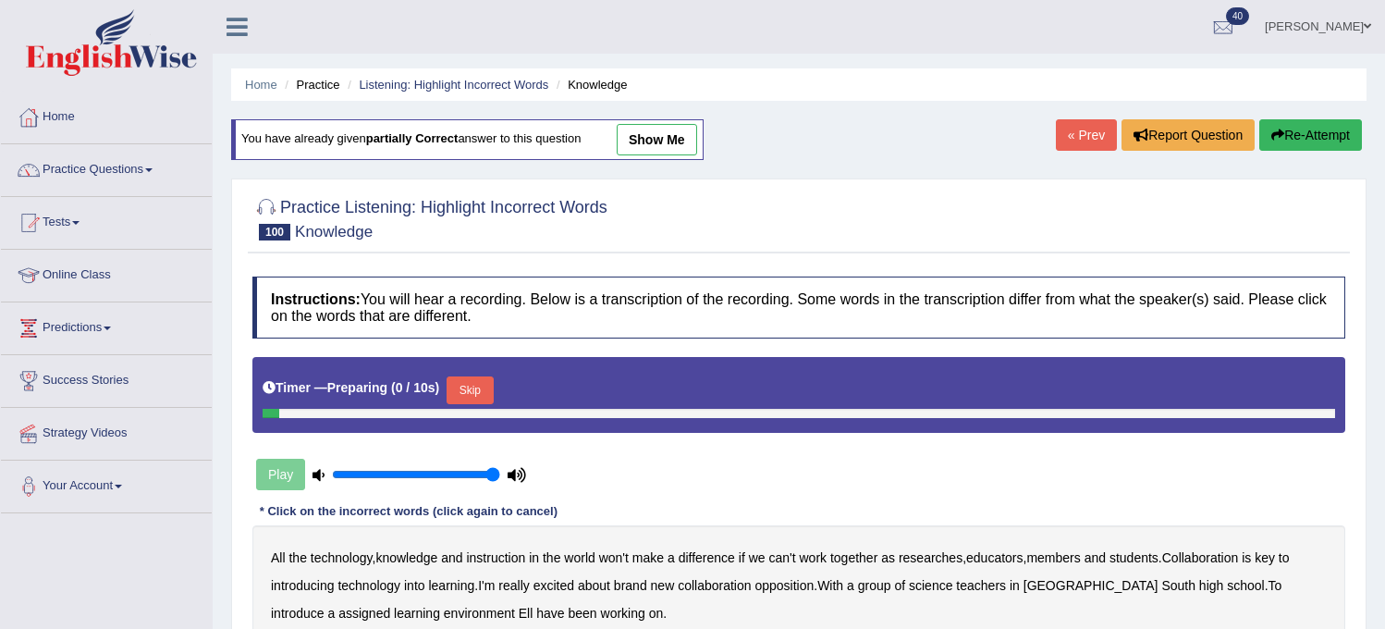
click at [1092, 123] on link "« Prev" at bounding box center [1086, 134] width 61 height 31
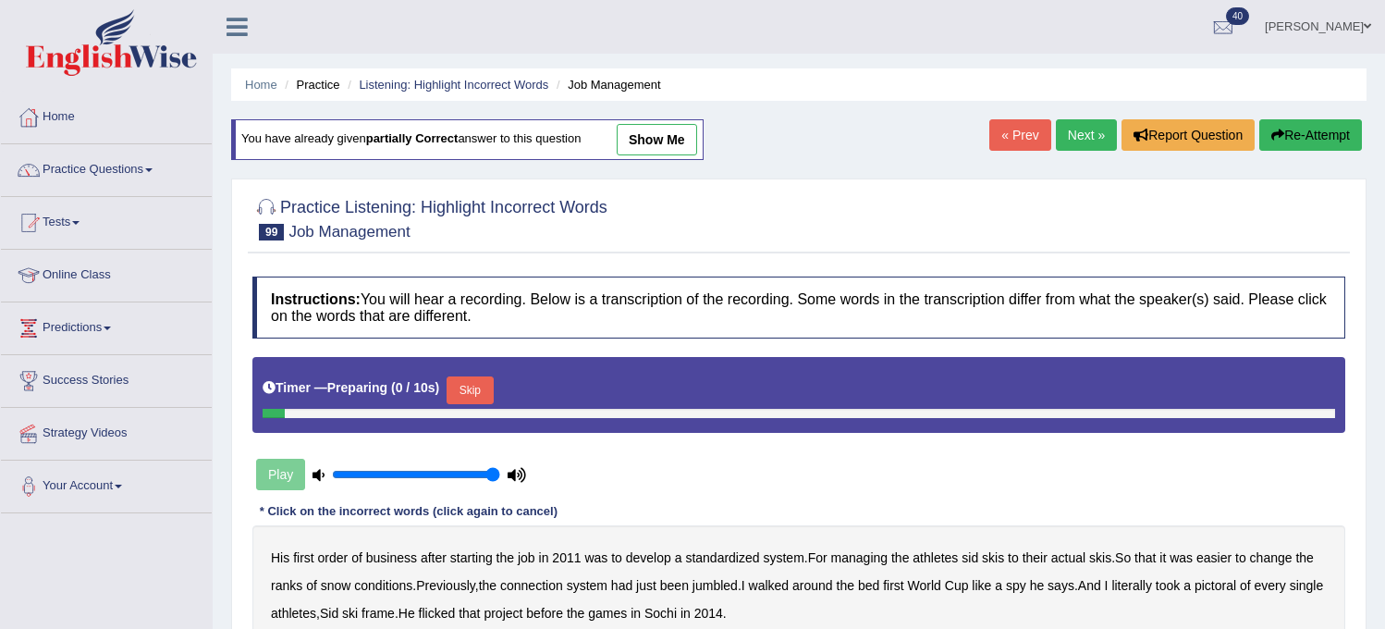
click at [1092, 122] on link "Next »" at bounding box center [1086, 134] width 61 height 31
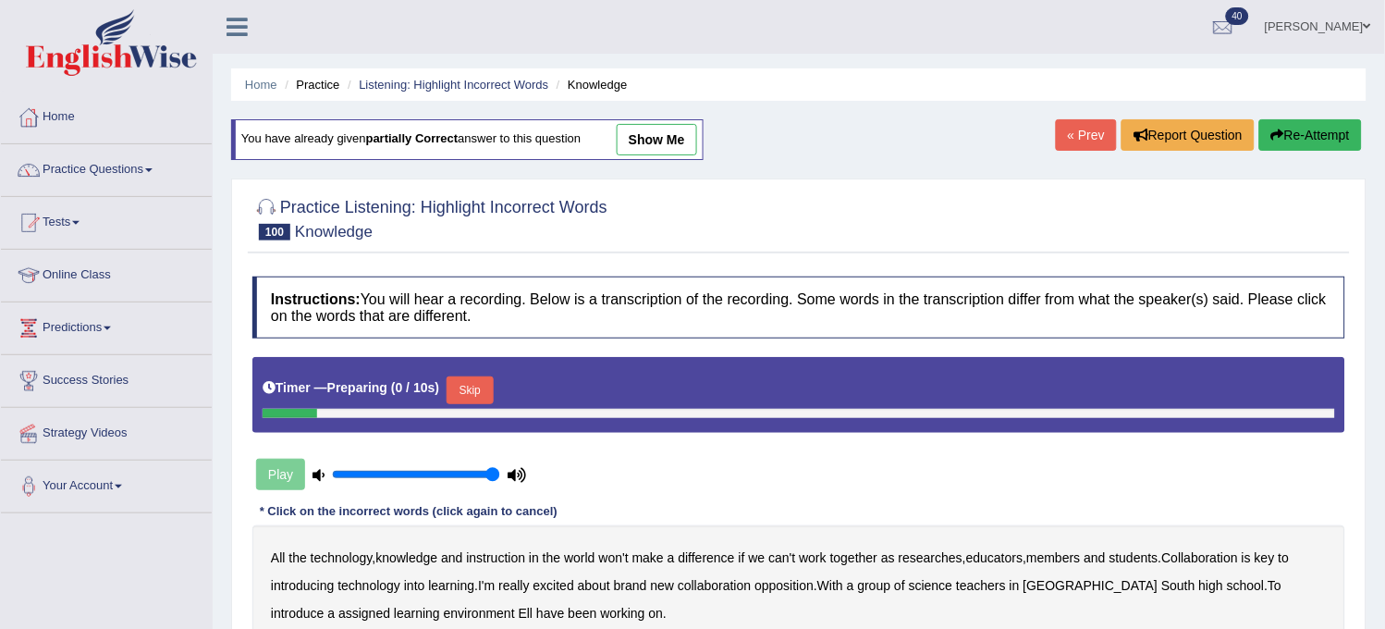
click at [1092, 119] on link "« Prev" at bounding box center [1086, 134] width 61 height 31
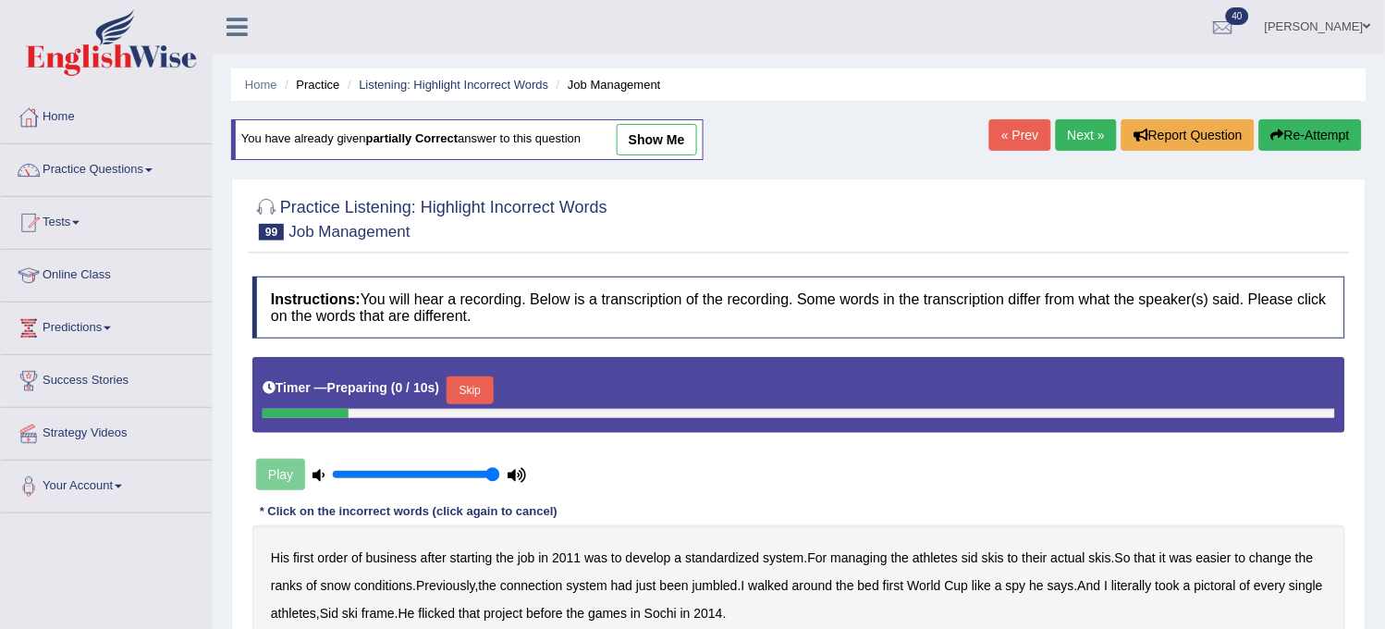
click at [1092, 117] on div "Home Practice Listening: Highlight Incorrect Words Job Management You have alre…" at bounding box center [799, 462] width 1173 height 925
click at [1092, 119] on link "Next »" at bounding box center [1086, 134] width 61 height 31
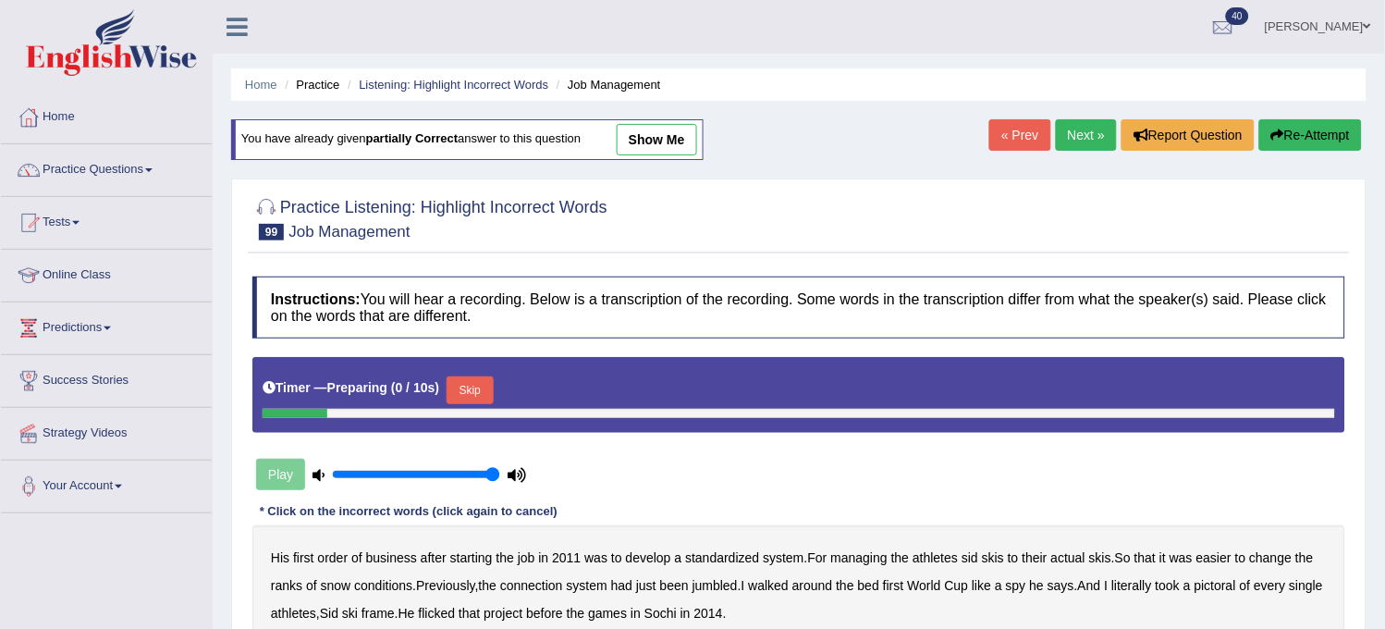
click at [1085, 121] on link "Next »" at bounding box center [1086, 134] width 61 height 31
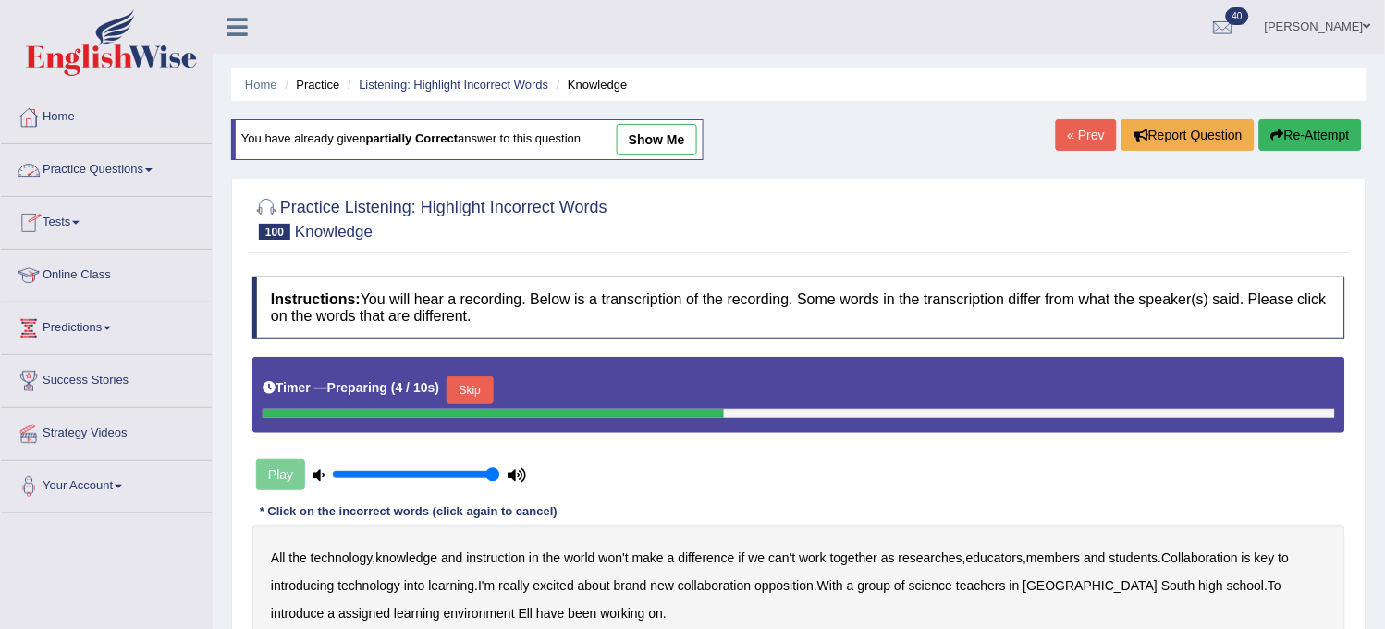
click at [152, 179] on link "Practice Questions" at bounding box center [106, 167] width 211 height 46
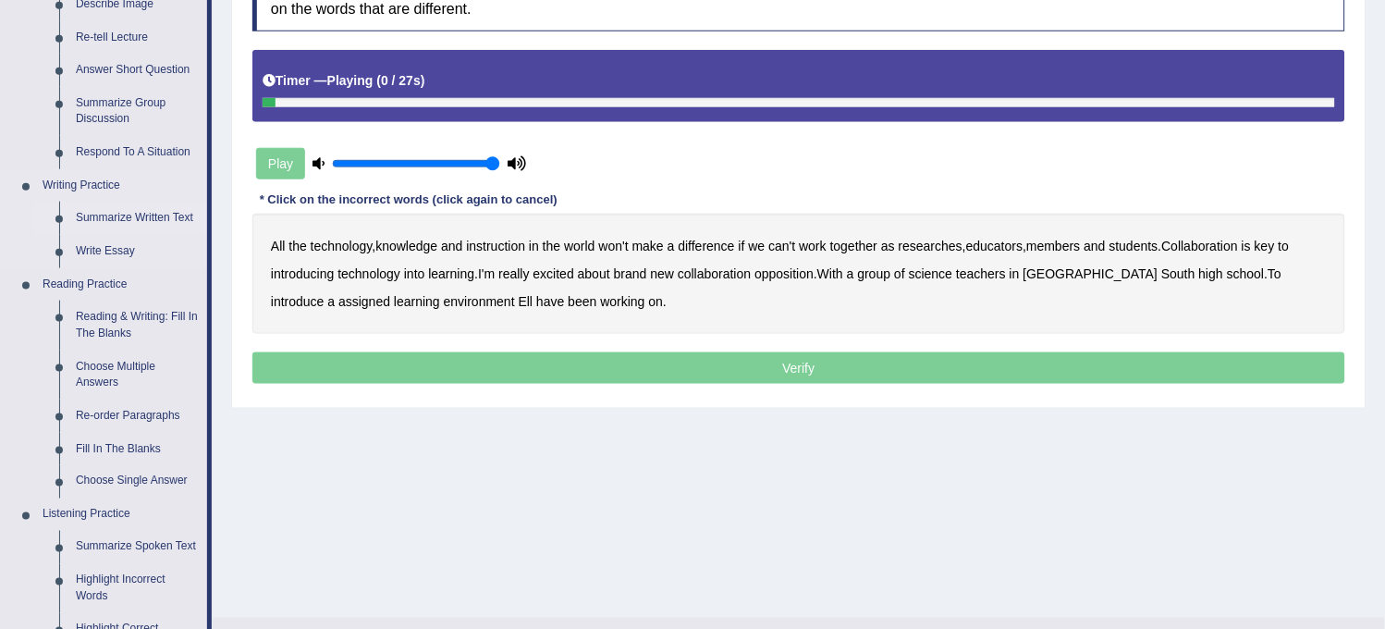
click at [155, 481] on ul "Speaking Practice Read Aloud Repeat Sentence Describe Image Re-tell Lecture Ans…" at bounding box center [104, 383] width 206 height 988
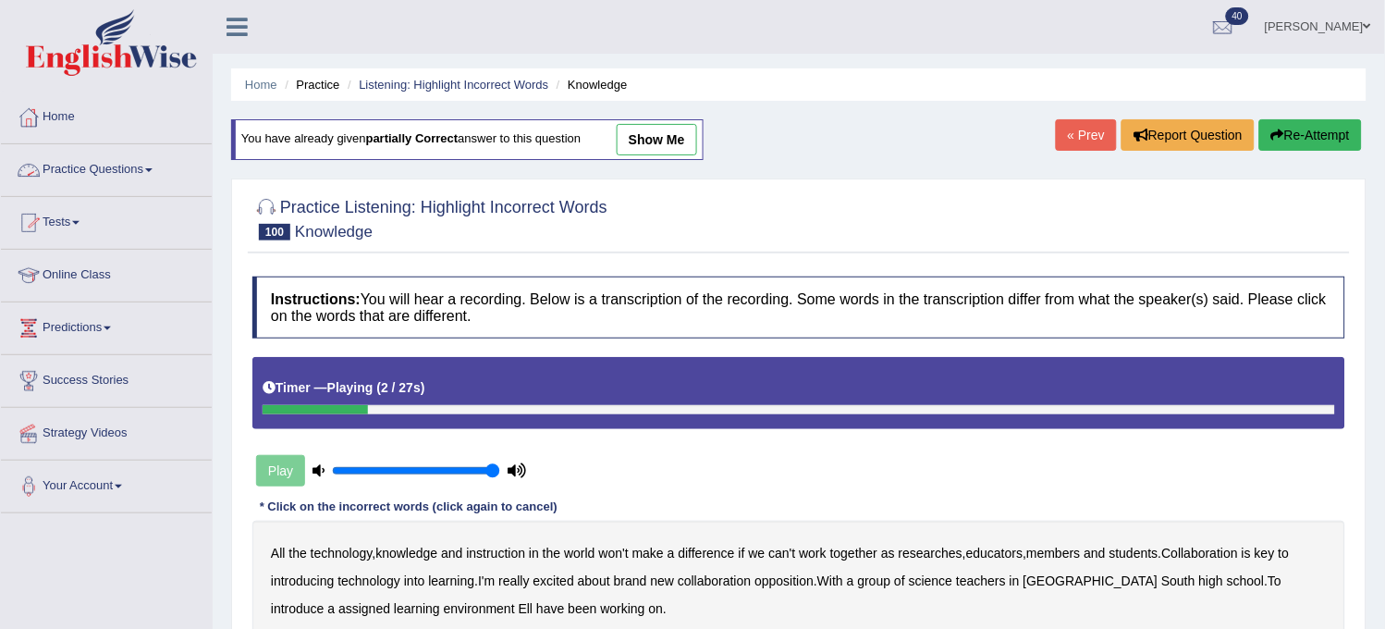
scroll to position [103, 0]
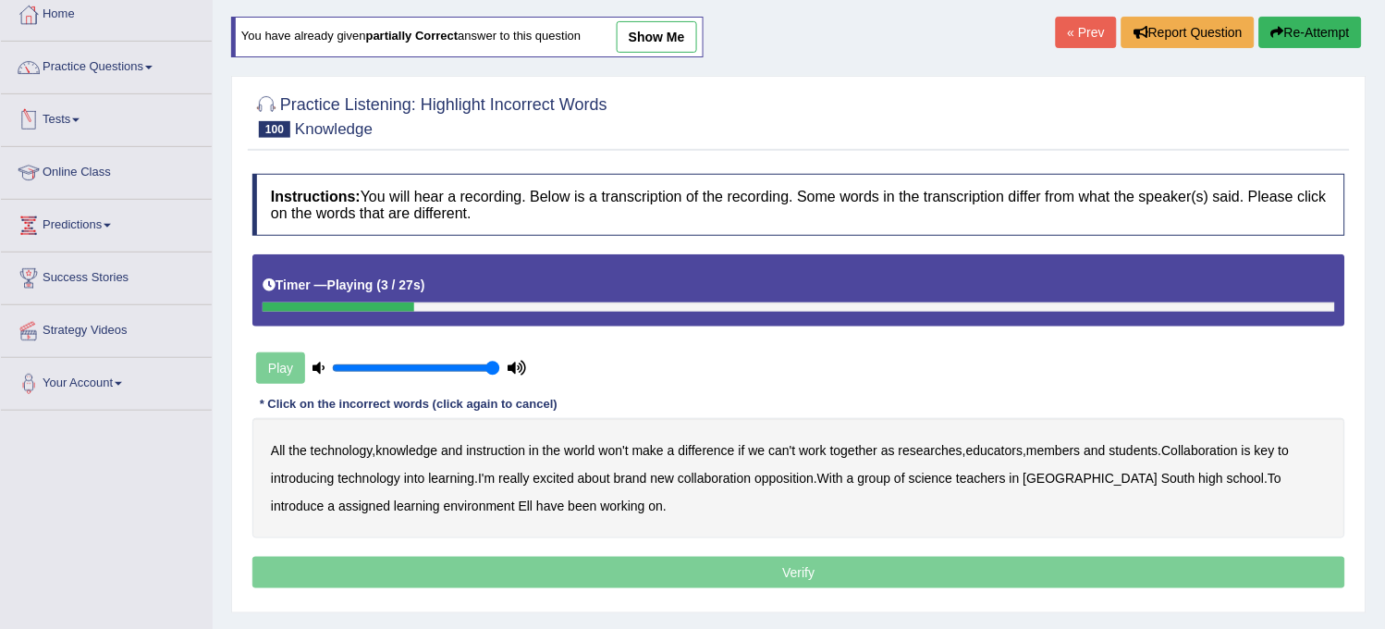
click at [155, 83] on link "Practice Questions" at bounding box center [106, 65] width 211 height 46
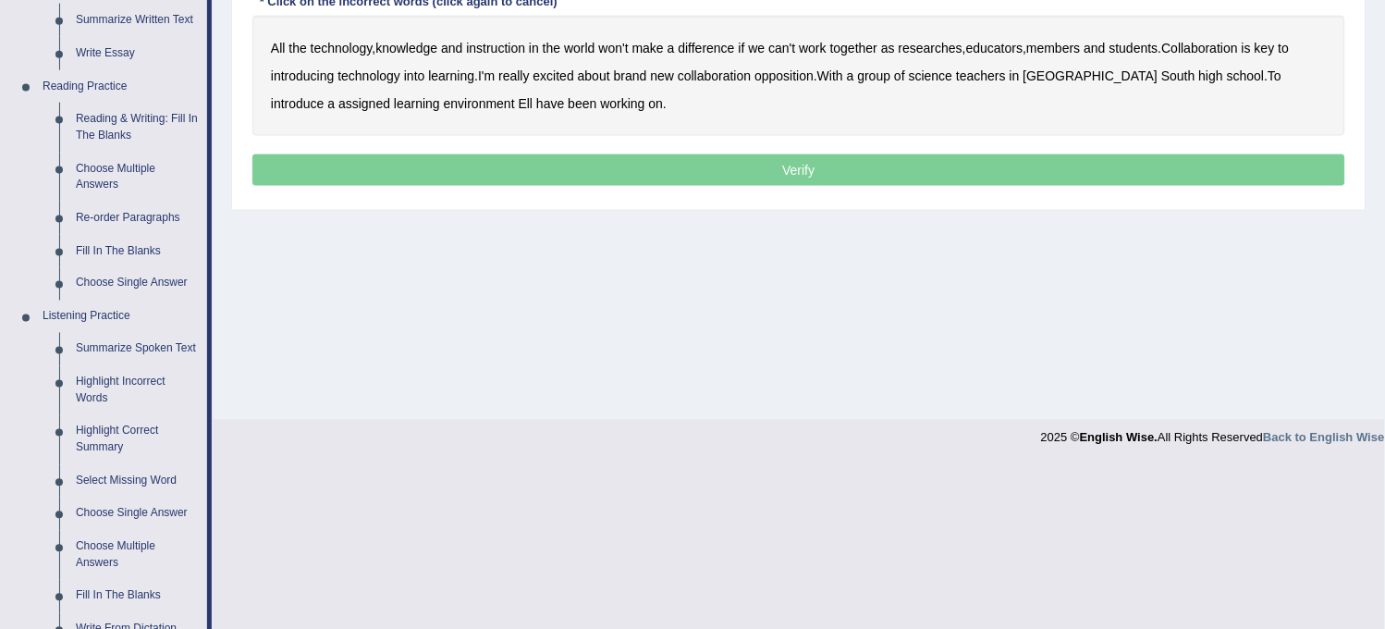
scroll to position [513, 0]
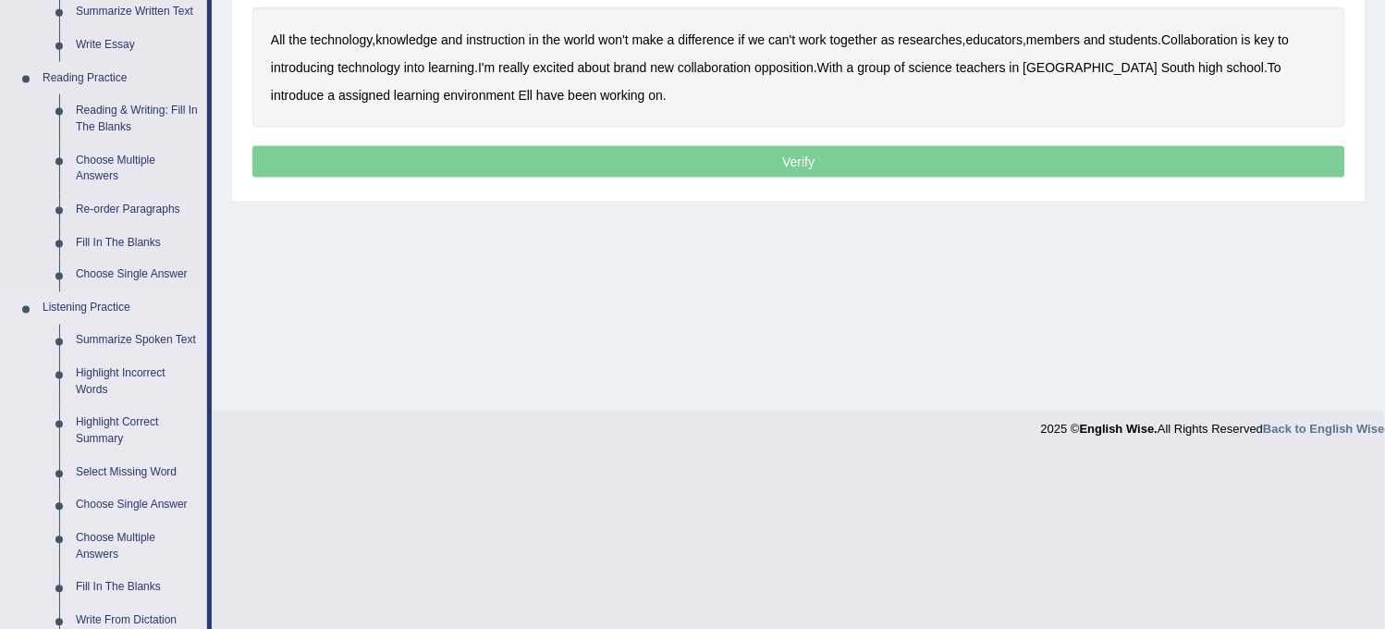
click at [130, 613] on link "Write From Dictation" at bounding box center [138, 621] width 140 height 33
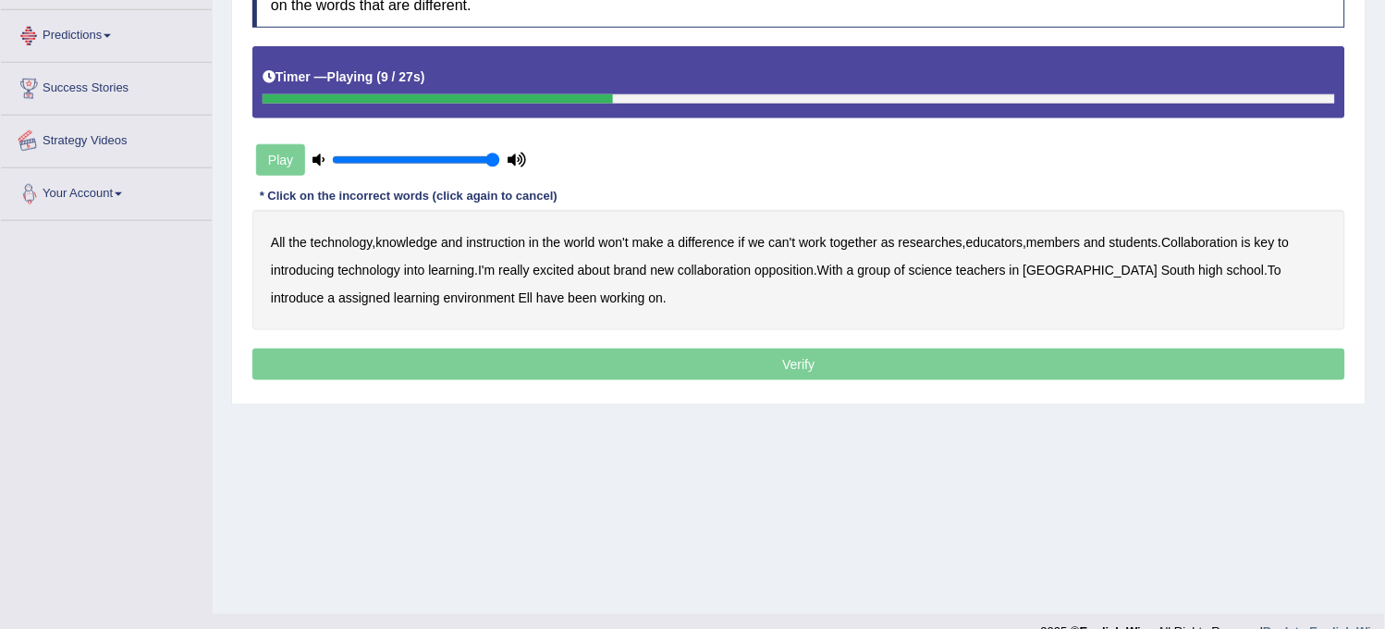
scroll to position [342, 0]
